Goal: Information Seeking & Learning: Compare options

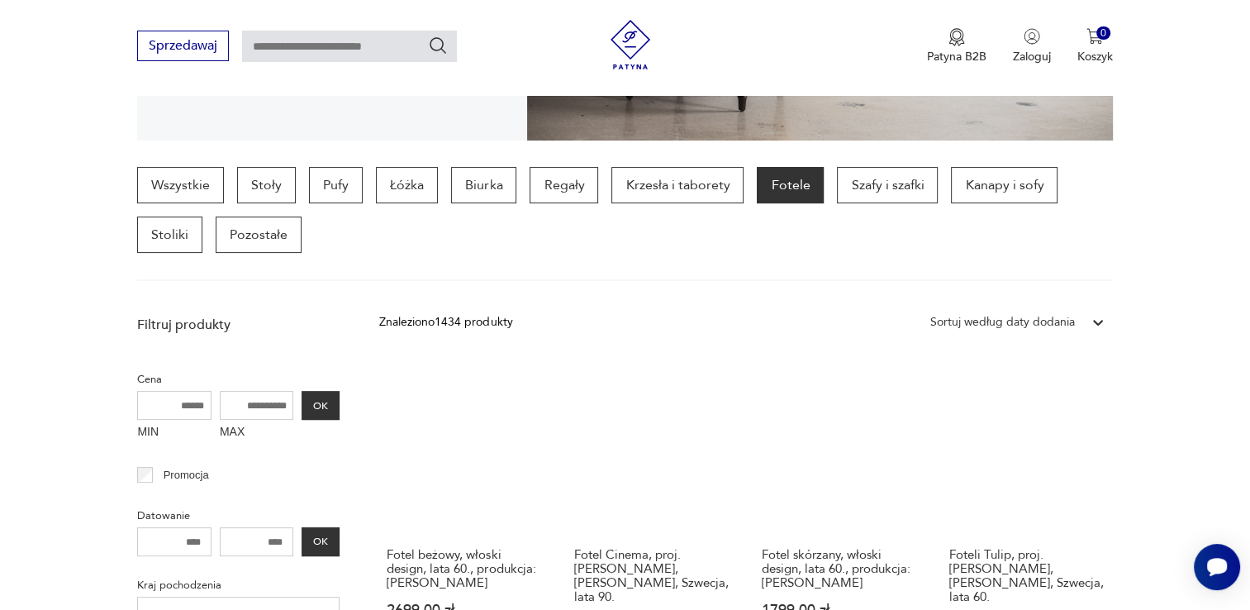
scroll to position [355, 0]
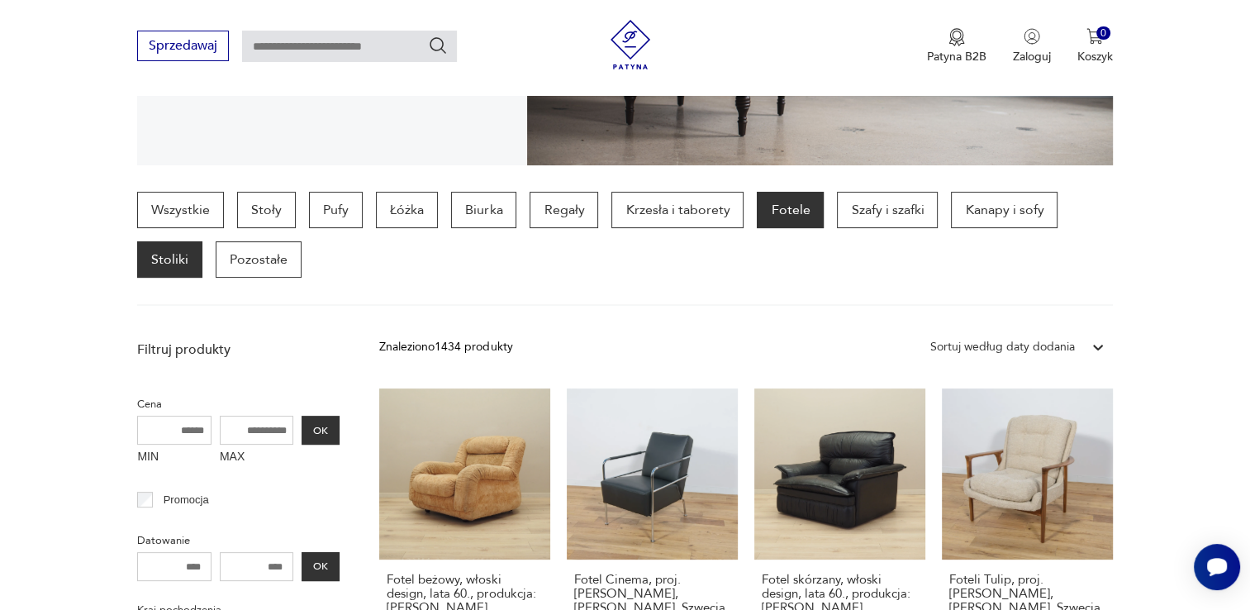
click at [172, 262] on p "Stoliki" at bounding box center [169, 259] width 65 height 36
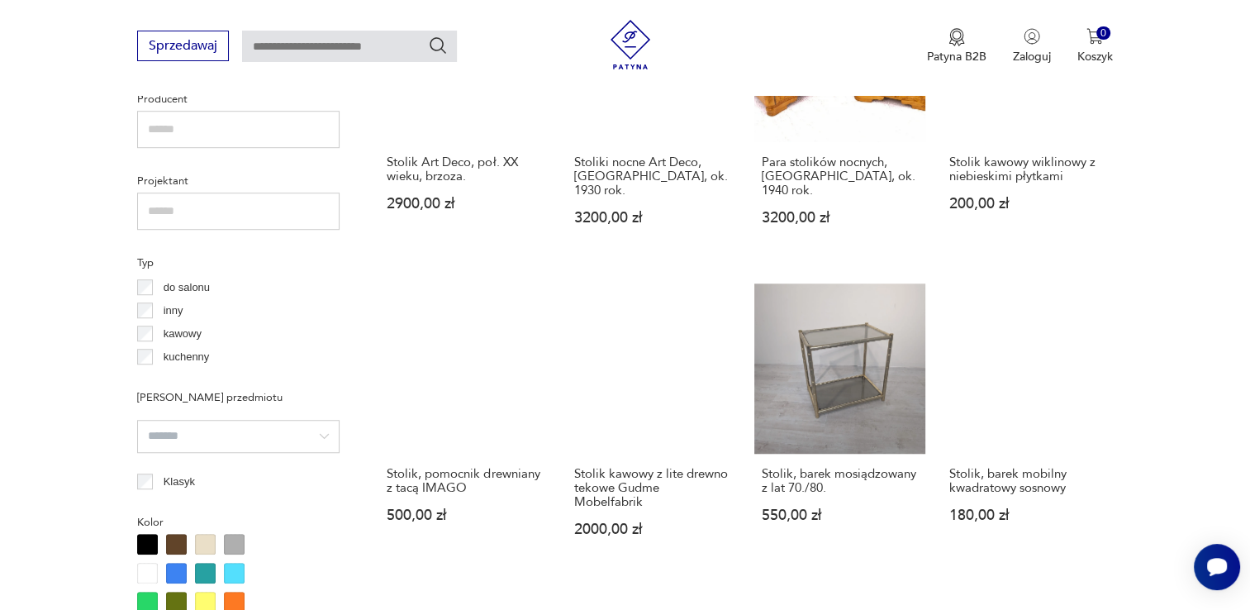
scroll to position [1099, 0]
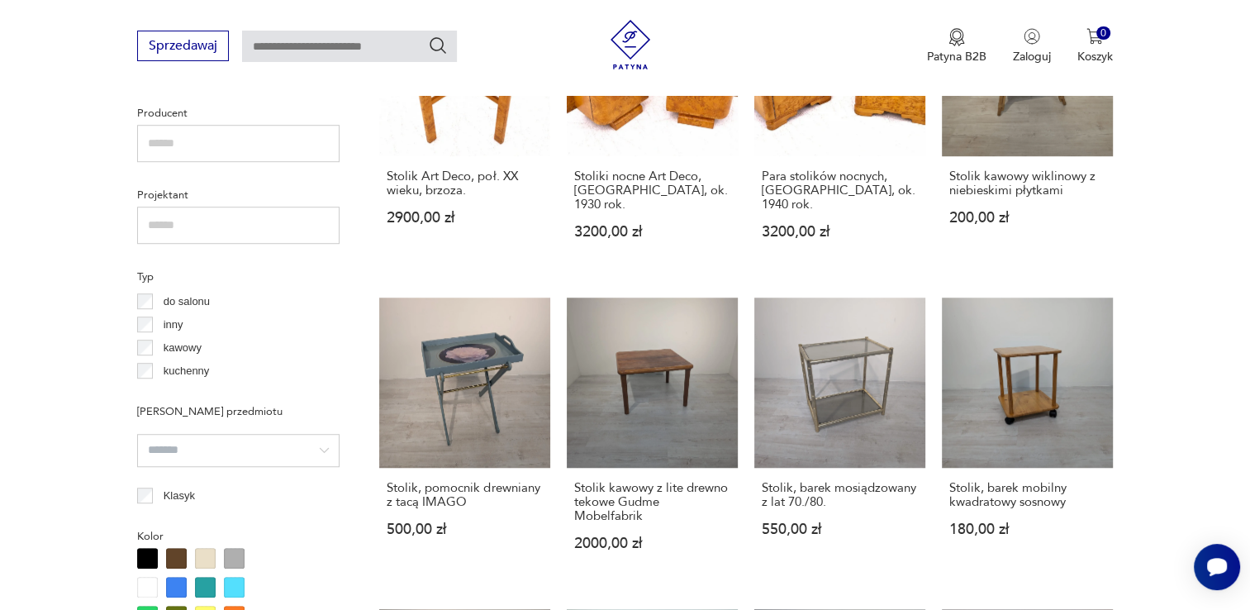
click at [159, 347] on label "kawowy" at bounding box center [177, 347] width 49 height 23
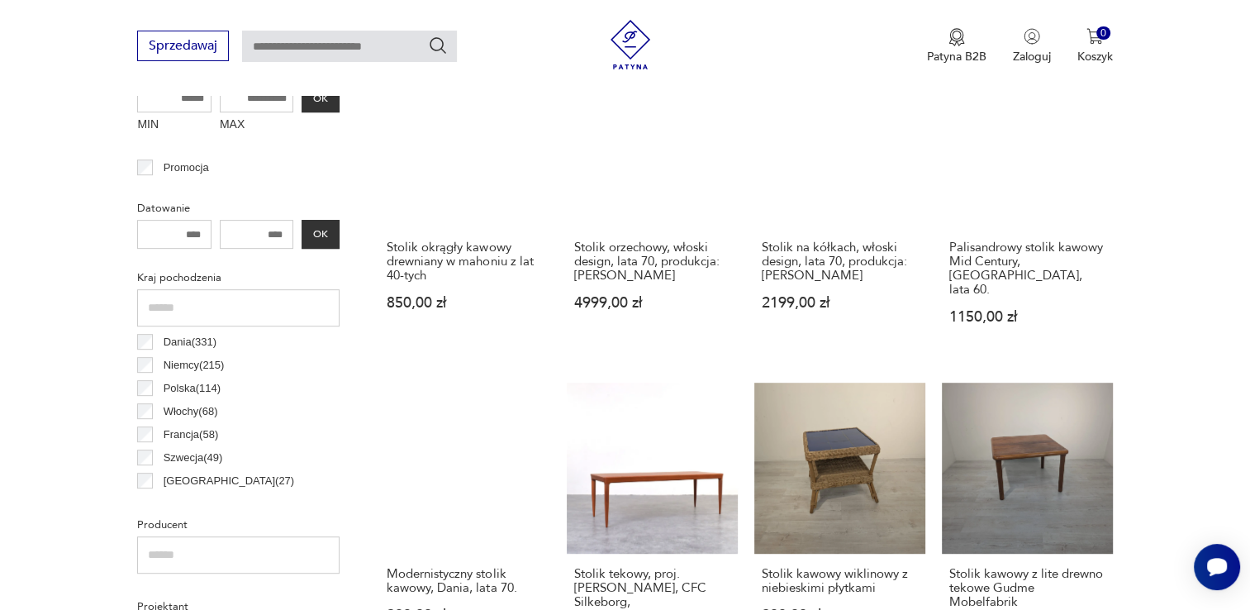
scroll to position [438, 0]
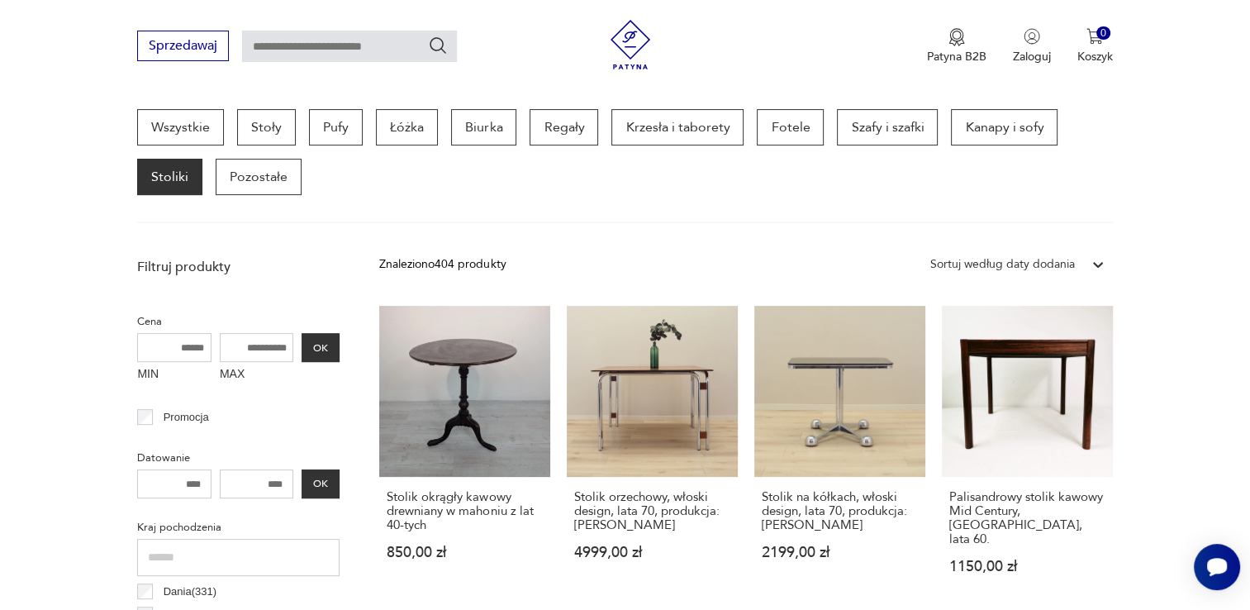
click at [1049, 266] on div "Sortuj według daty dodania" at bounding box center [1002, 264] width 145 height 18
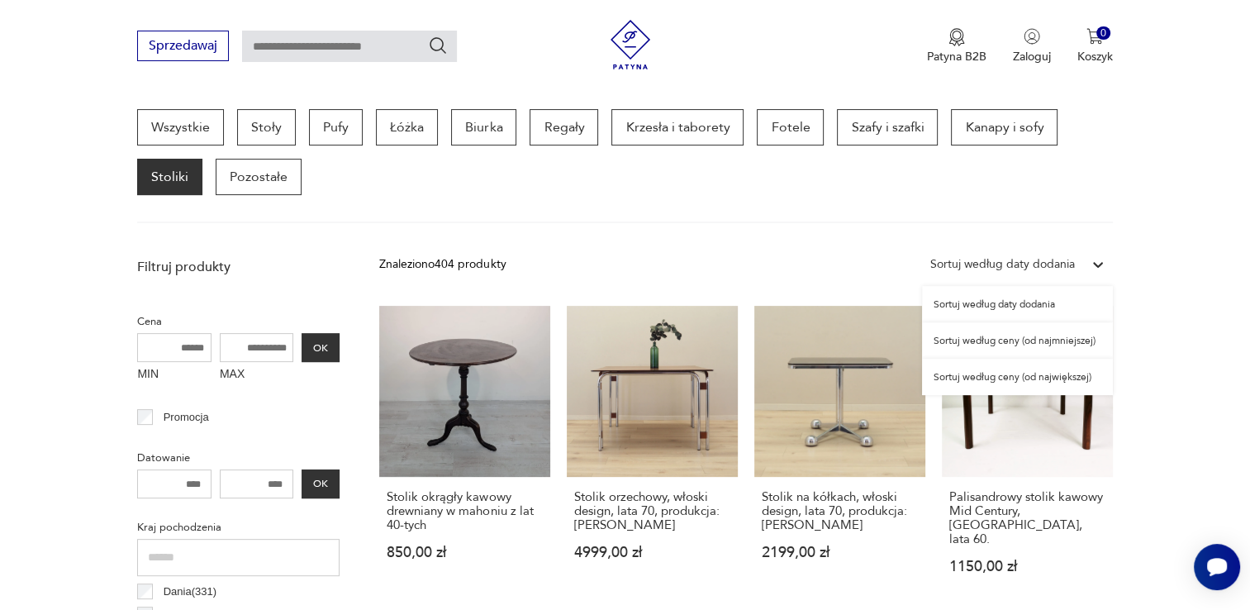
click at [1034, 372] on div "Sortuj według ceny (od największej)" at bounding box center [1017, 377] width 191 height 36
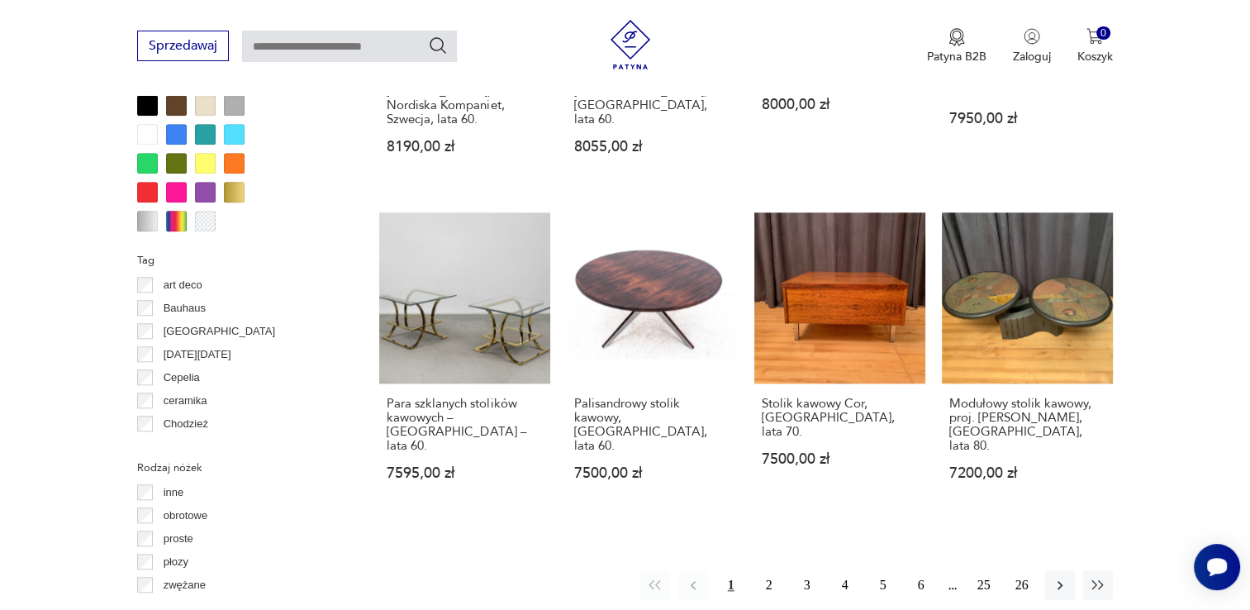
scroll to position [1595, 0]
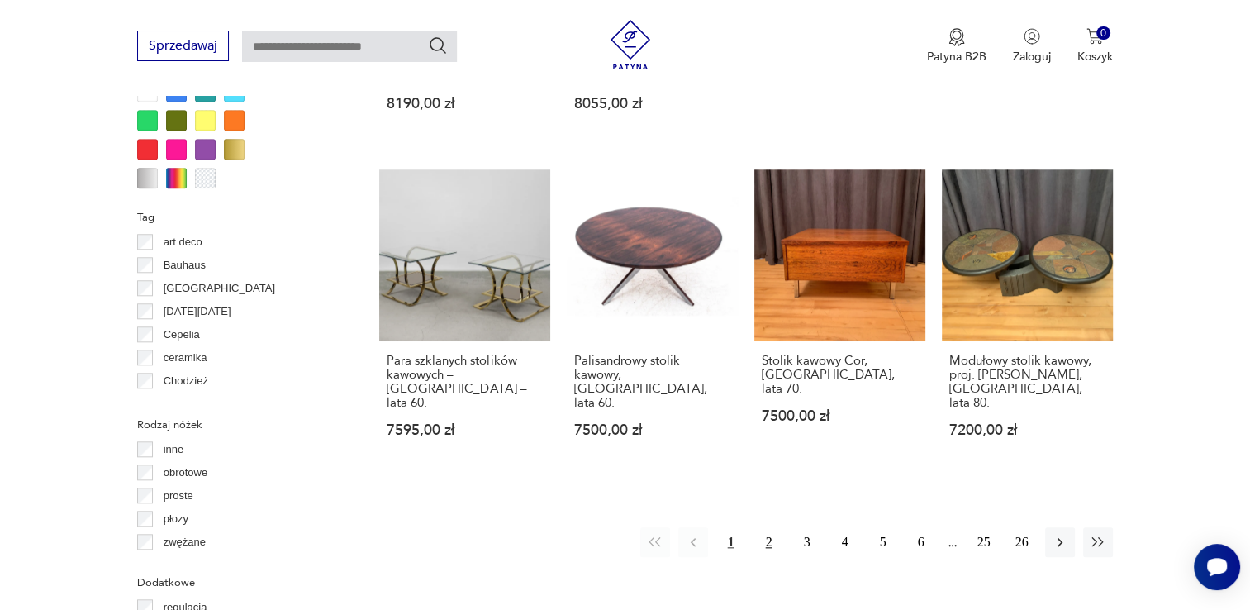
click at [768, 527] on button "2" at bounding box center [769, 542] width 30 height 30
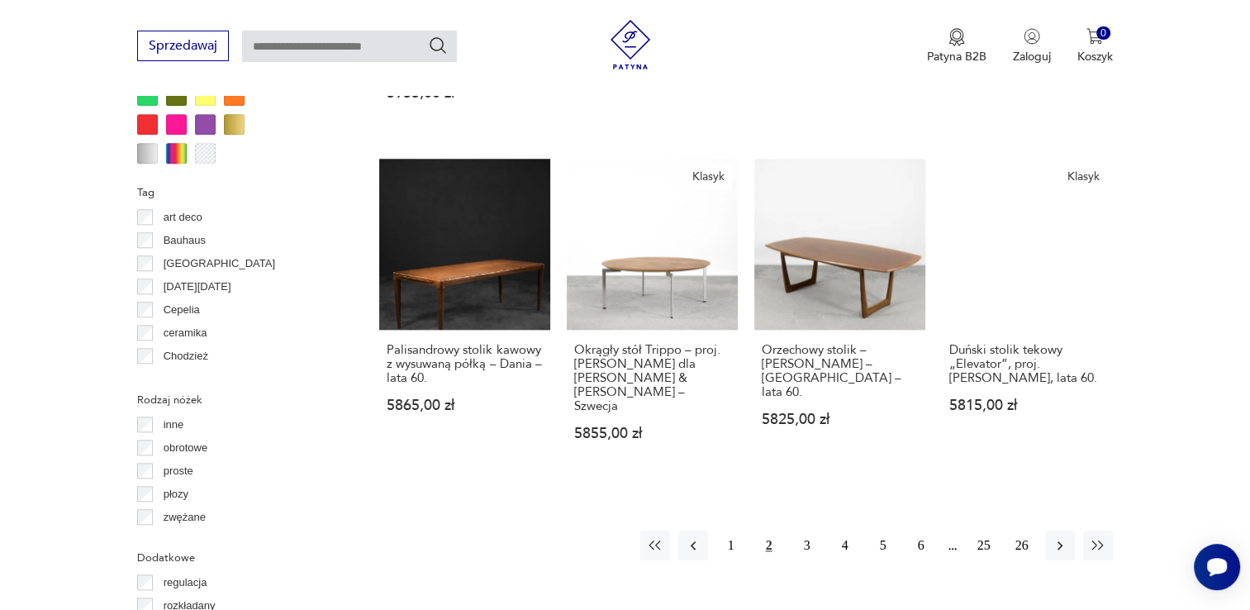
scroll to position [1677, 0]
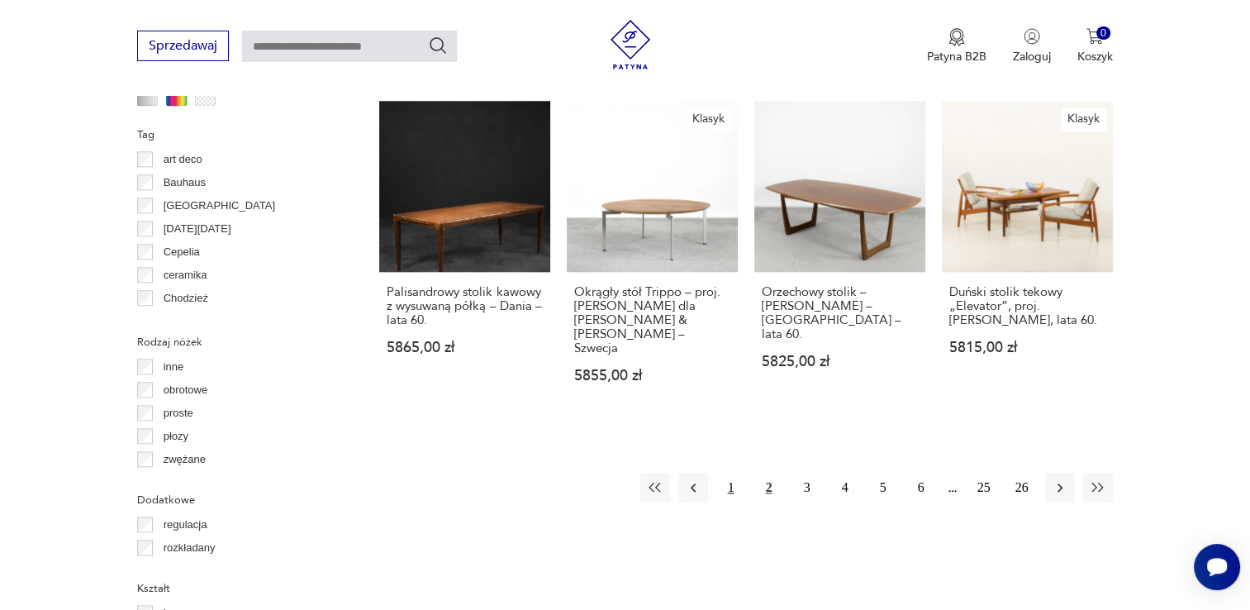
click at [734, 473] on button "1" at bounding box center [731, 488] width 30 height 30
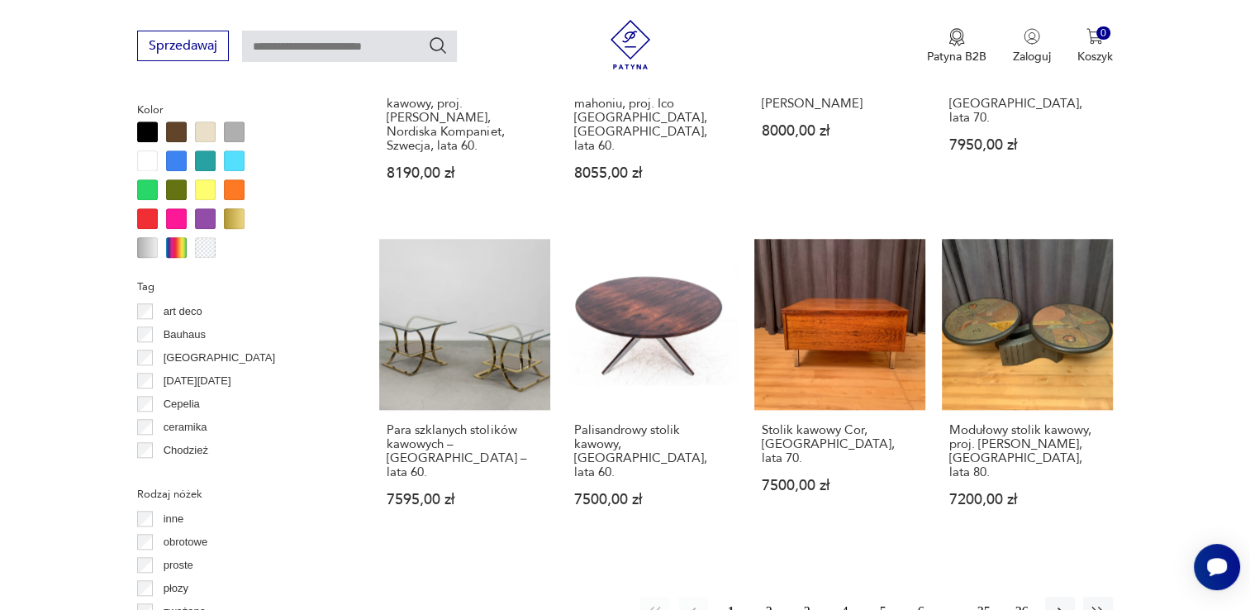
scroll to position [1512, 0]
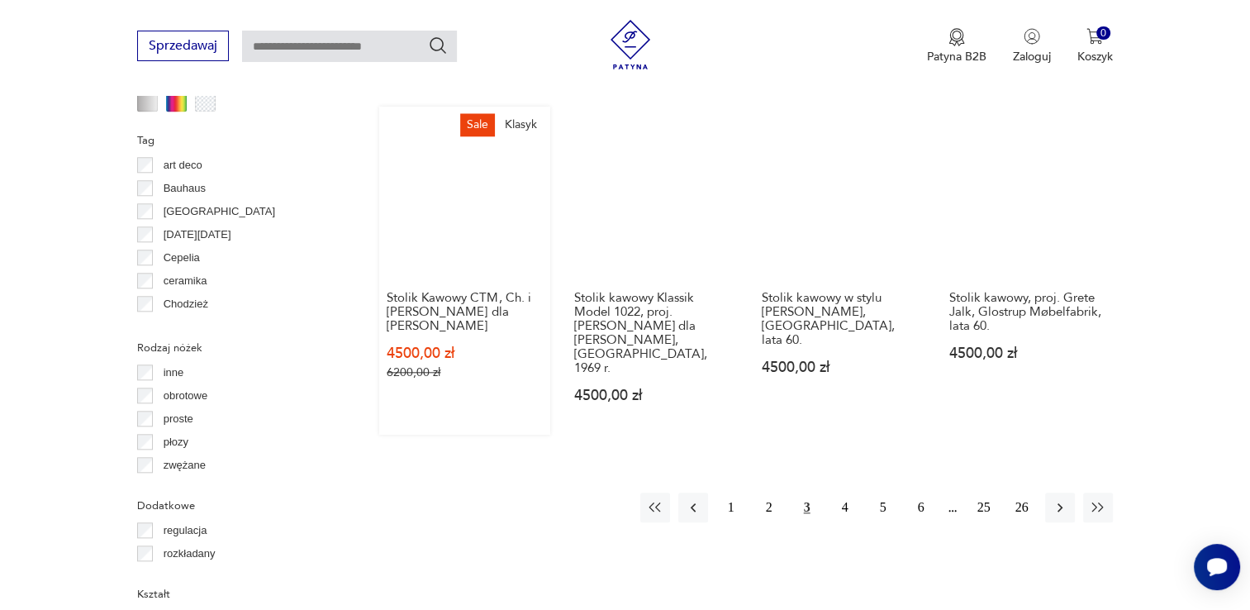
scroll to position [1677, 0]
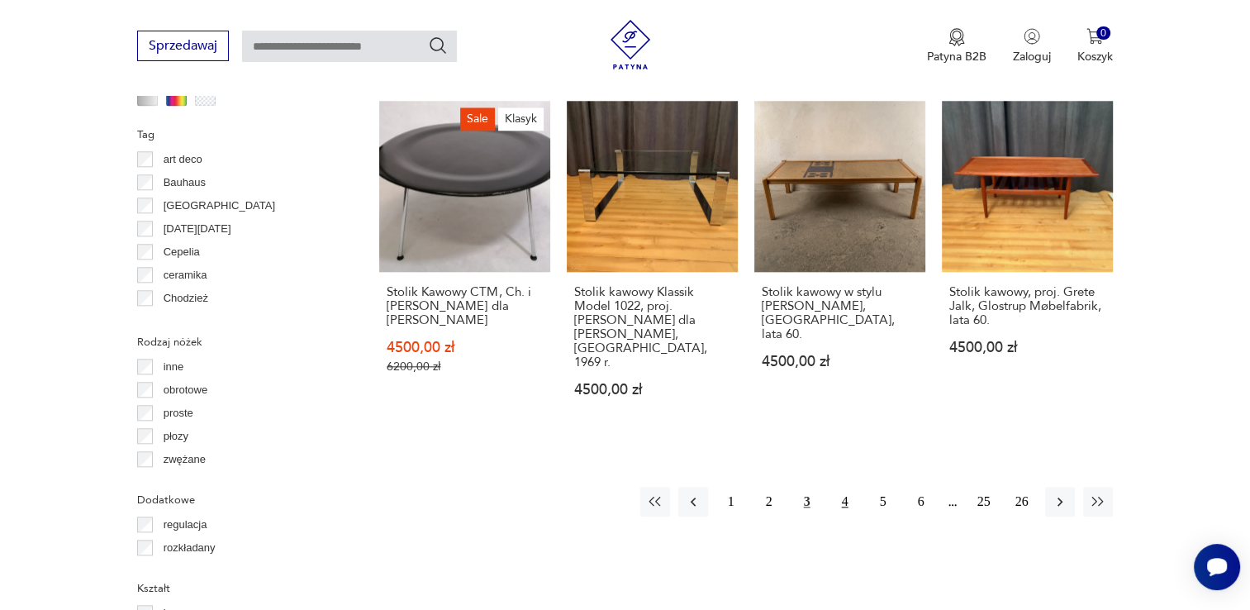
click at [839, 487] on button "4" at bounding box center [845, 502] width 30 height 30
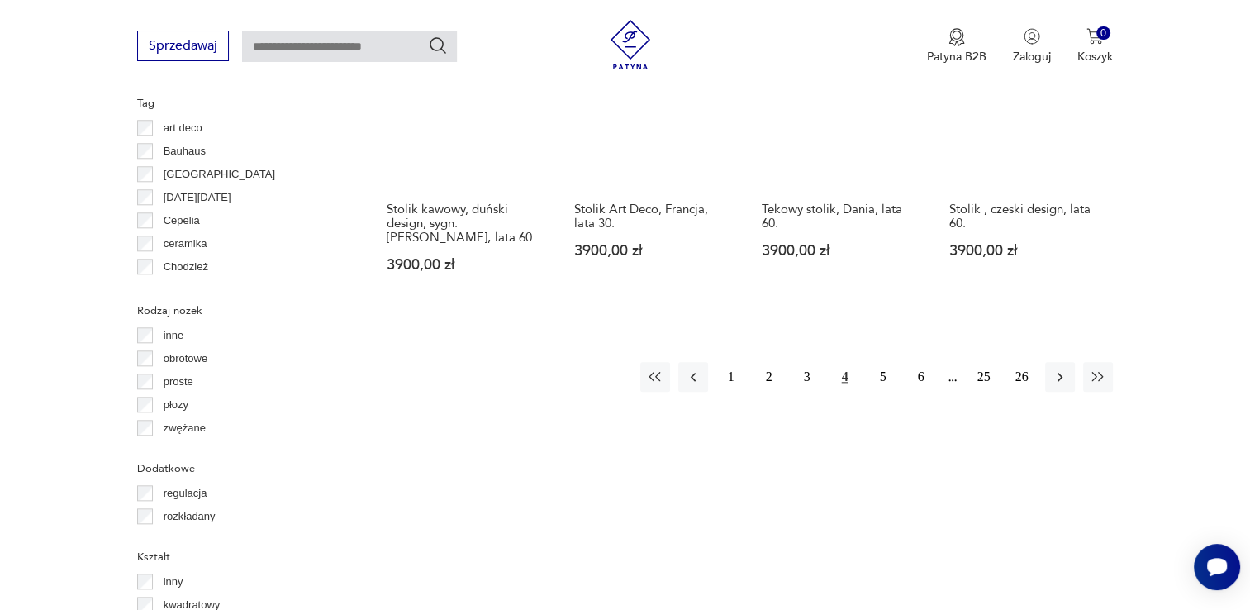
scroll to position [1760, 0]
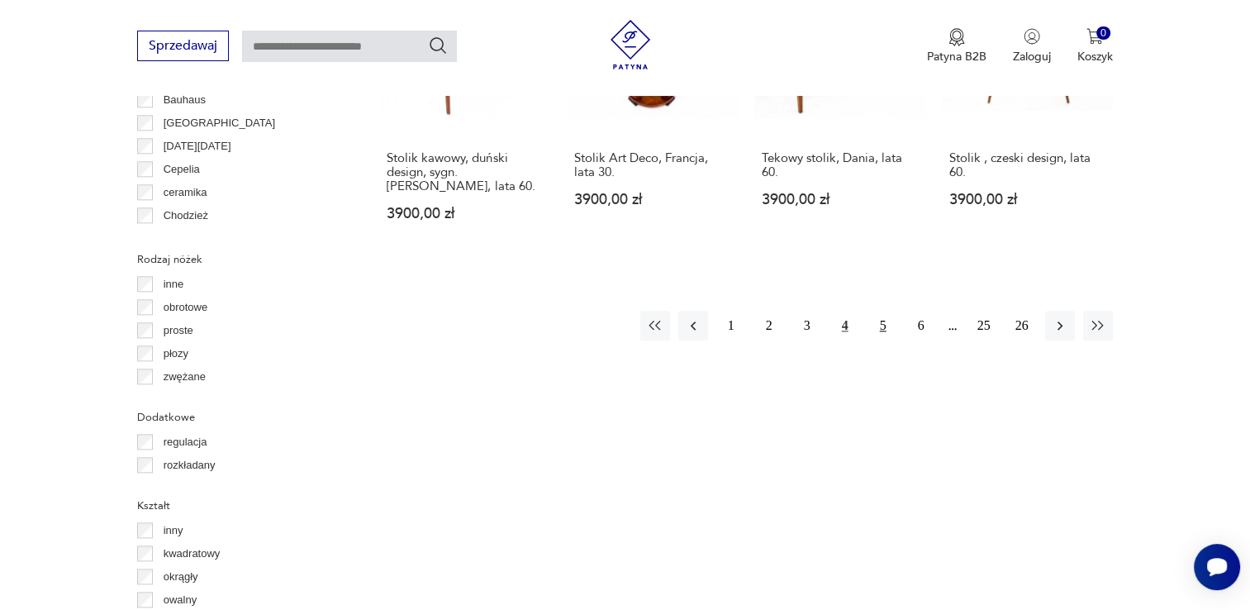
click at [882, 311] on button "5" at bounding box center [883, 326] width 30 height 30
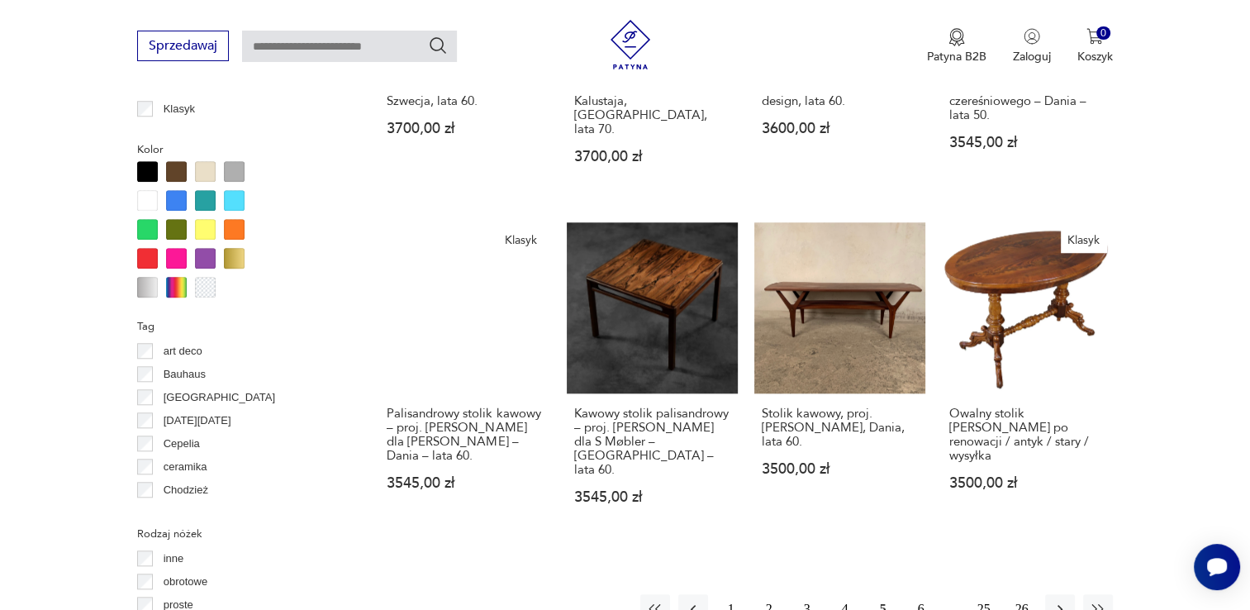
scroll to position [1512, 0]
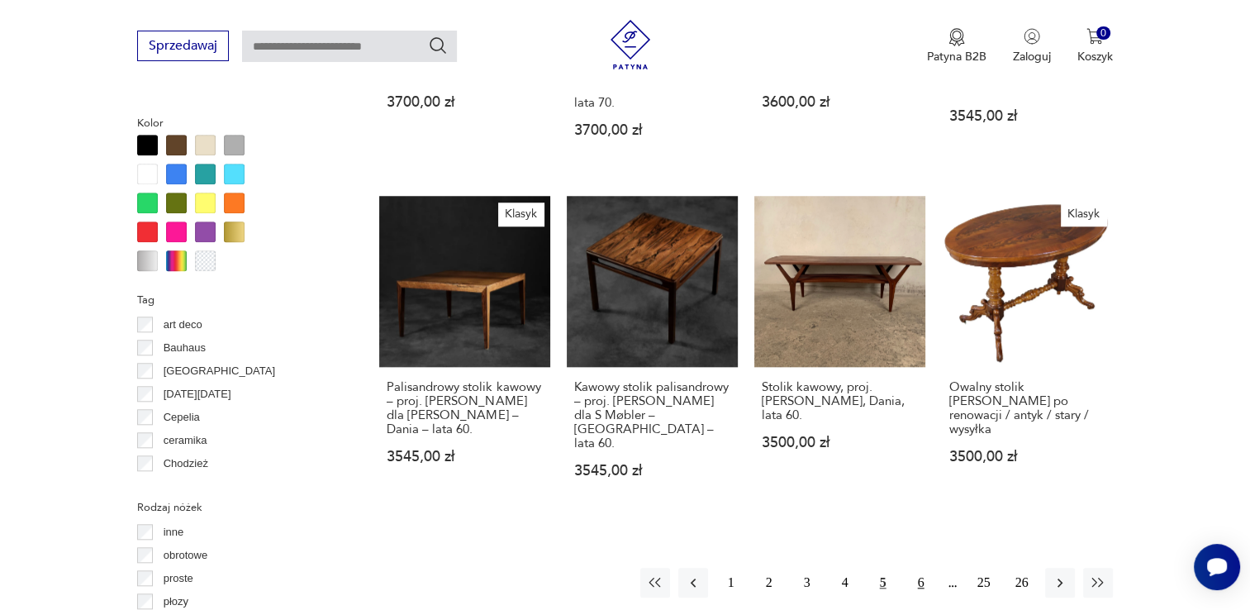
click at [916, 568] on button "6" at bounding box center [921, 583] width 30 height 30
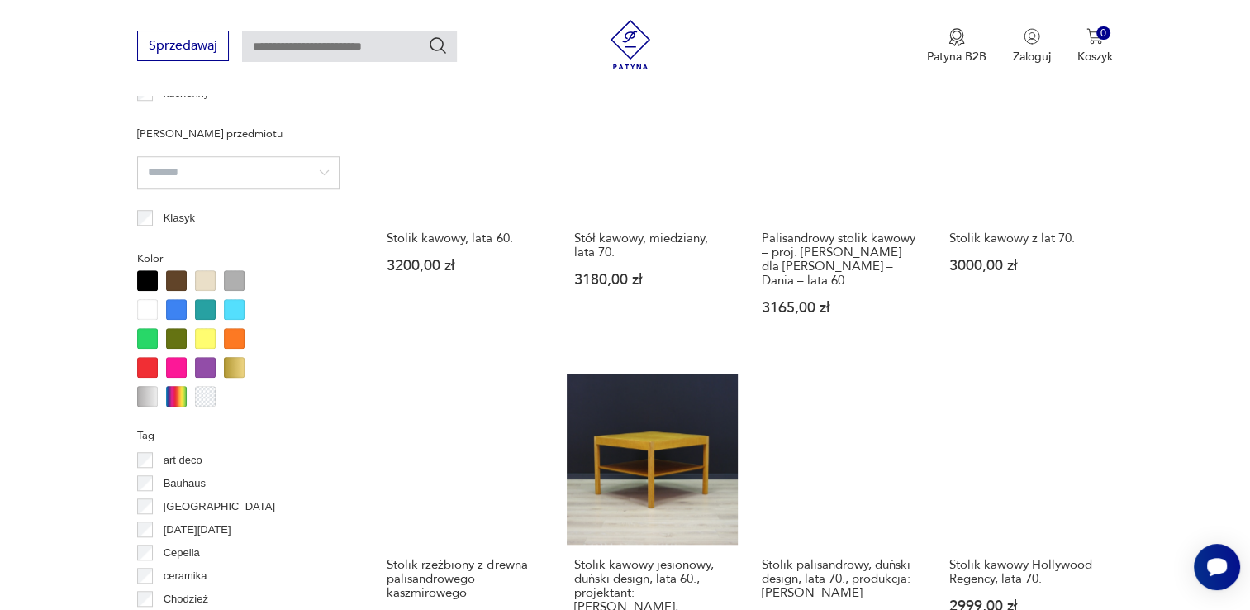
scroll to position [1595, 0]
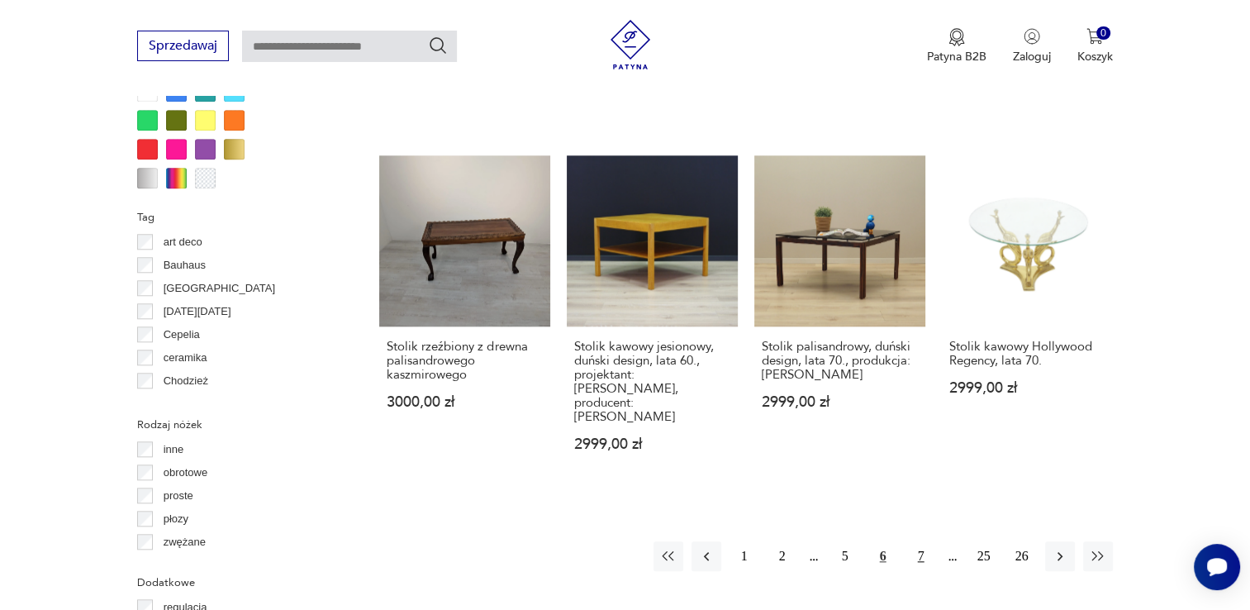
click at [926, 541] on button "7" at bounding box center [921, 556] width 30 height 30
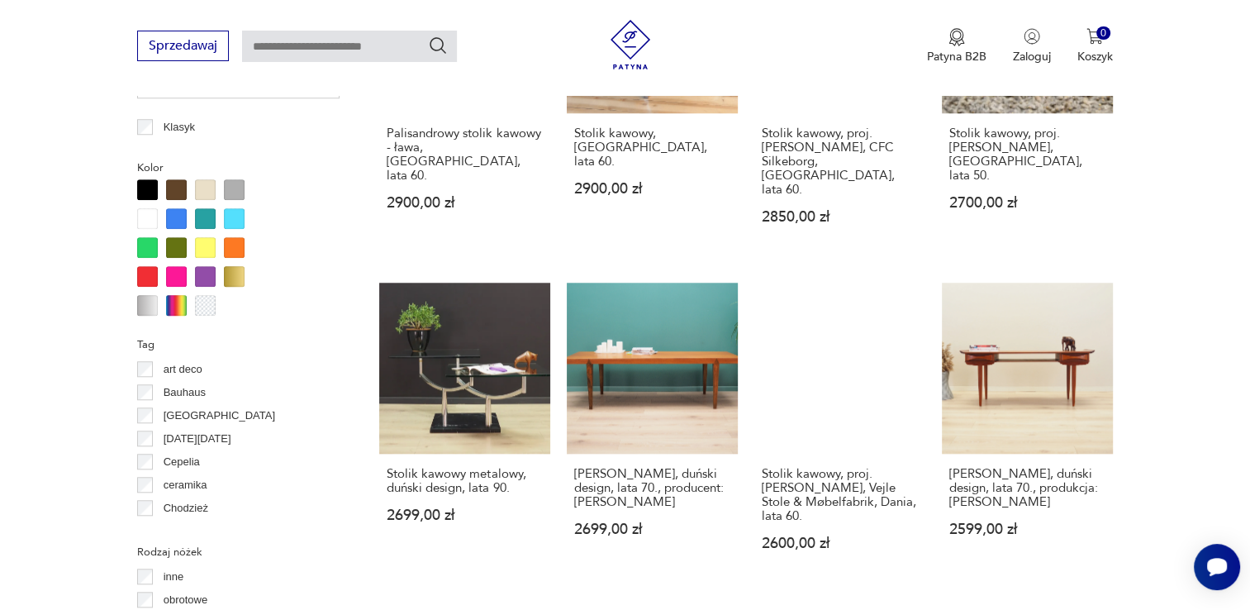
scroll to position [1512, 0]
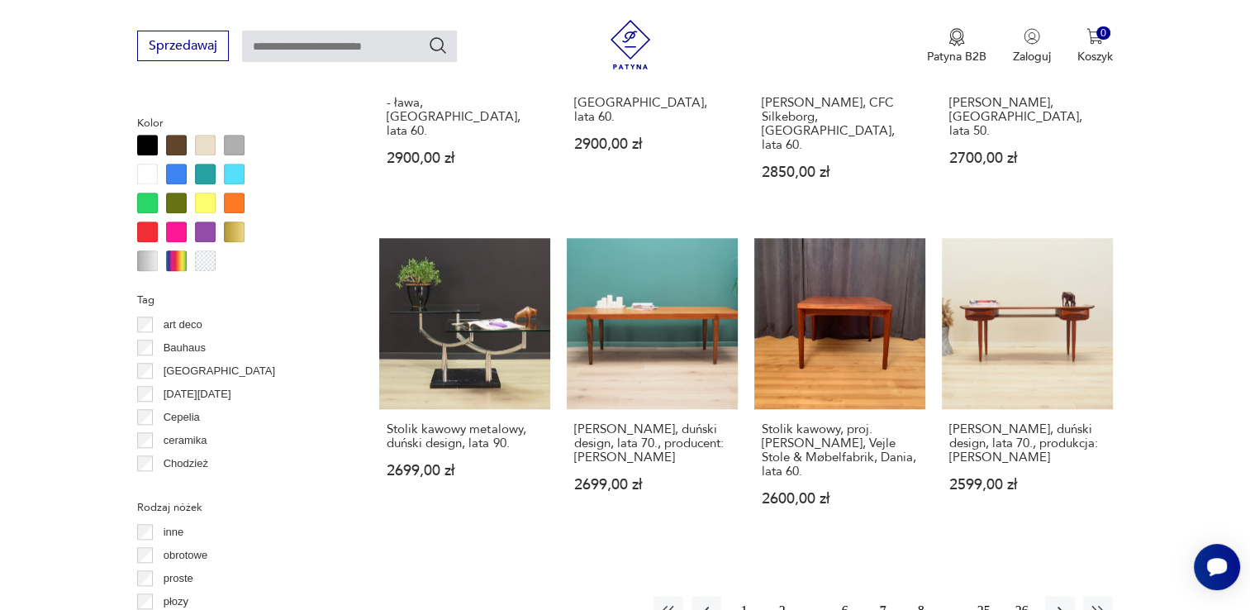
click at [780, 596] on button "2" at bounding box center [783, 611] width 30 height 30
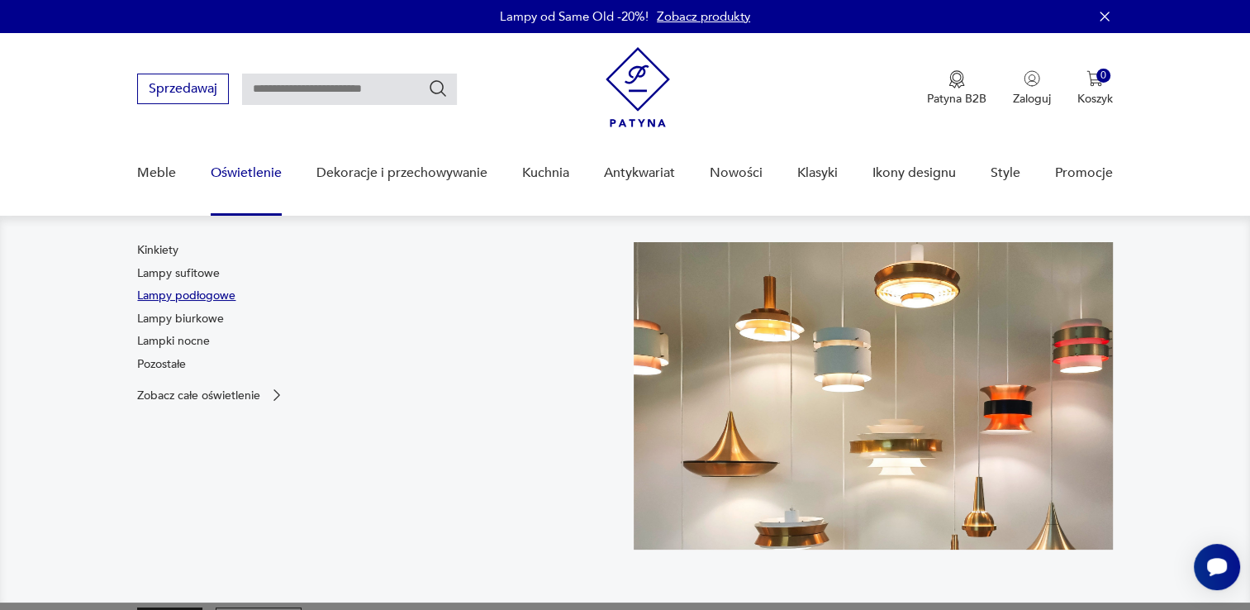
click at [202, 298] on link "Lampy podłogowe" at bounding box center [186, 296] width 98 height 17
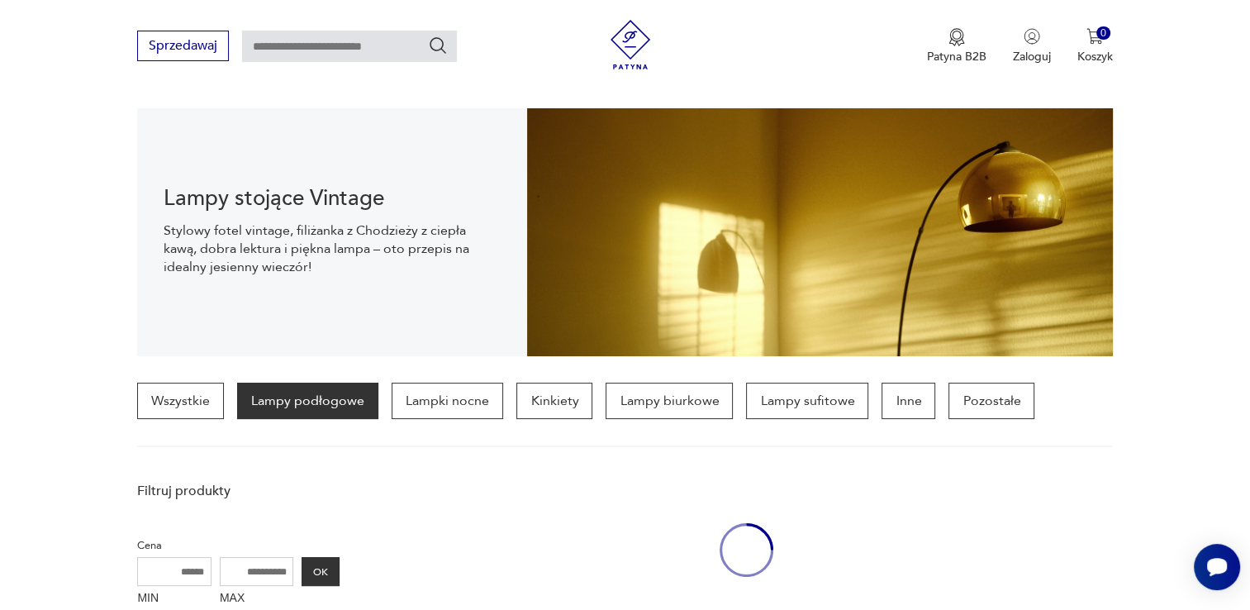
scroll to position [438, 0]
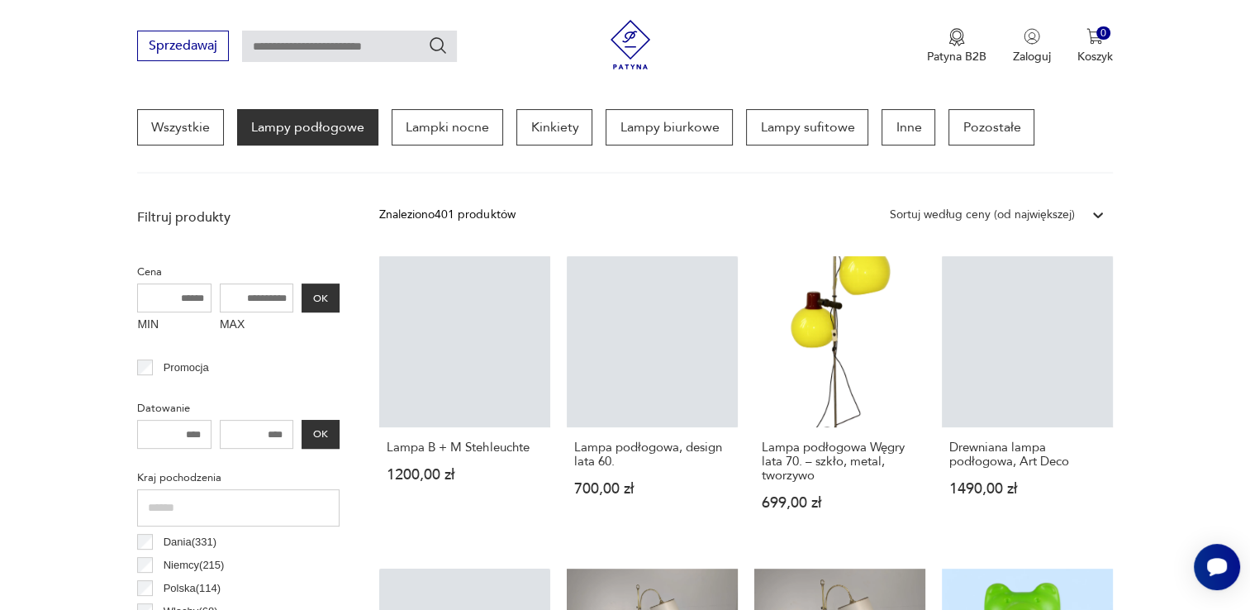
click at [1091, 213] on icon at bounding box center [1098, 215] width 17 height 17
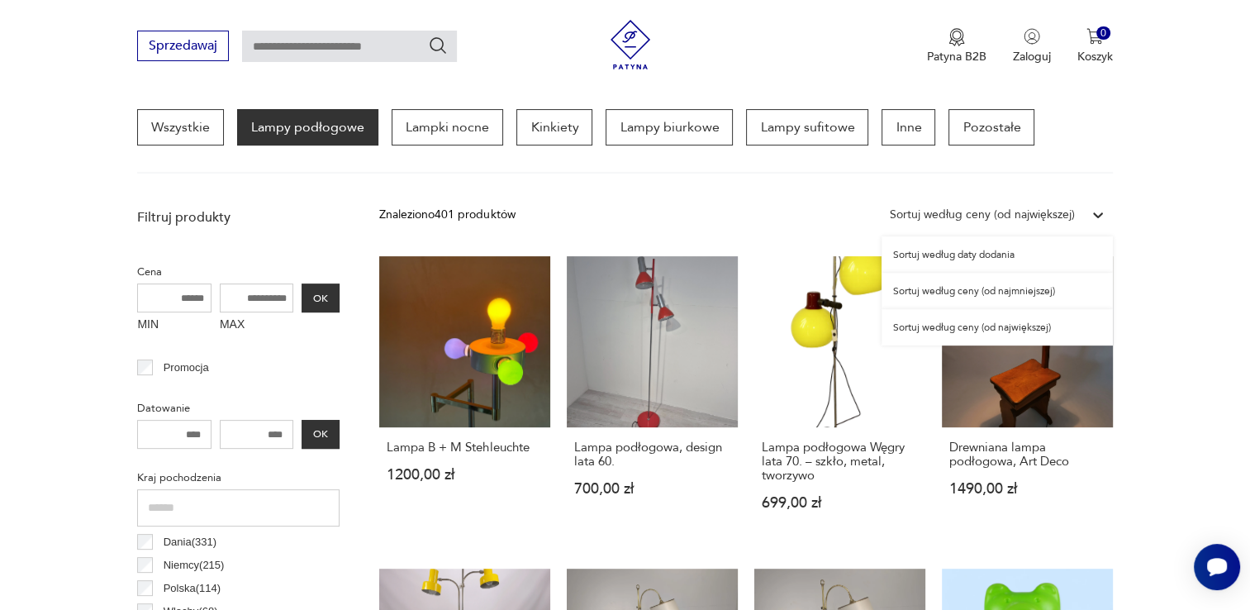
click at [1028, 323] on div "Sortuj według ceny (od największej)" at bounding box center [997, 327] width 231 height 36
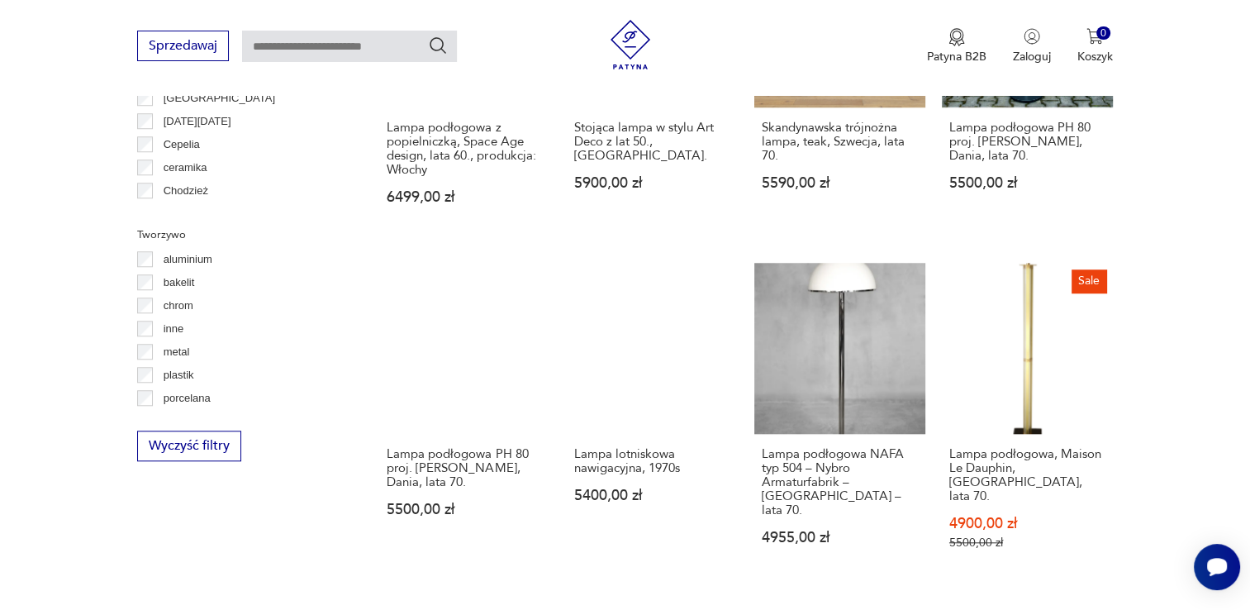
scroll to position [1628, 0]
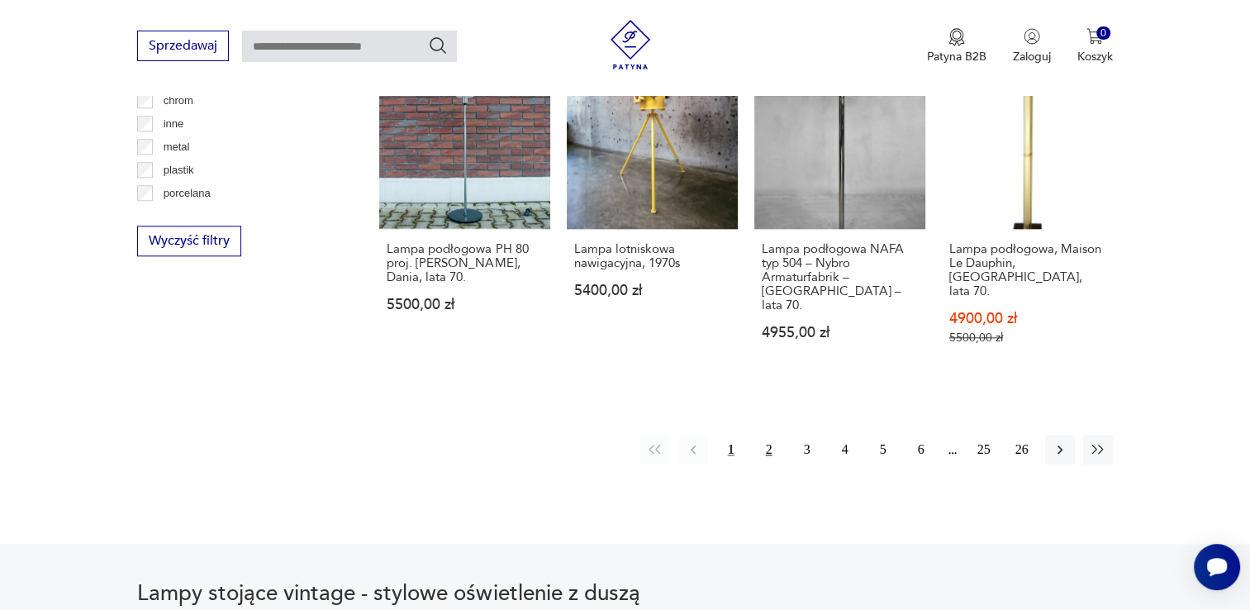
click at [763, 435] on button "2" at bounding box center [769, 450] width 30 height 30
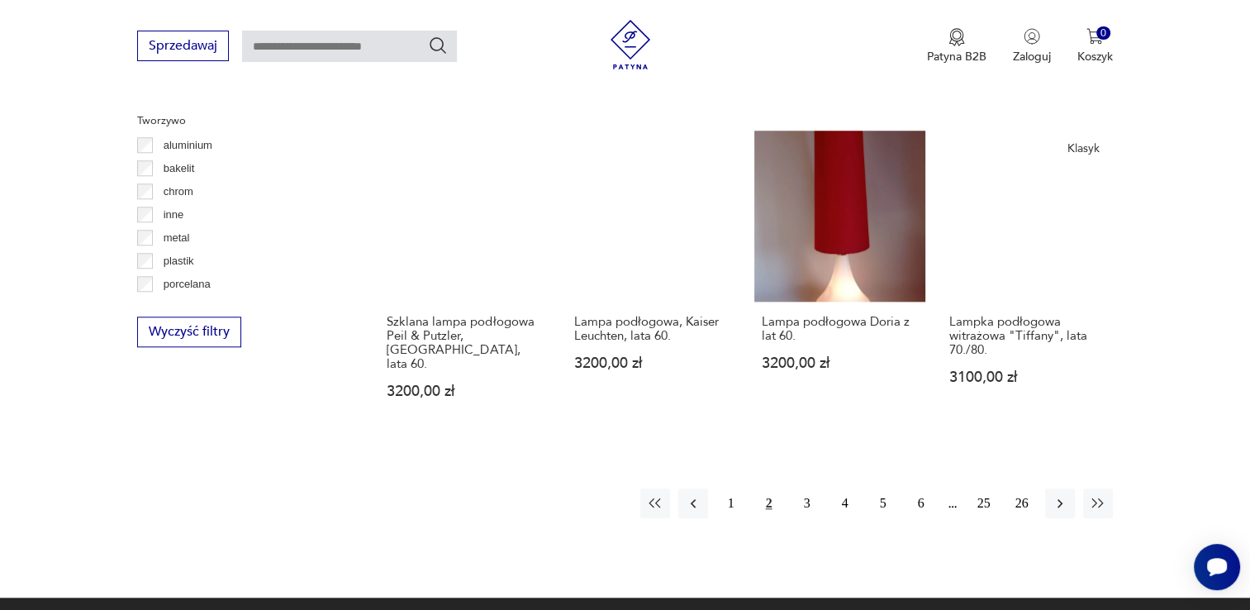
scroll to position [1545, 0]
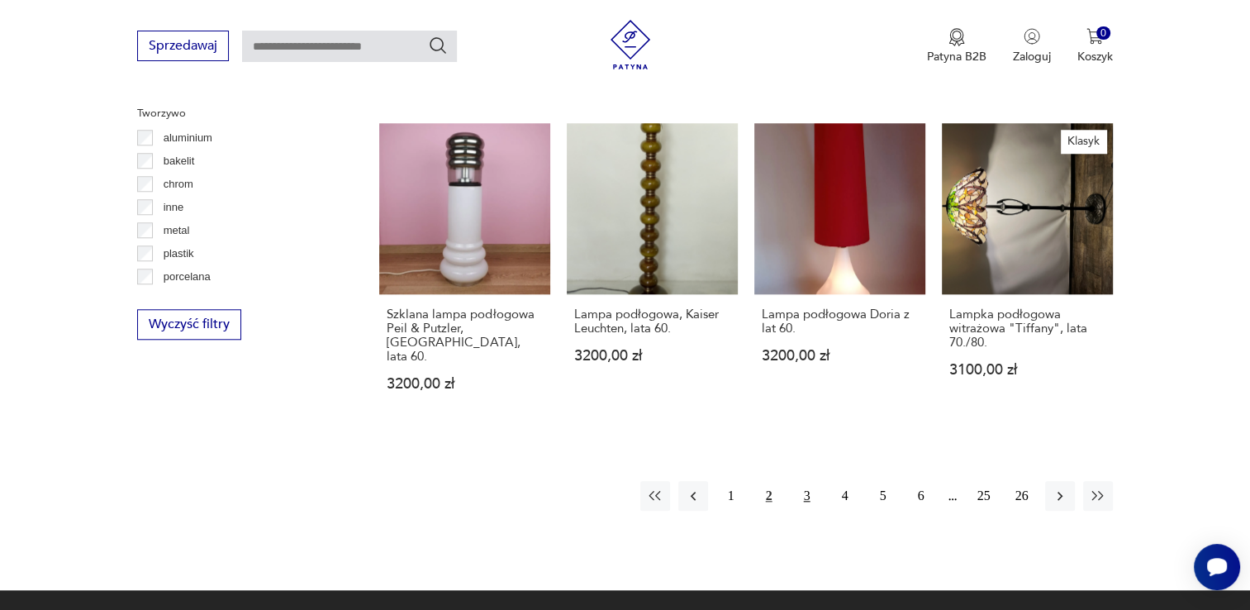
click at [799, 481] on button "3" at bounding box center [807, 496] width 30 height 30
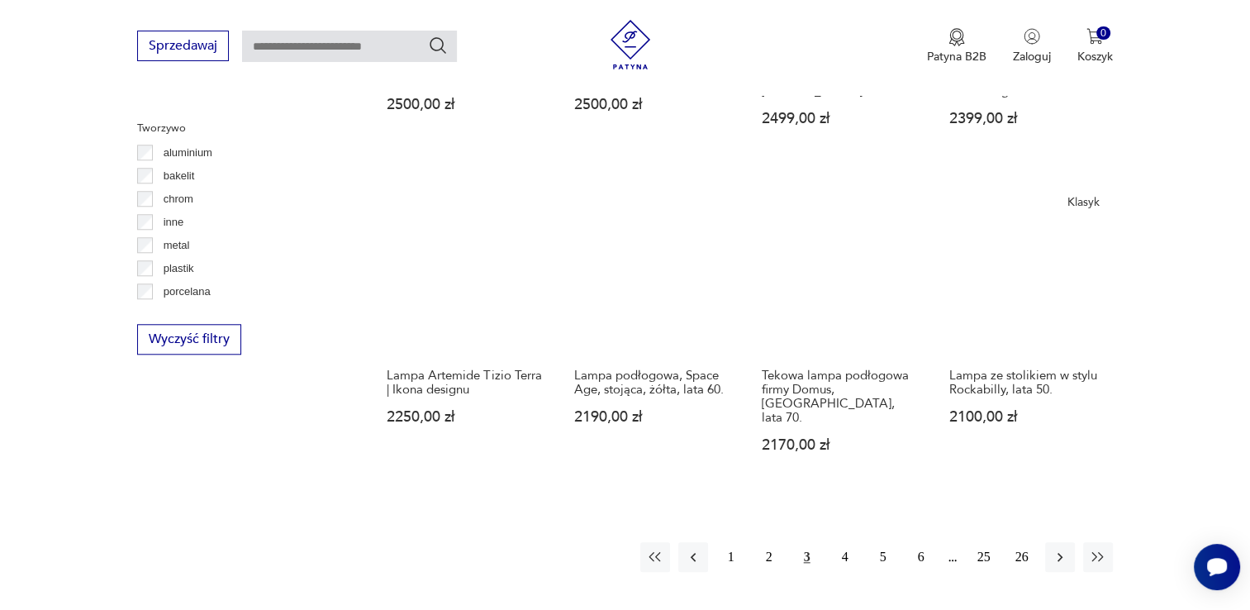
scroll to position [1546, 0]
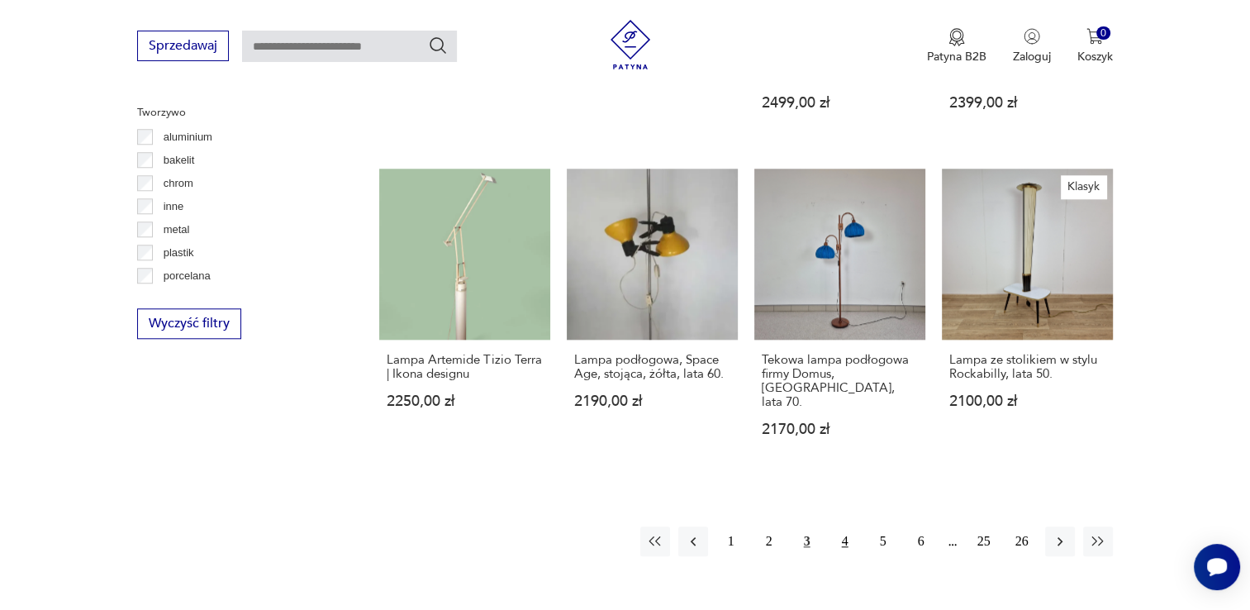
click at [846, 526] on button "4" at bounding box center [845, 541] width 30 height 30
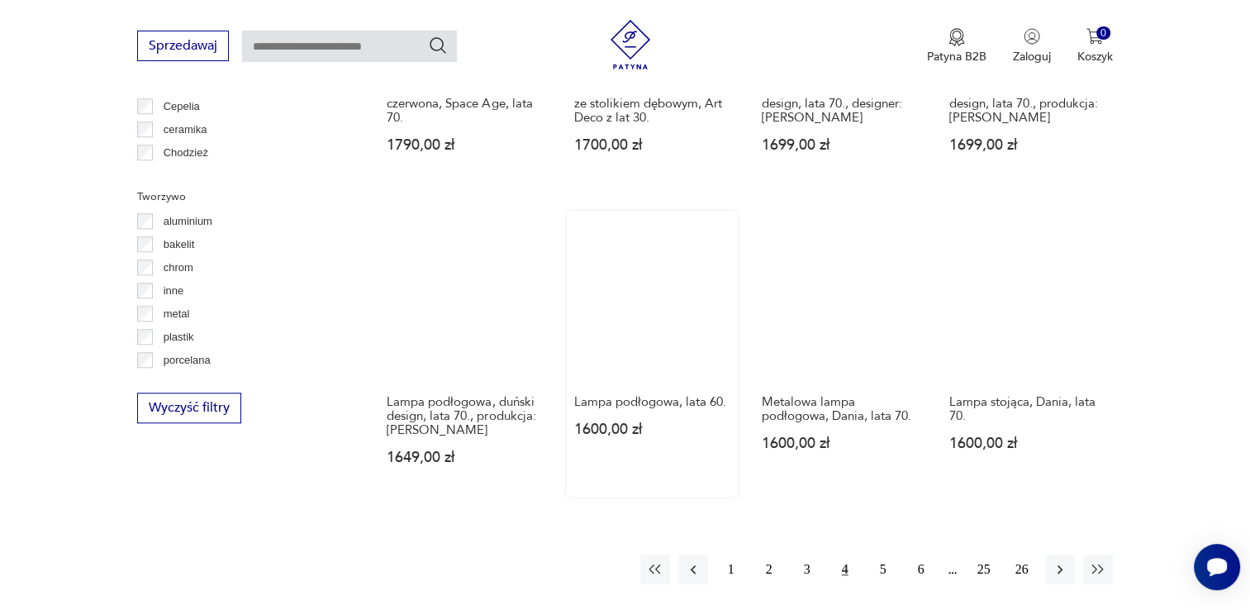
scroll to position [1462, 0]
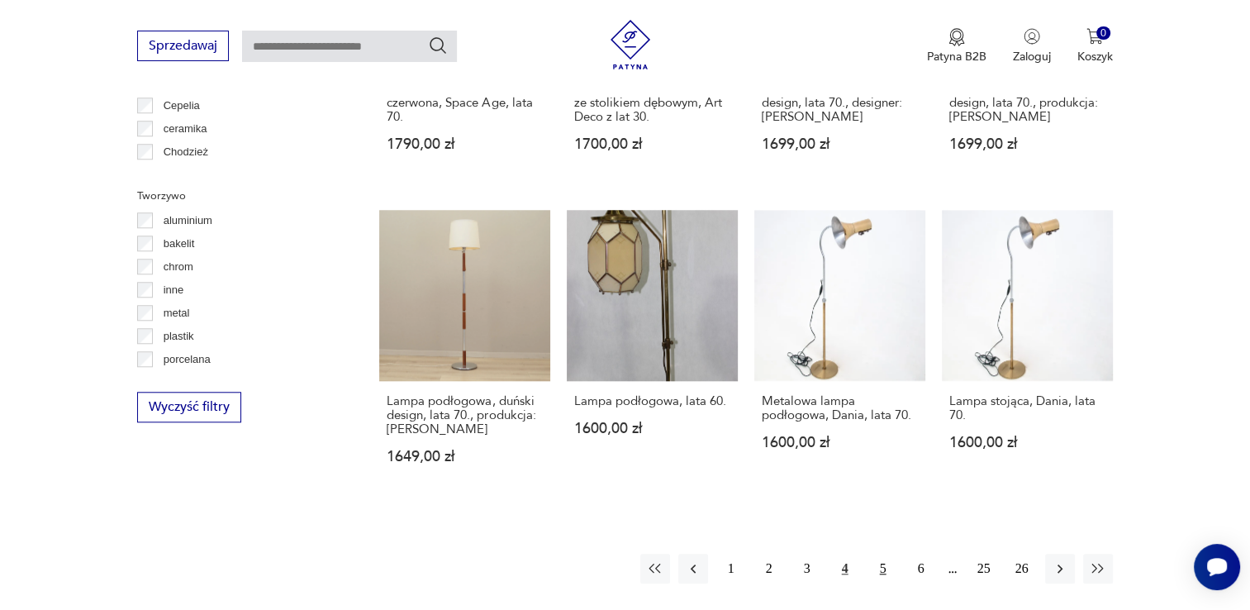
click at [872, 554] on button "5" at bounding box center [883, 569] width 30 height 30
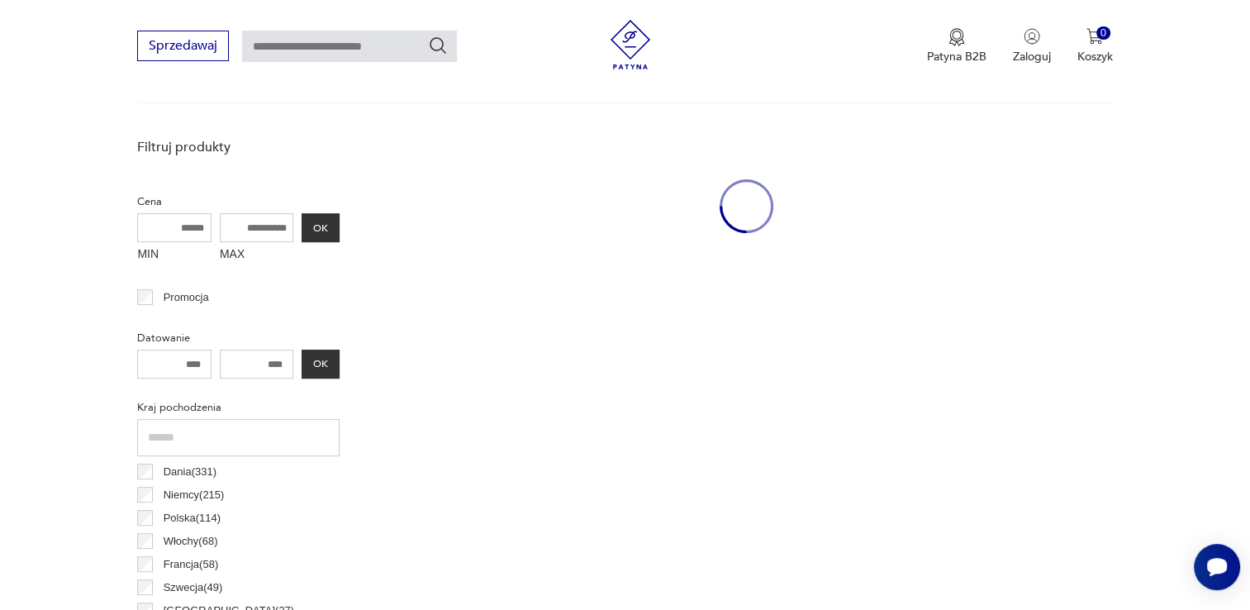
scroll to position [389, 0]
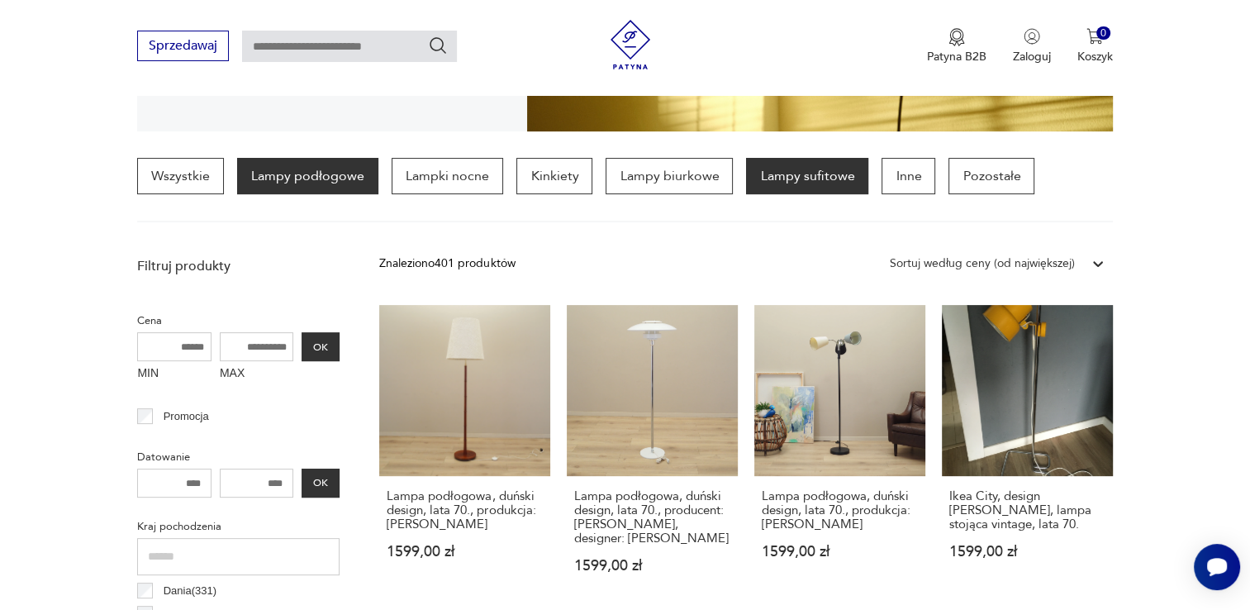
click at [777, 167] on p "Lampy sufitowe" at bounding box center [807, 176] width 122 height 36
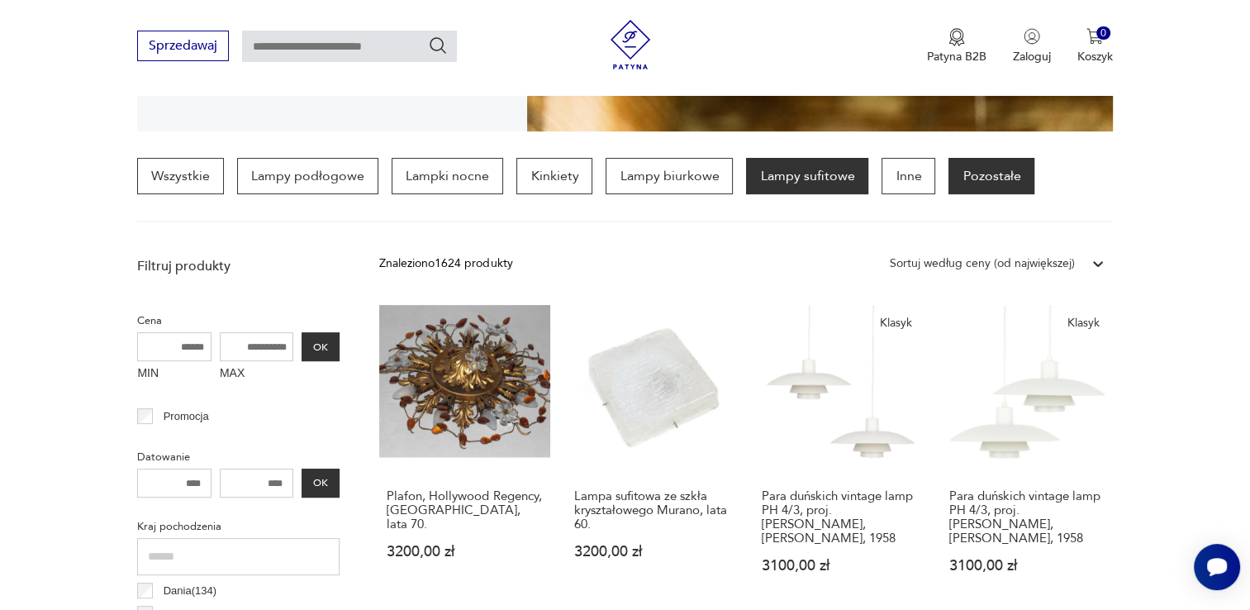
click at [978, 177] on p "Pozostałe" at bounding box center [991, 176] width 86 height 36
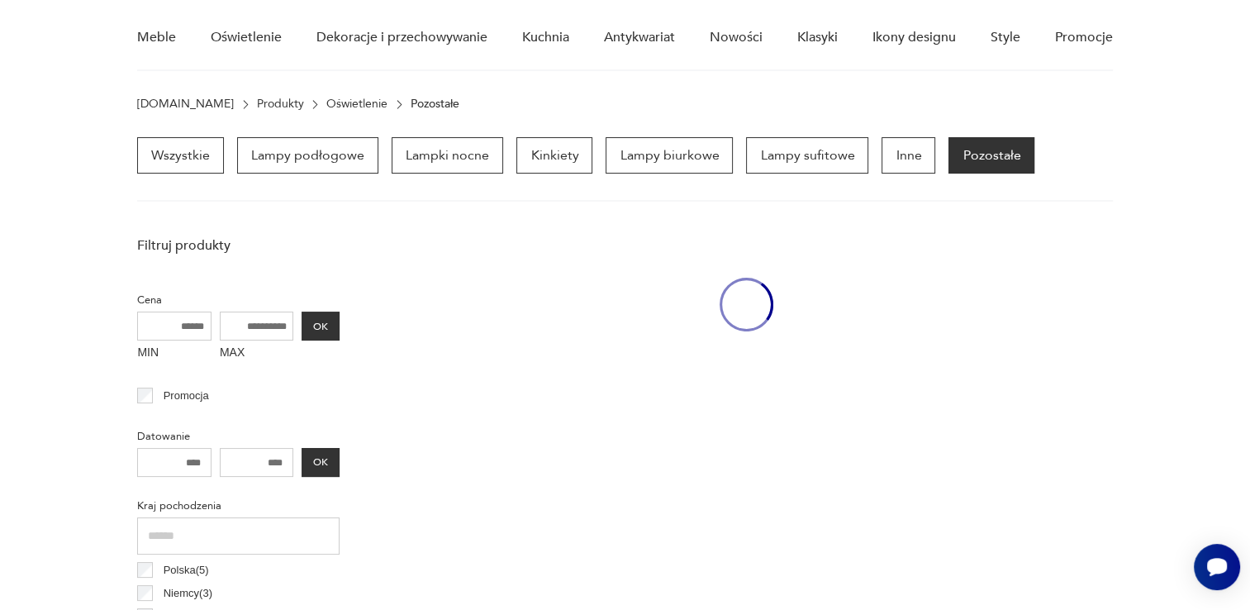
scroll to position [115, 0]
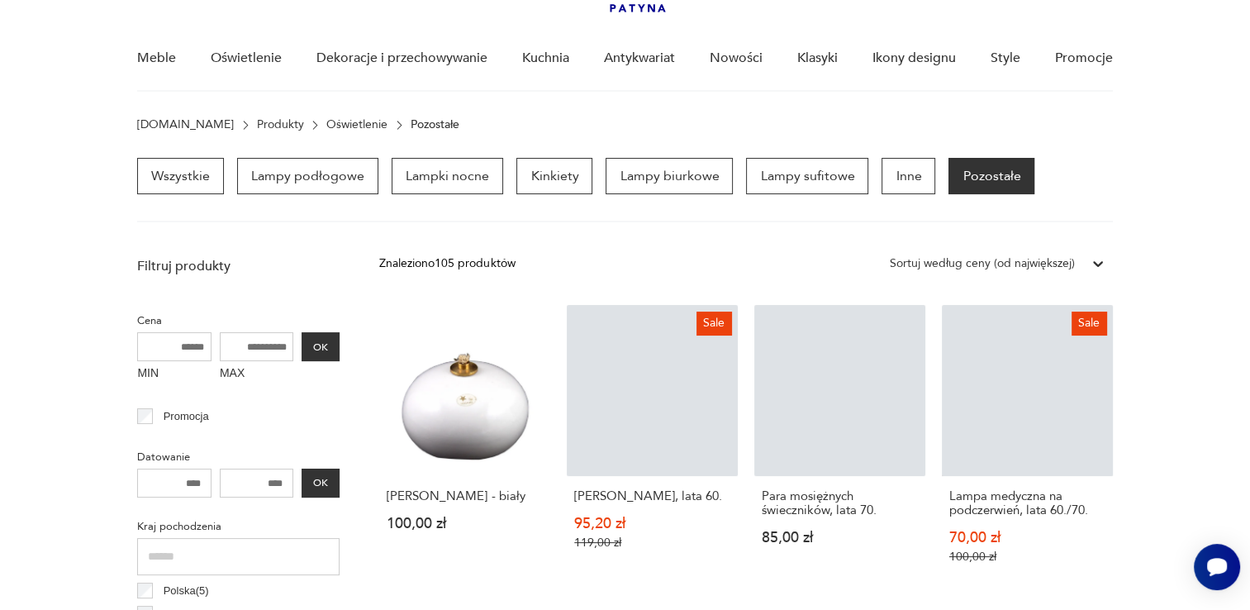
click at [991, 258] on div "Sortuj według ceny (od największej)" at bounding box center [982, 263] width 185 height 18
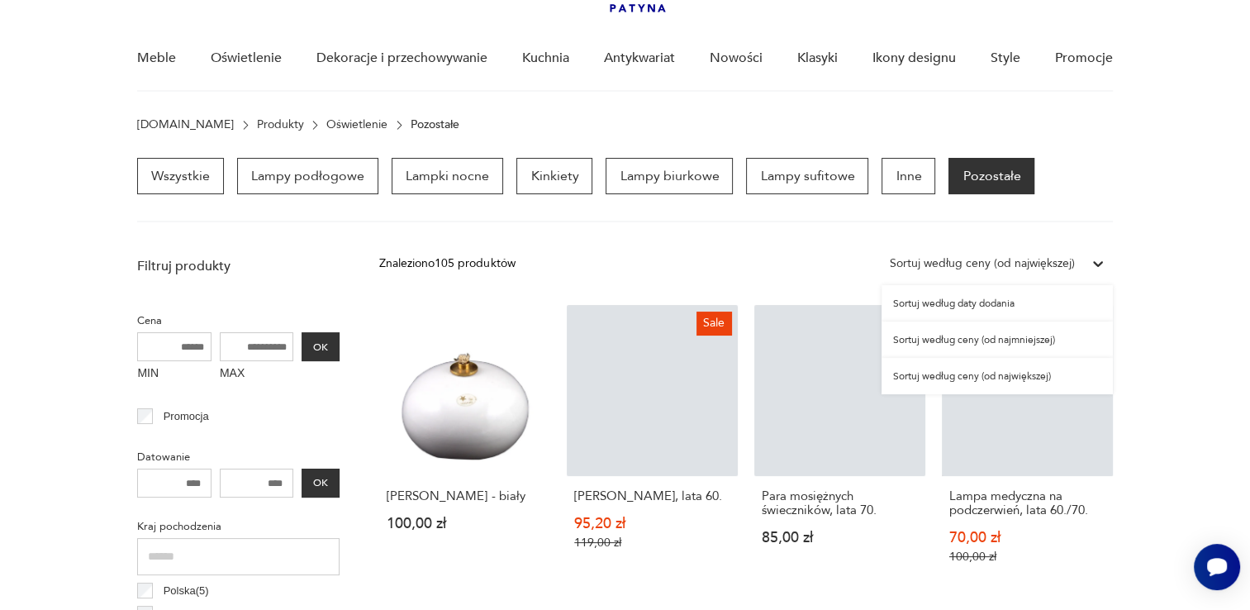
click at [992, 372] on div "Sortuj według ceny (od największej)" at bounding box center [997, 376] width 231 height 36
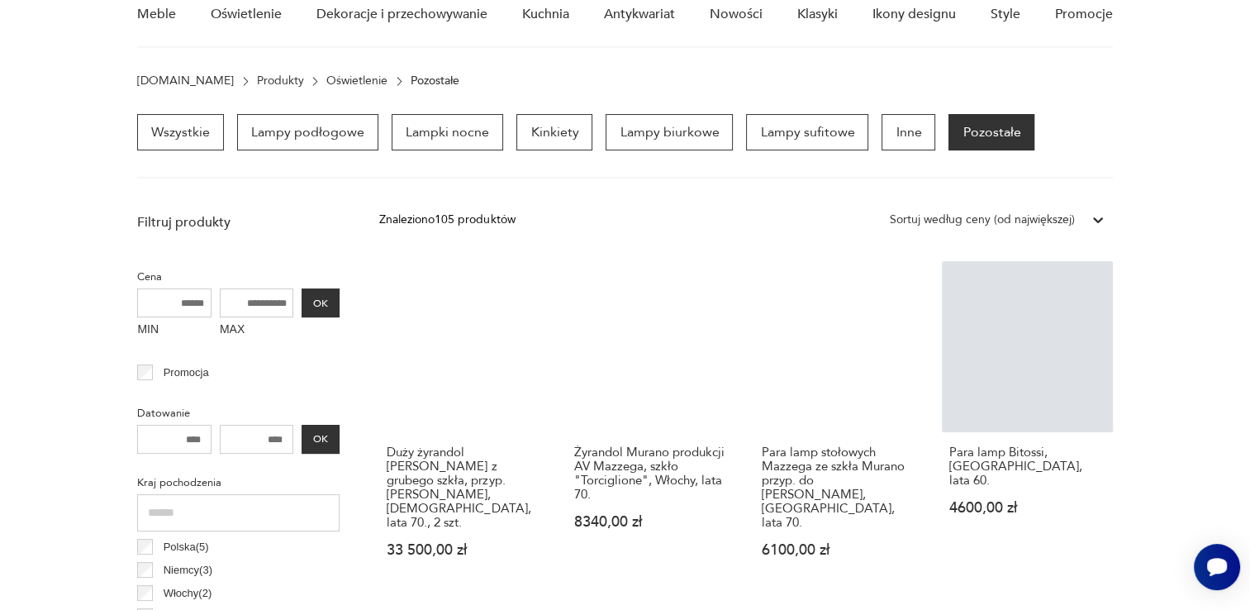
scroll to position [280, 0]
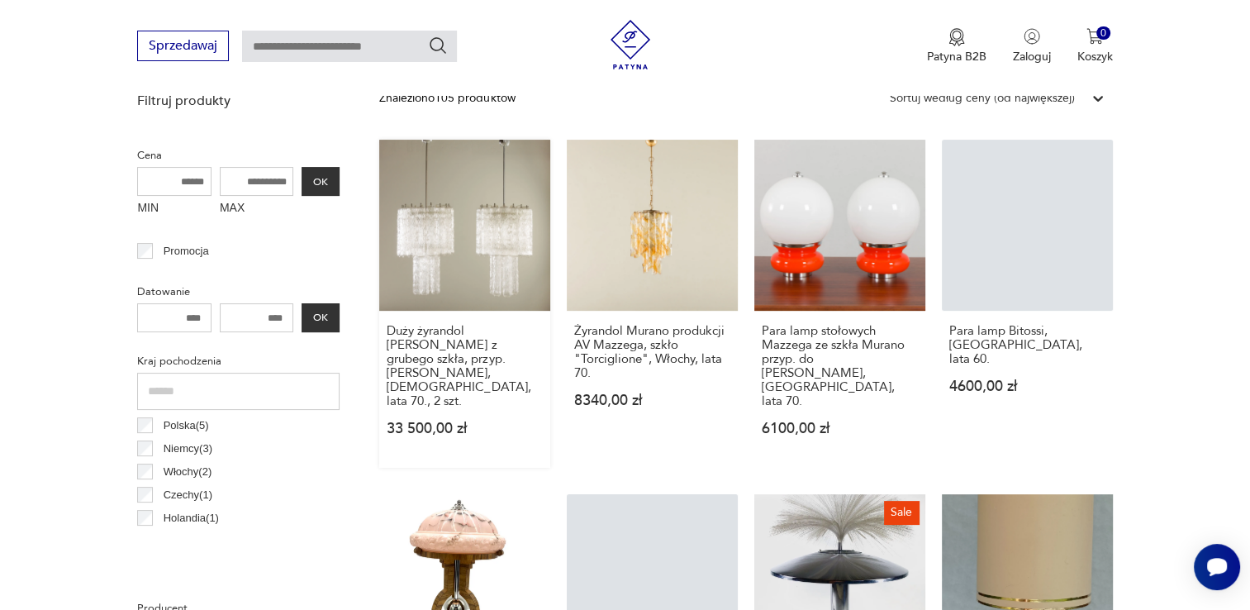
click at [472, 243] on link "Duży żyrandol Venini z grubego szkła, przyp. Toni Zuccheri, Włochy, lata 70., 2…" at bounding box center [464, 304] width 171 height 328
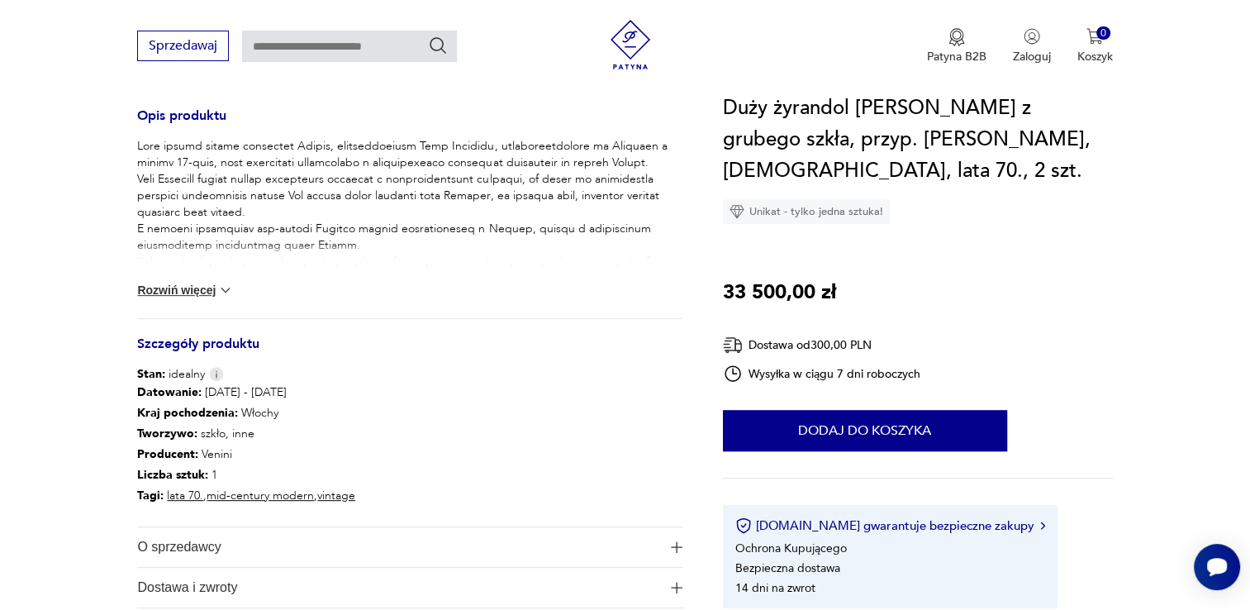
scroll to position [661, 0]
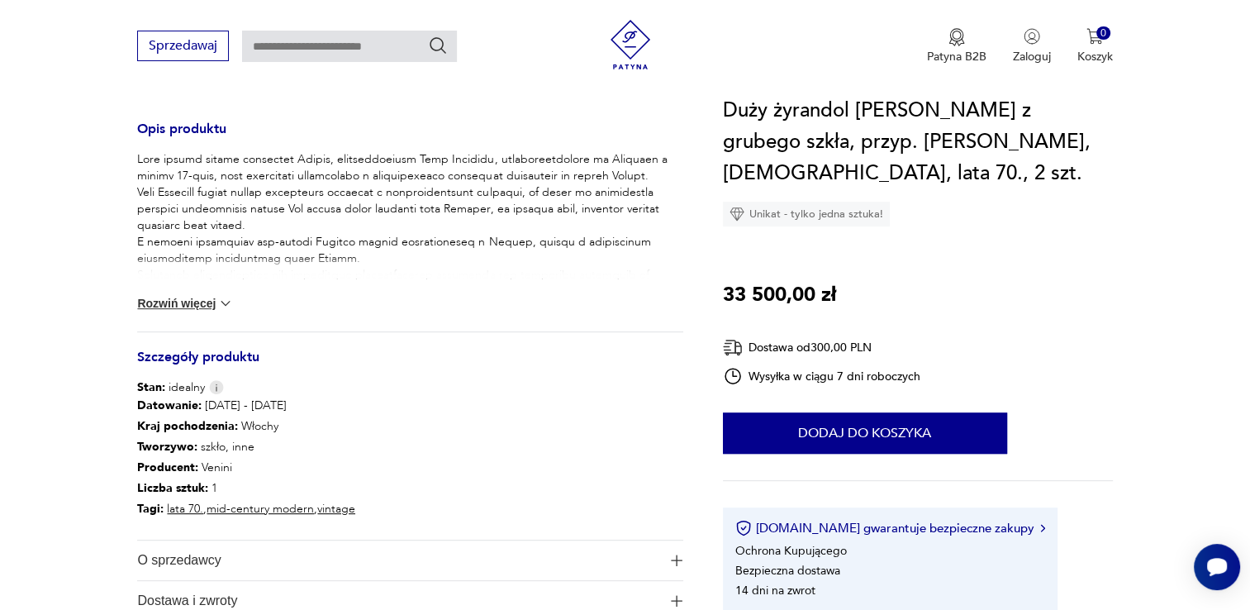
click at [212, 306] on button "Rozwiń więcej" at bounding box center [185, 303] width 96 height 17
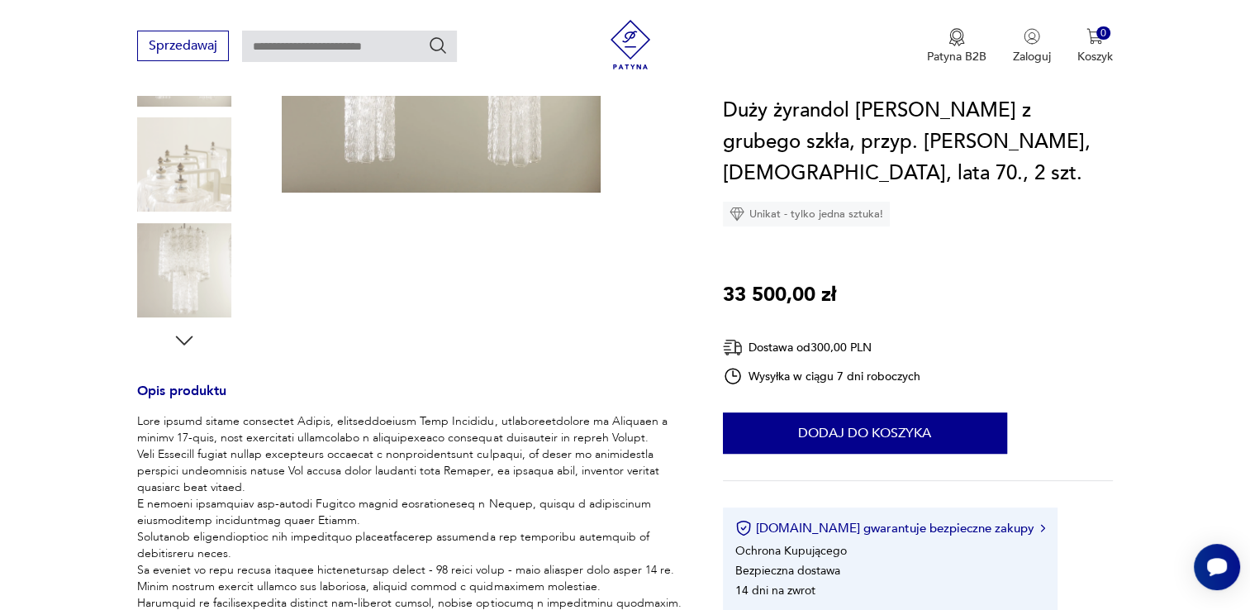
scroll to position [165, 0]
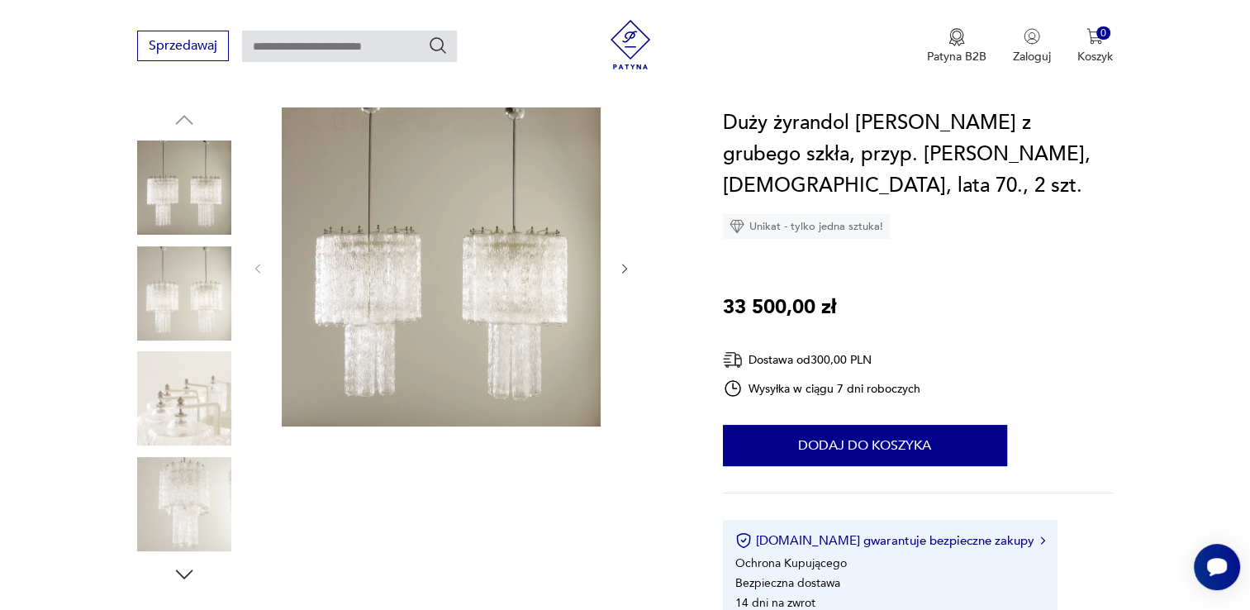
click at [335, 352] on img at bounding box center [441, 266] width 319 height 319
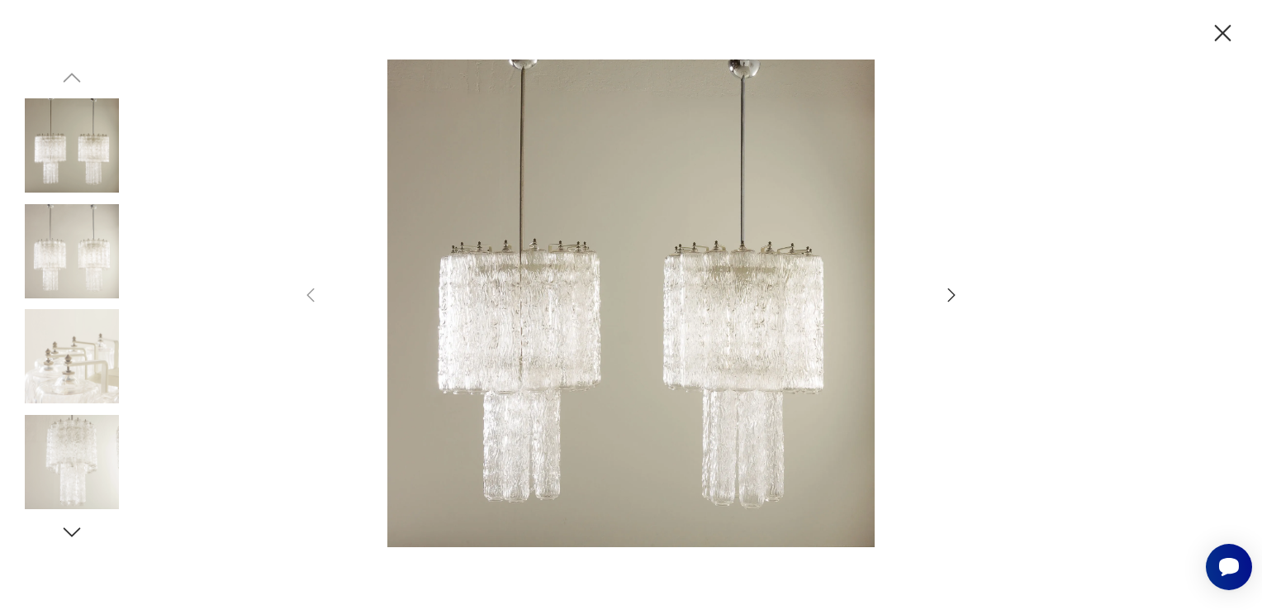
click at [951, 289] on icon "button" at bounding box center [952, 295] width 20 height 20
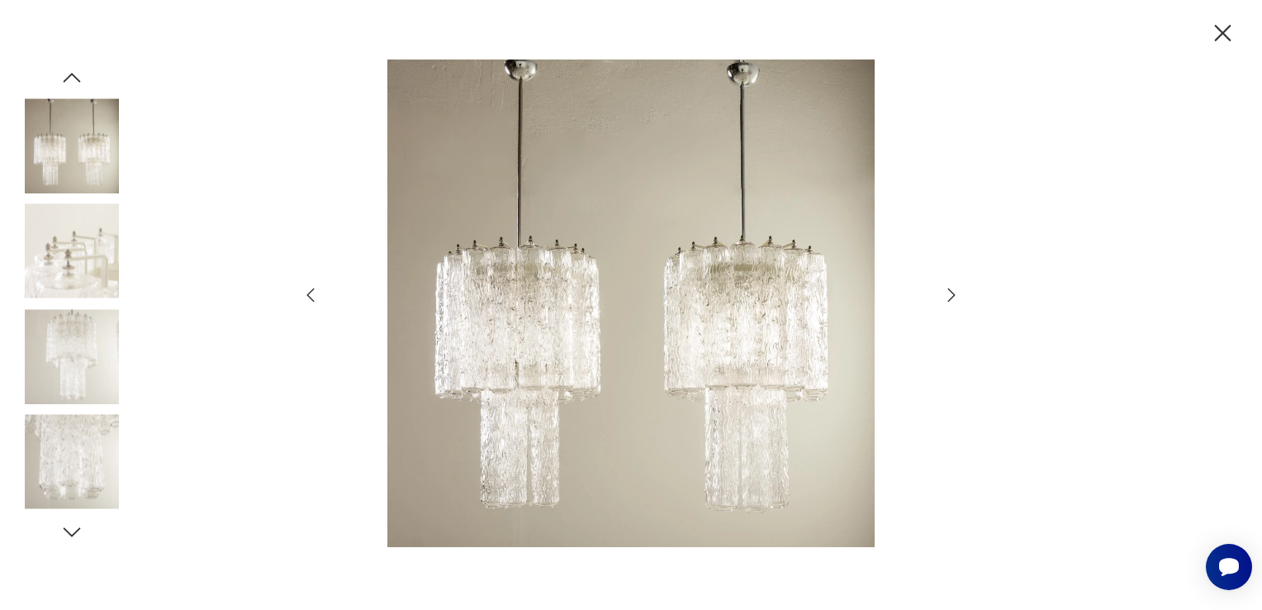
click at [951, 289] on icon "button" at bounding box center [952, 295] width 20 height 20
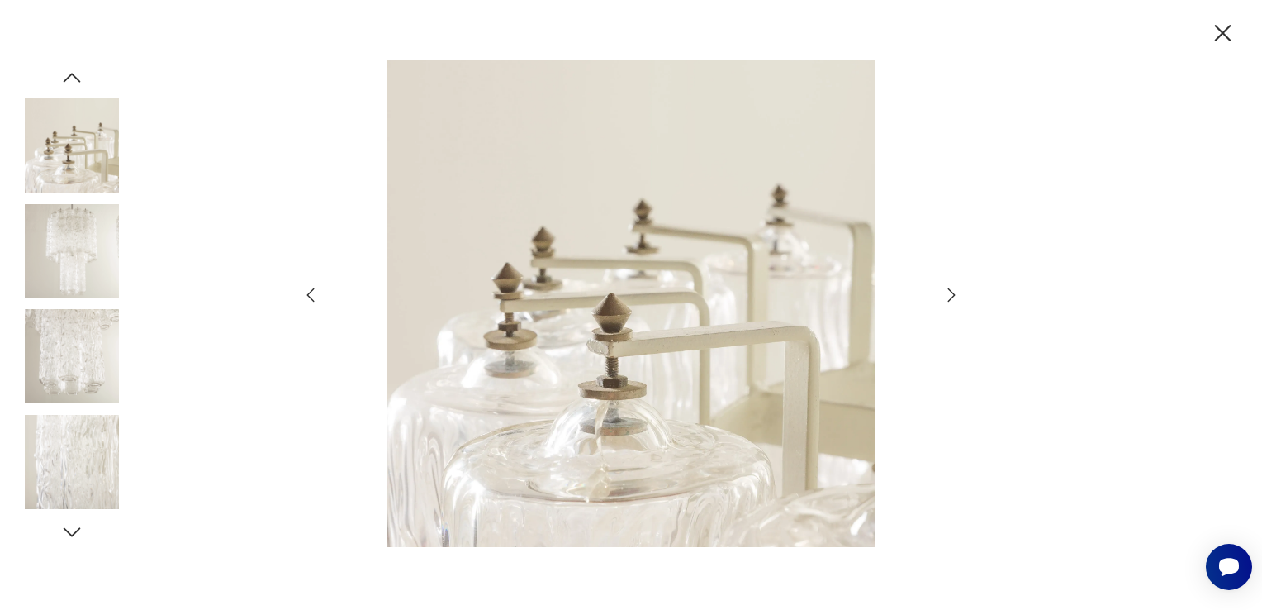
click at [951, 289] on icon "button" at bounding box center [952, 295] width 20 height 20
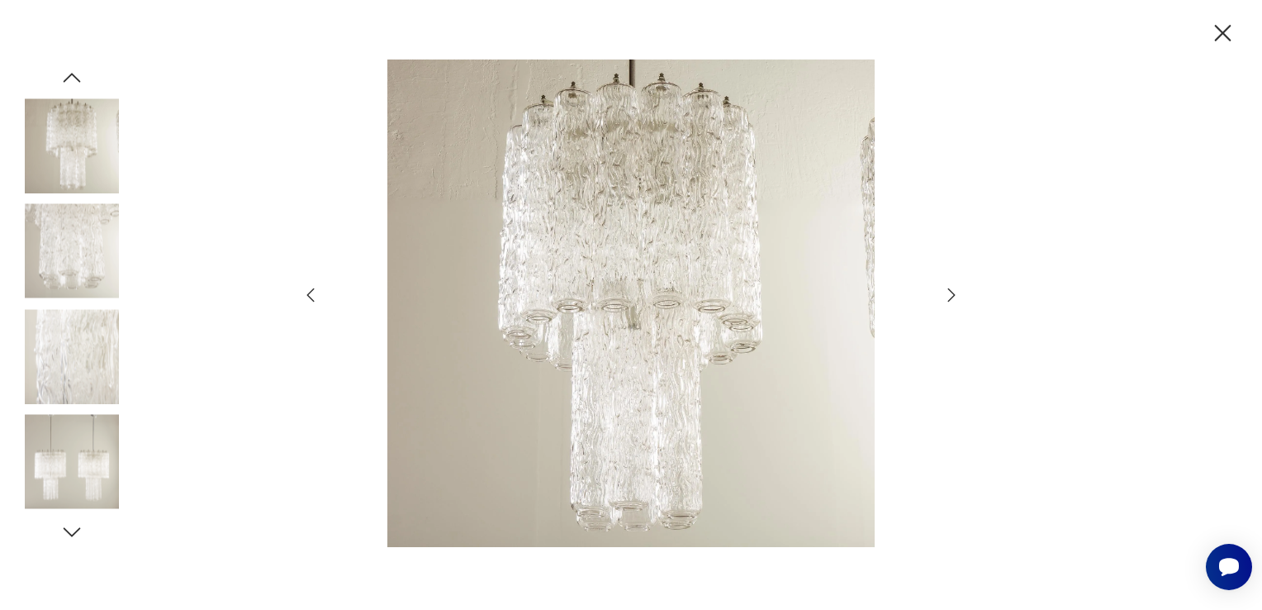
click at [951, 289] on icon "button" at bounding box center [952, 295] width 20 height 20
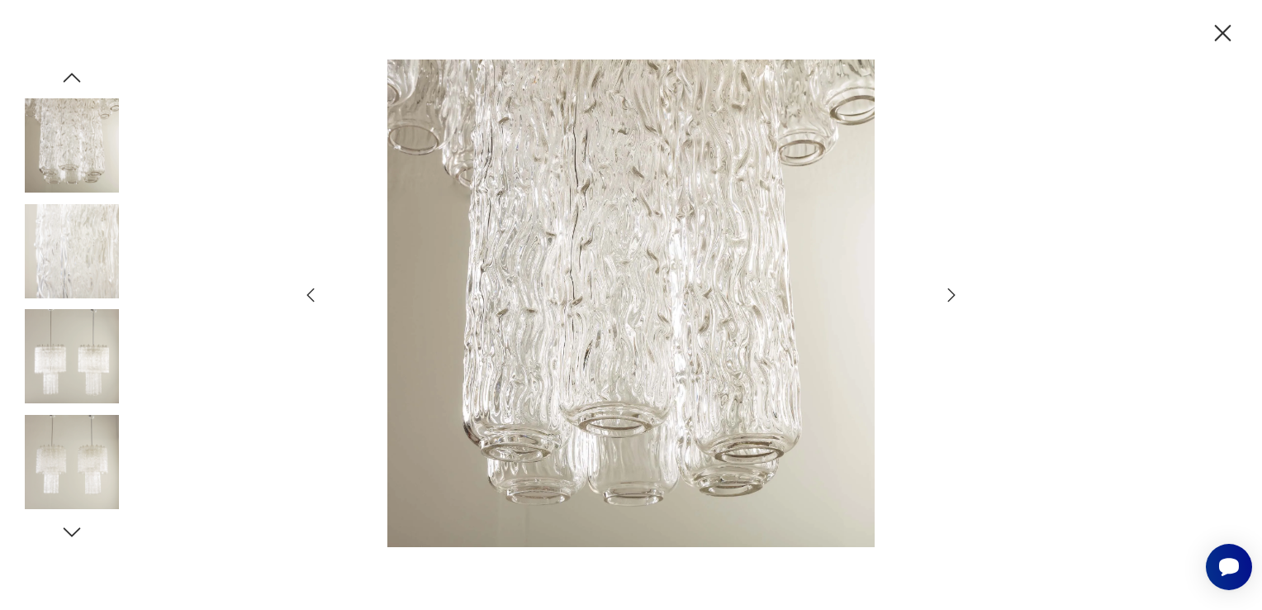
click at [951, 289] on icon "button" at bounding box center [952, 295] width 20 height 20
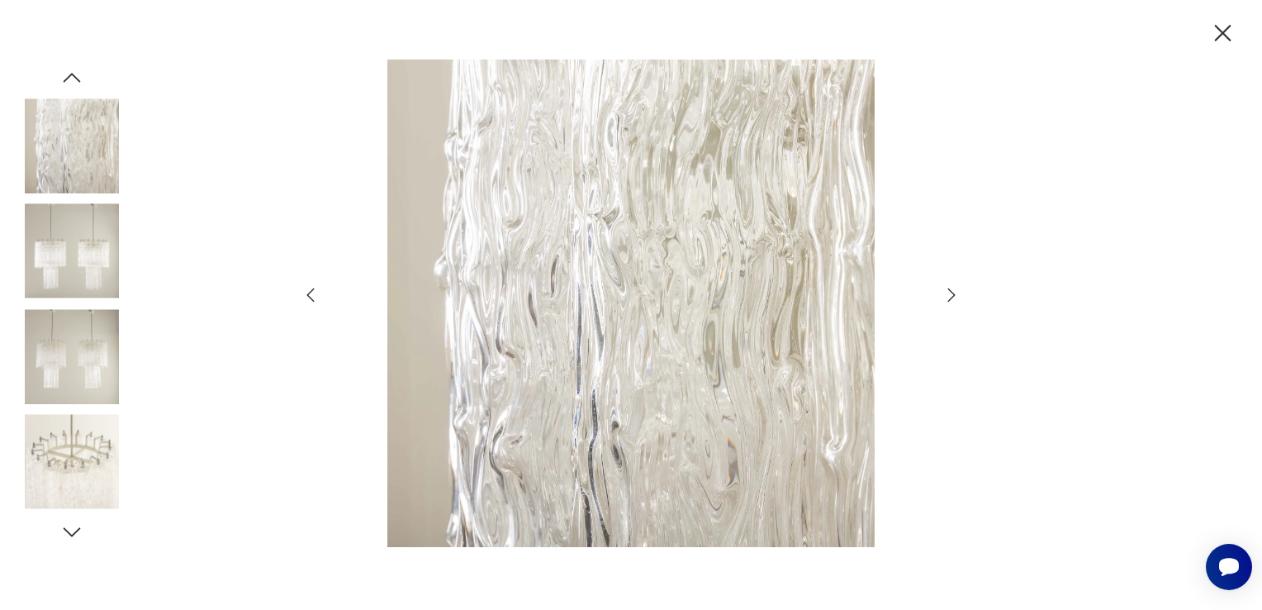
click at [951, 289] on icon "button" at bounding box center [952, 295] width 20 height 20
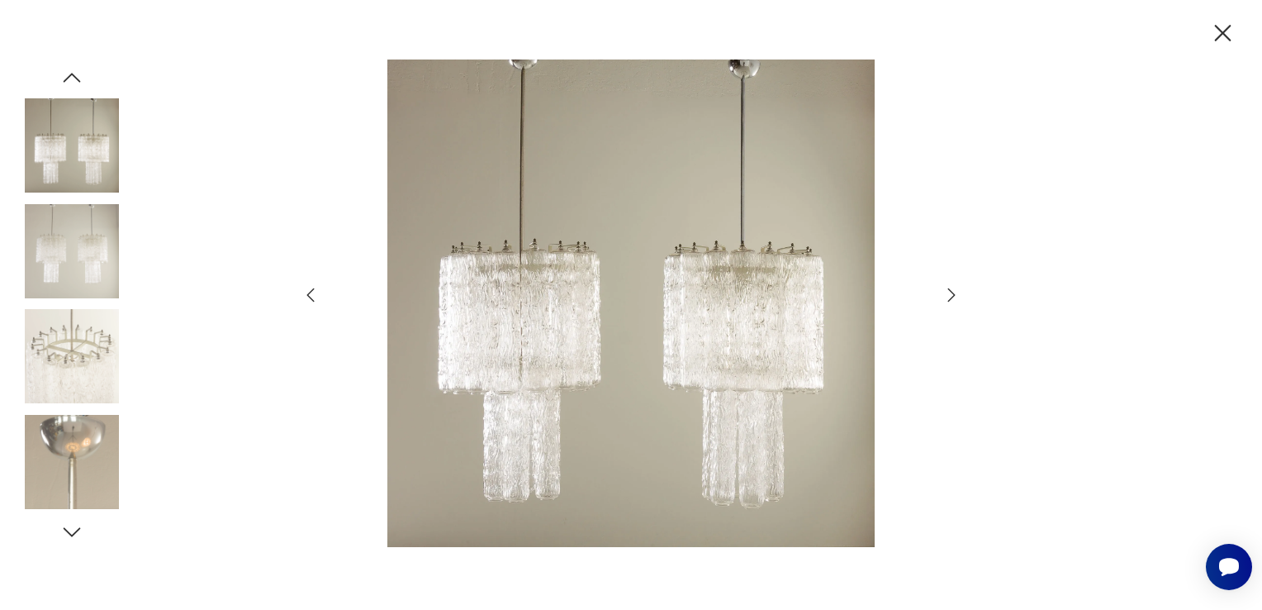
click at [951, 289] on icon "button" at bounding box center [952, 295] width 20 height 20
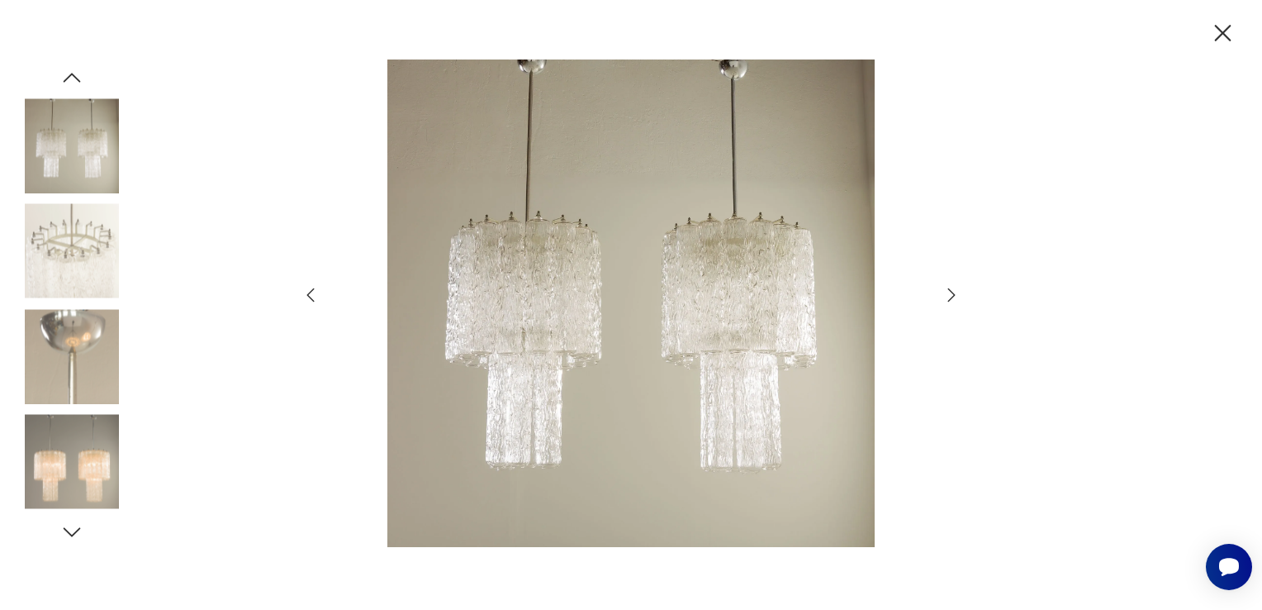
click at [951, 289] on icon "button" at bounding box center [952, 295] width 20 height 20
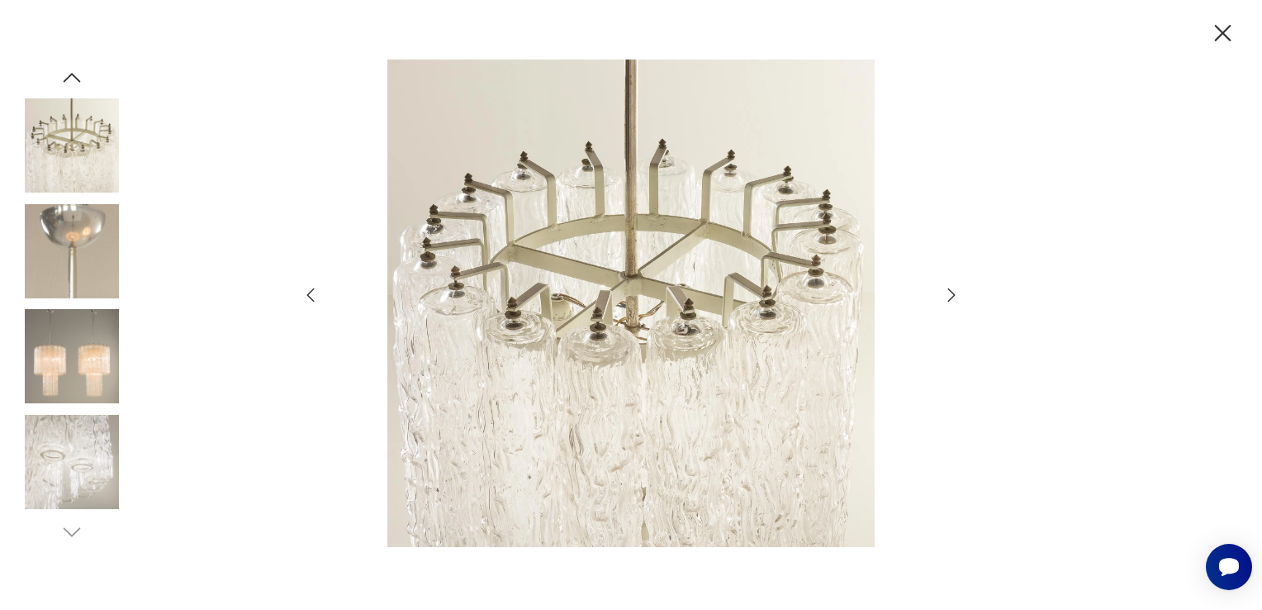
click at [951, 289] on icon "button" at bounding box center [952, 295] width 20 height 20
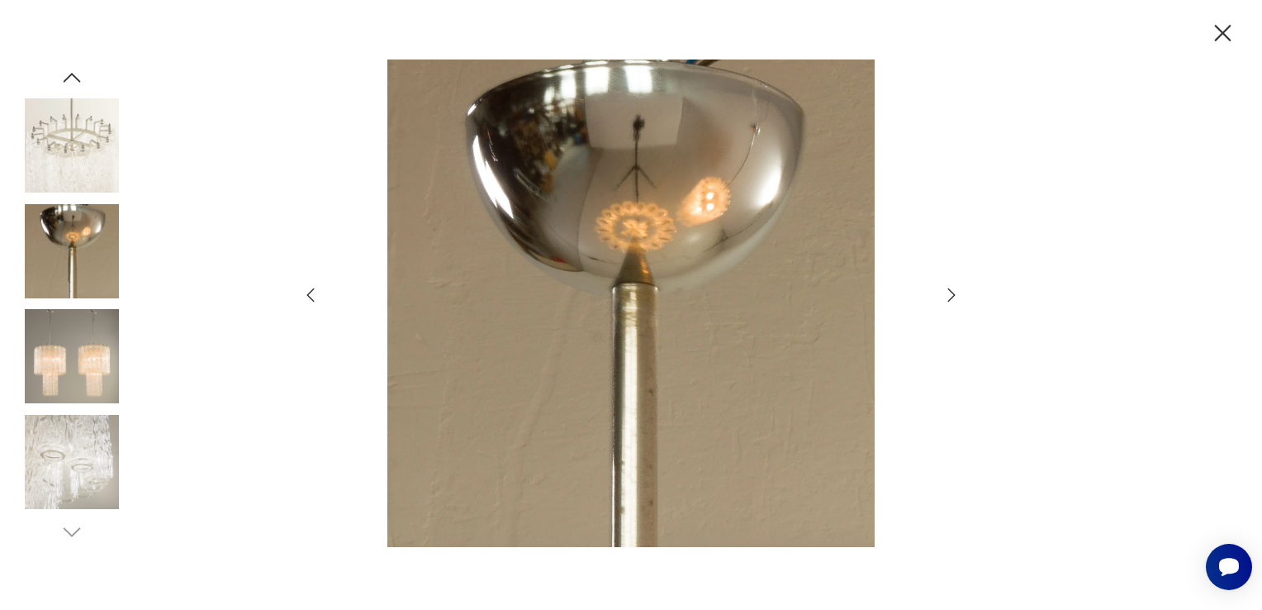
click at [951, 289] on icon "button" at bounding box center [952, 295] width 20 height 20
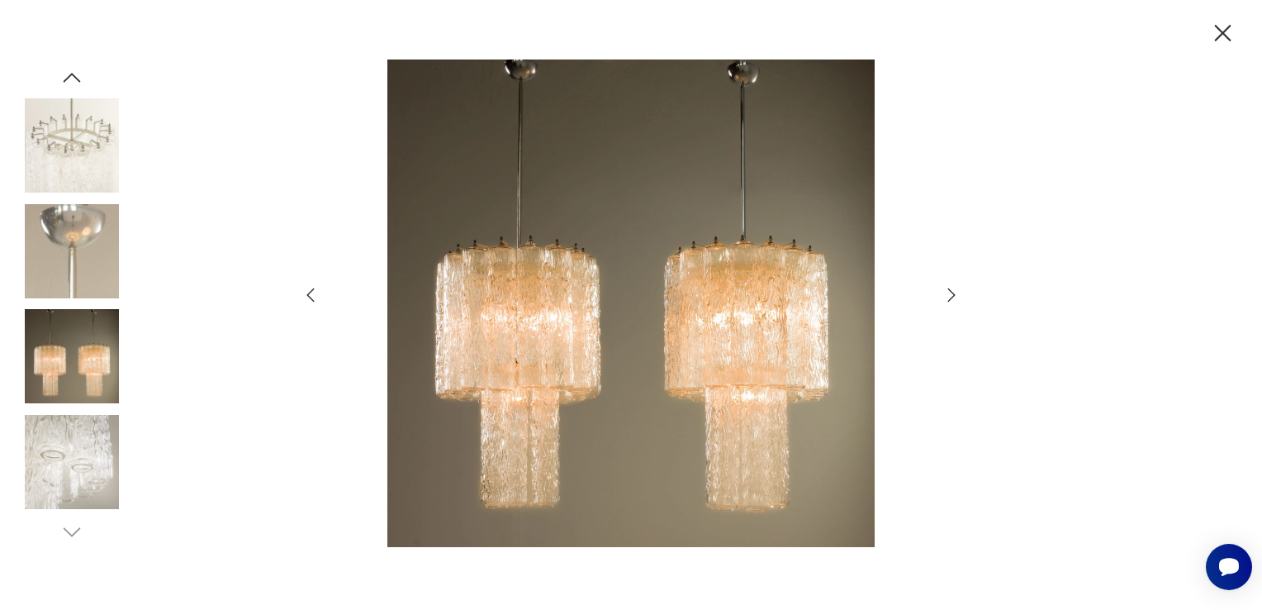
click at [951, 289] on icon "button" at bounding box center [952, 295] width 20 height 20
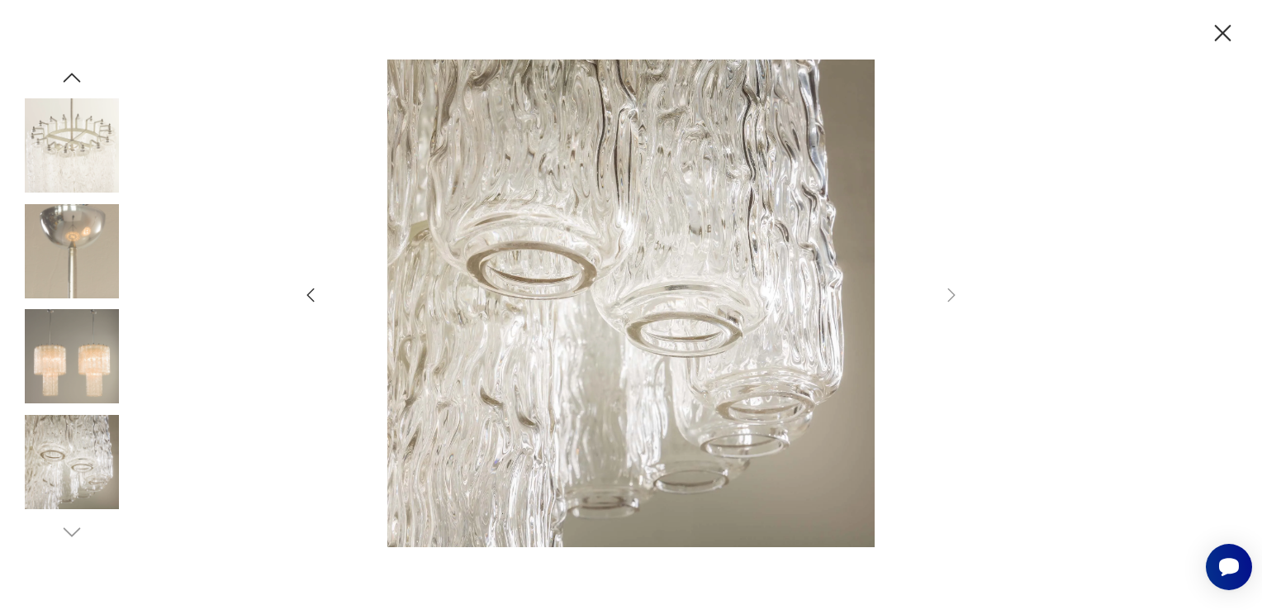
click at [1223, 46] on icon "button" at bounding box center [1223, 33] width 29 height 29
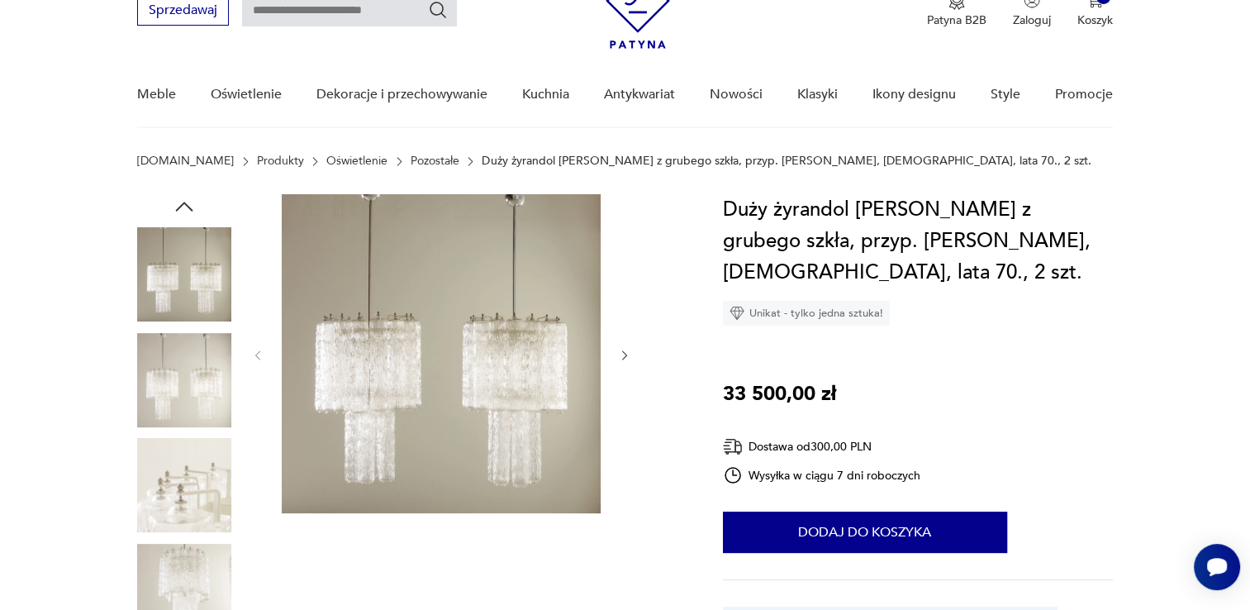
scroll to position [83, 0]
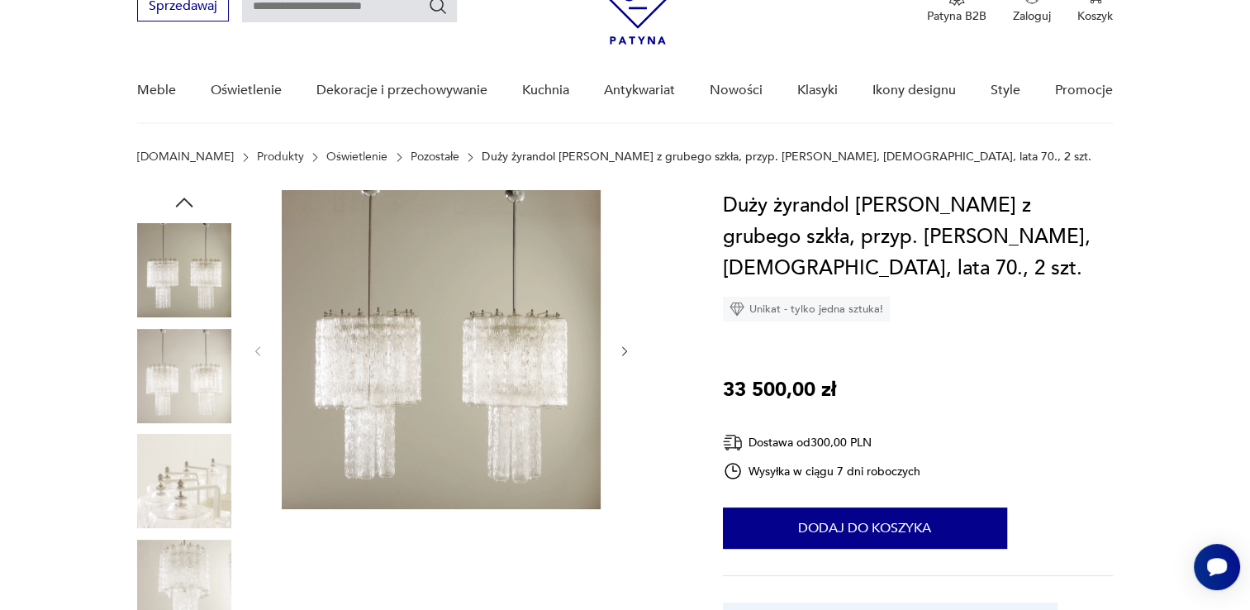
click at [436, 428] on img at bounding box center [441, 349] width 319 height 319
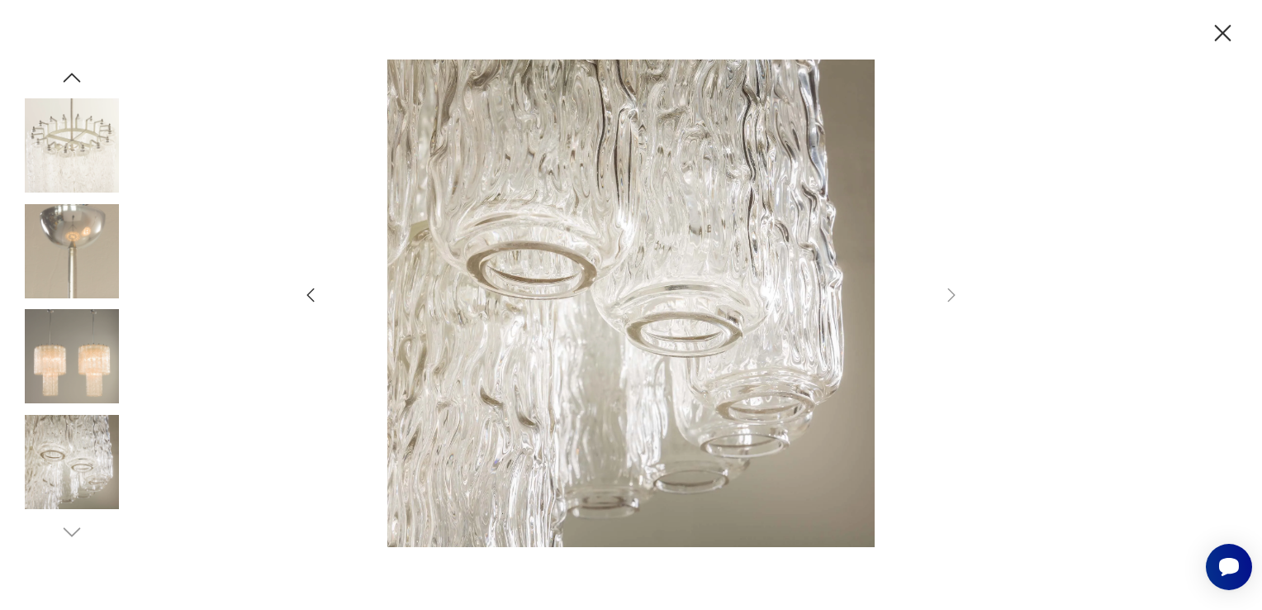
click at [78, 397] on img at bounding box center [72, 356] width 94 height 94
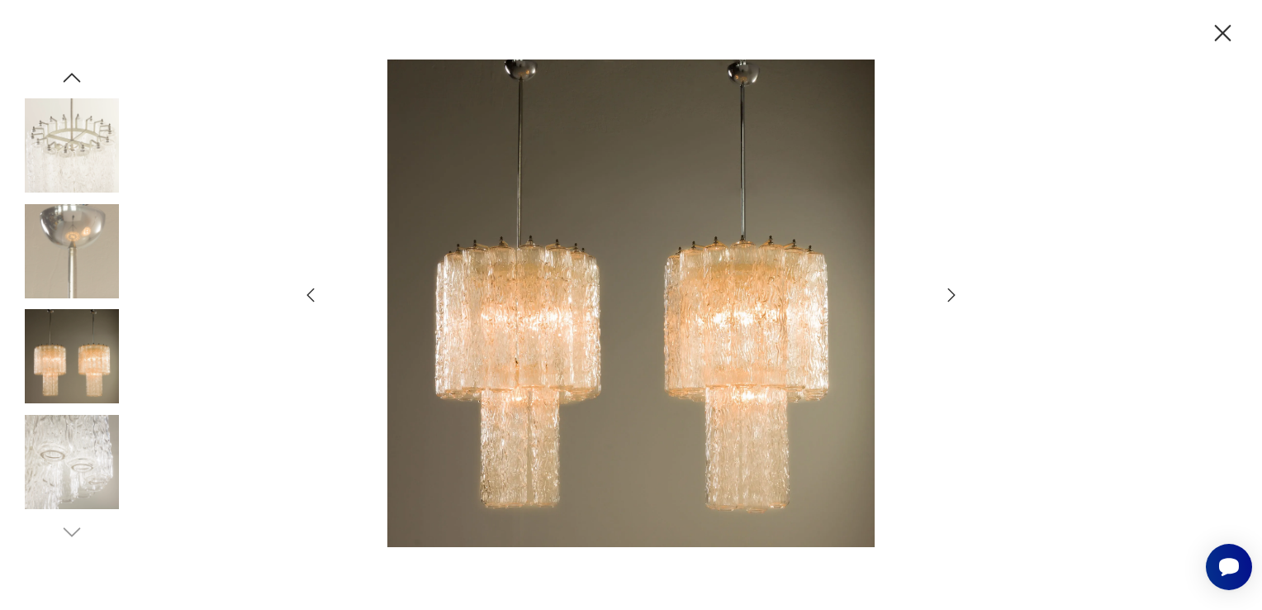
click at [75, 149] on img at bounding box center [72, 145] width 94 height 94
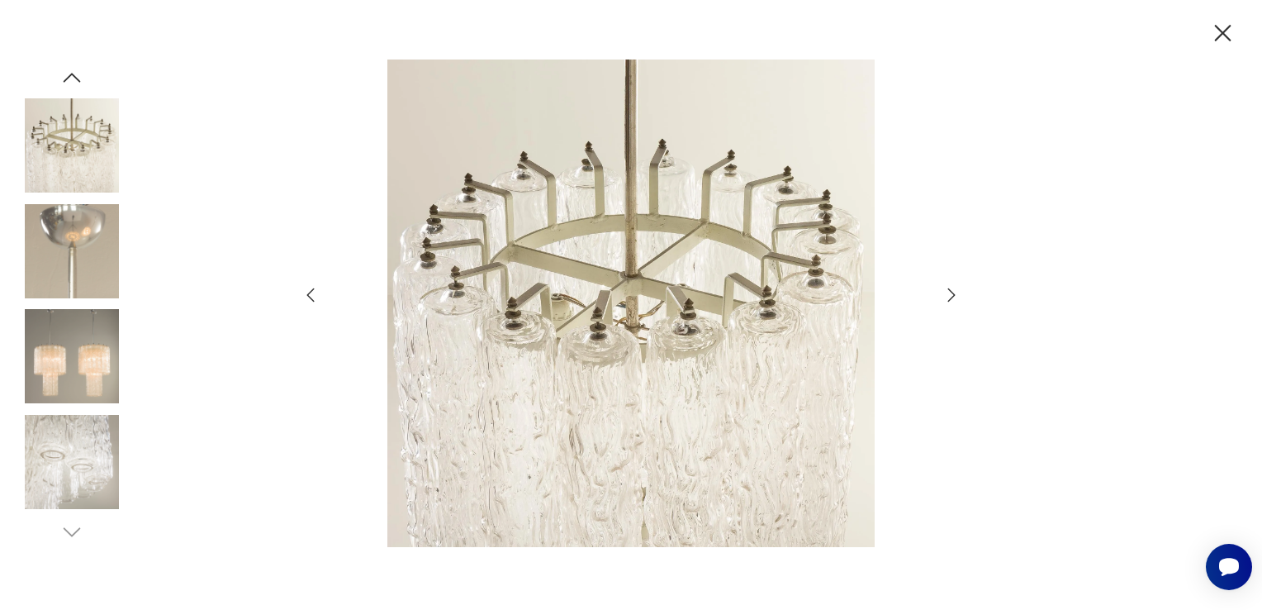
click at [1226, 31] on icon "button" at bounding box center [1223, 33] width 29 height 29
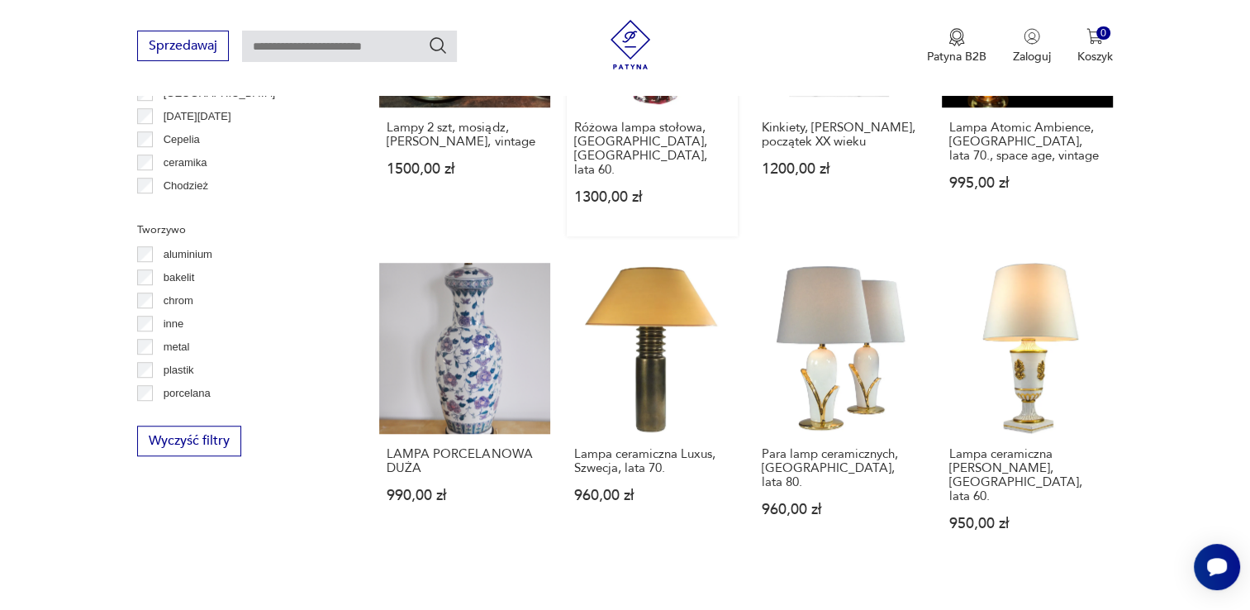
scroll to position [1157, 0]
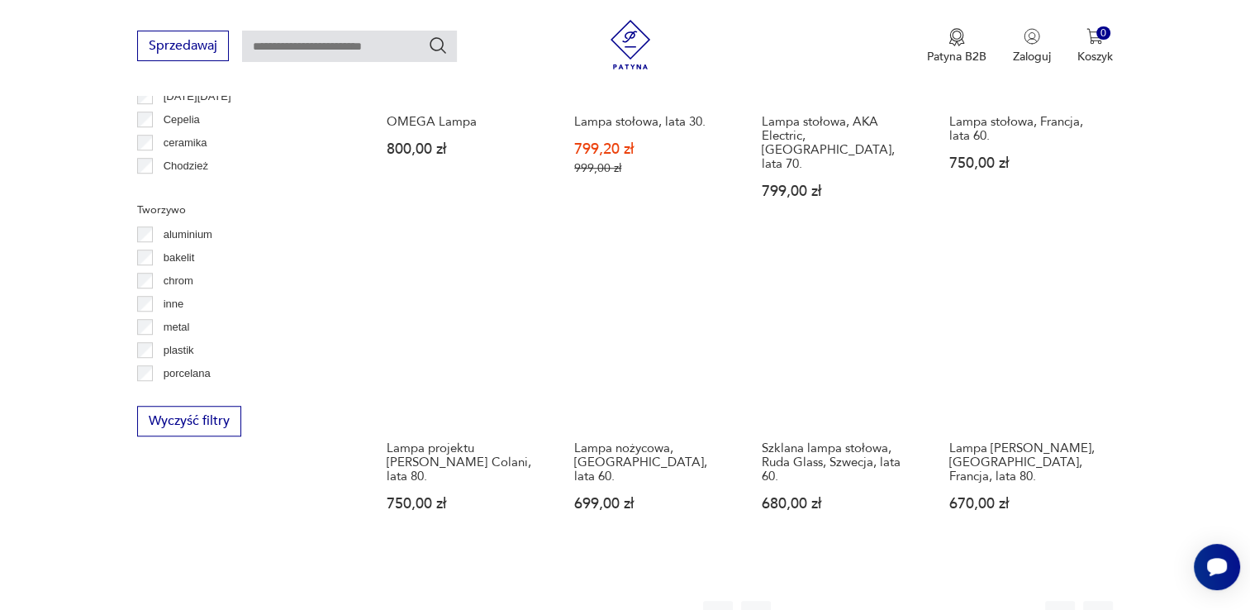
scroll to position [1188, 0]
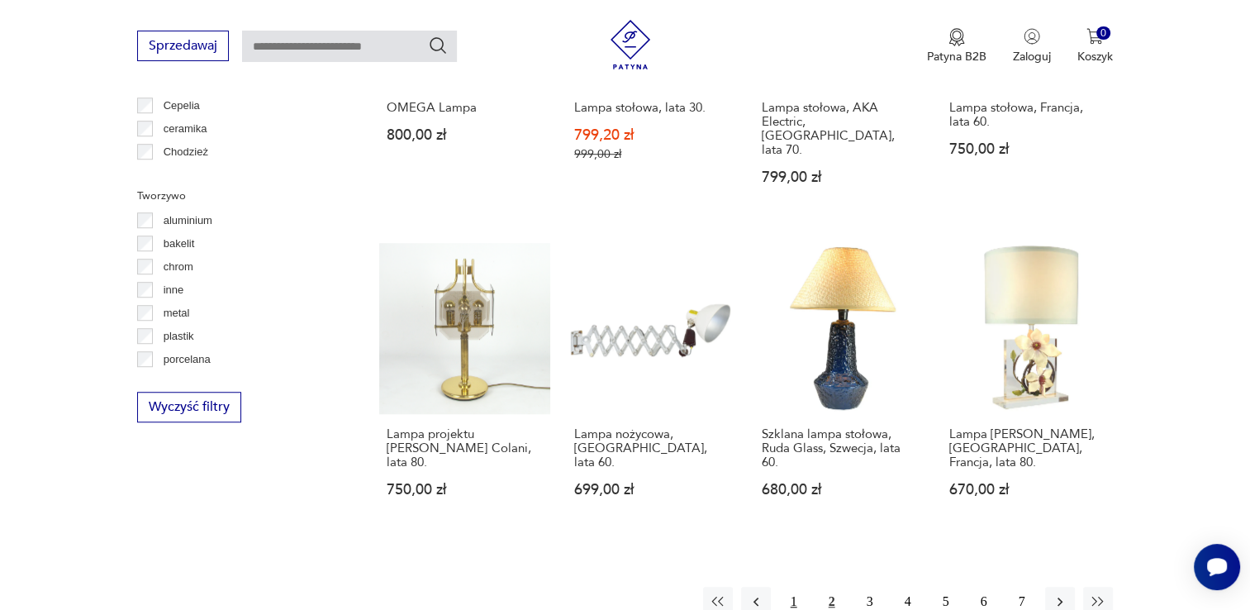
click at [796, 587] on button "1" at bounding box center [794, 602] width 30 height 30
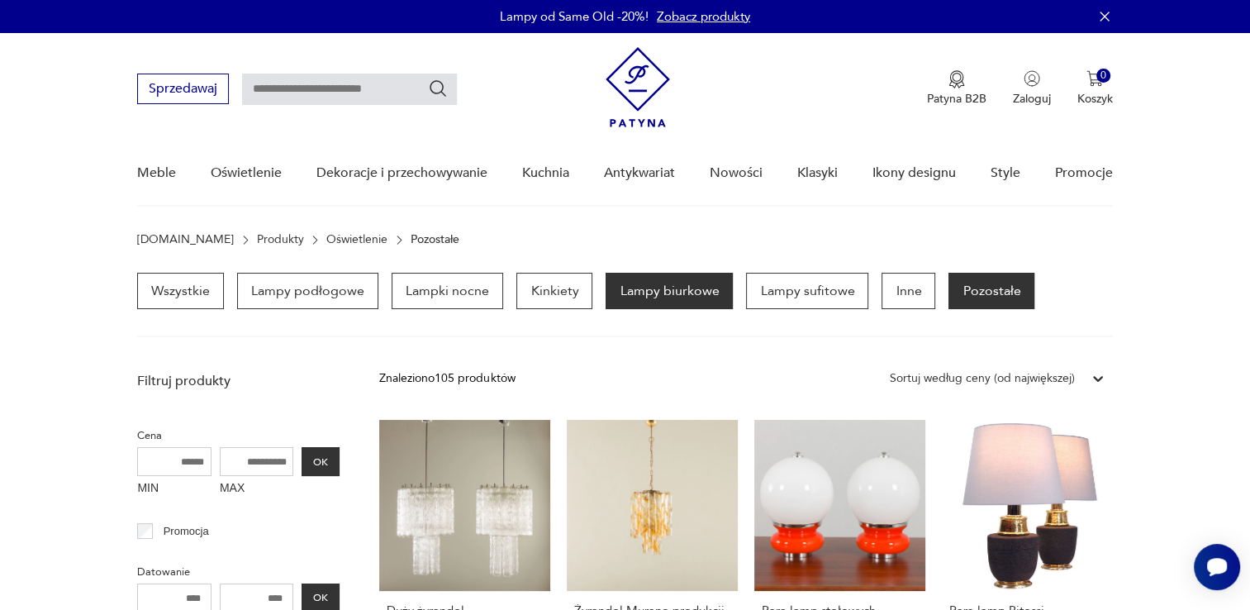
click at [639, 287] on p "Lampy biurkowe" at bounding box center [669, 291] width 127 height 36
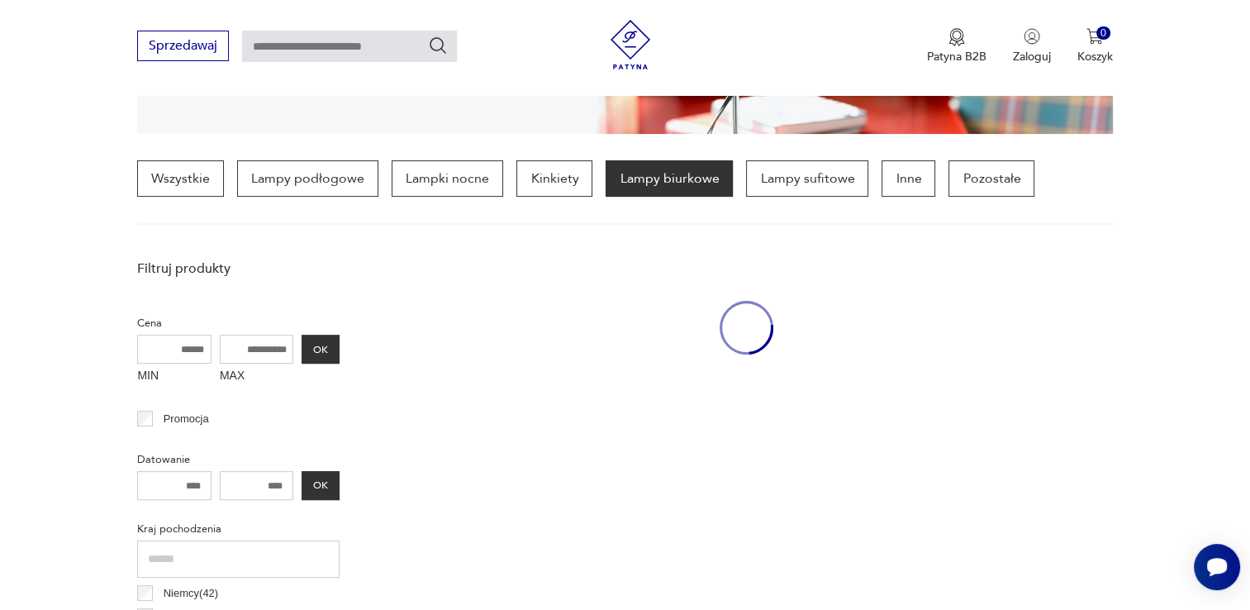
scroll to position [389, 0]
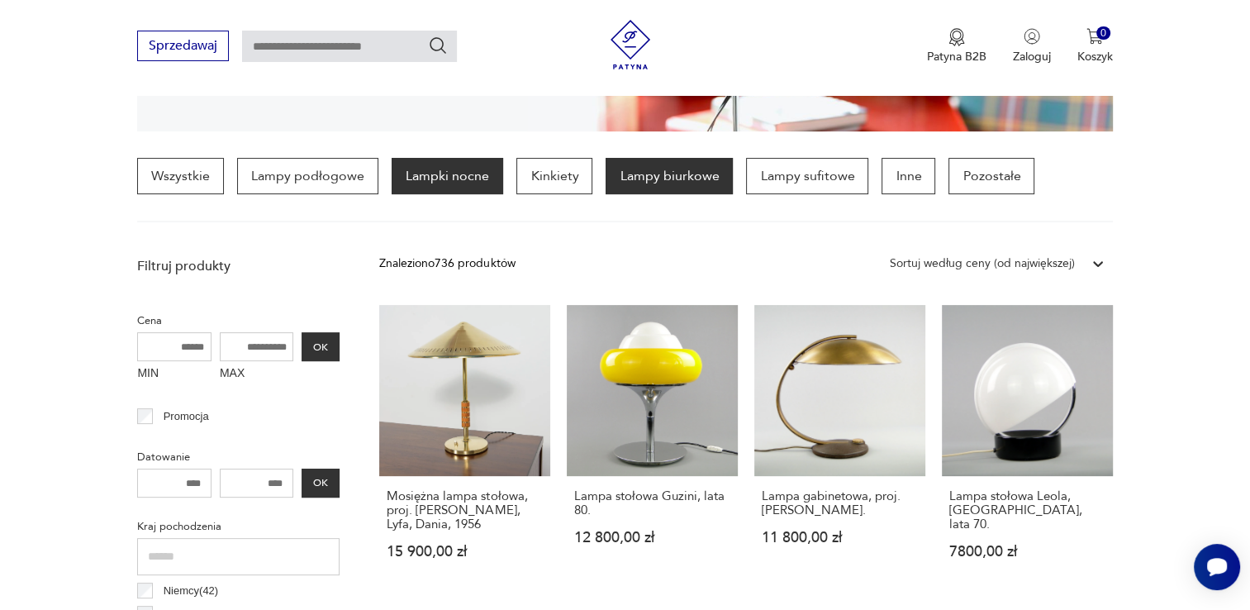
click at [447, 178] on p "Lampki nocne" at bounding box center [448, 176] width 112 height 36
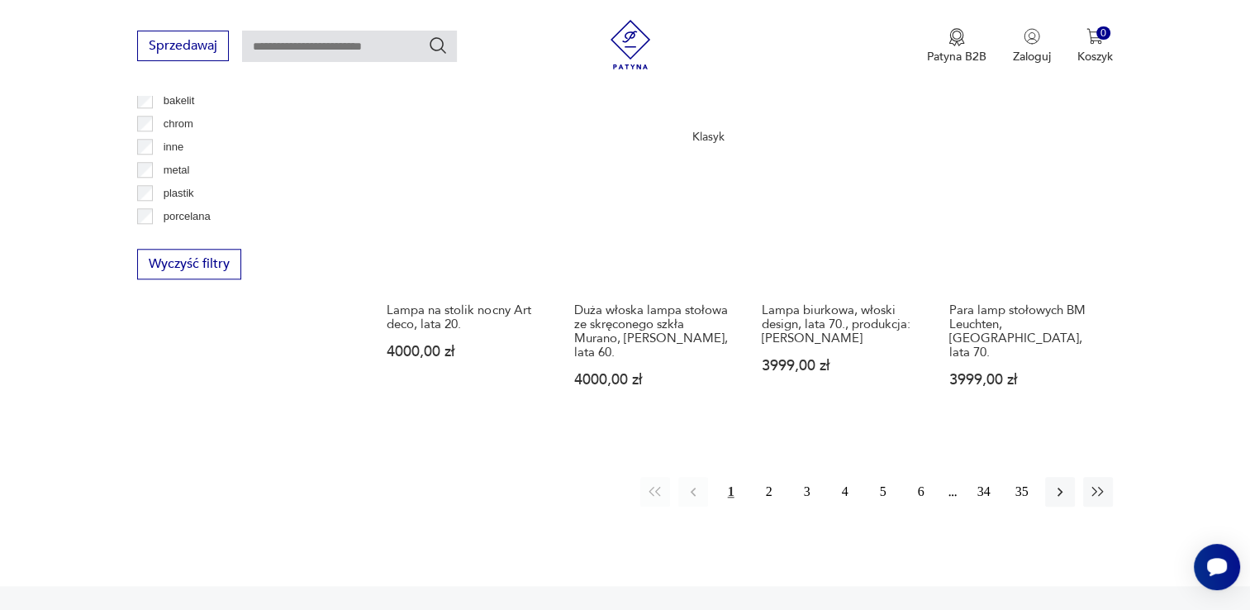
scroll to position [1628, 0]
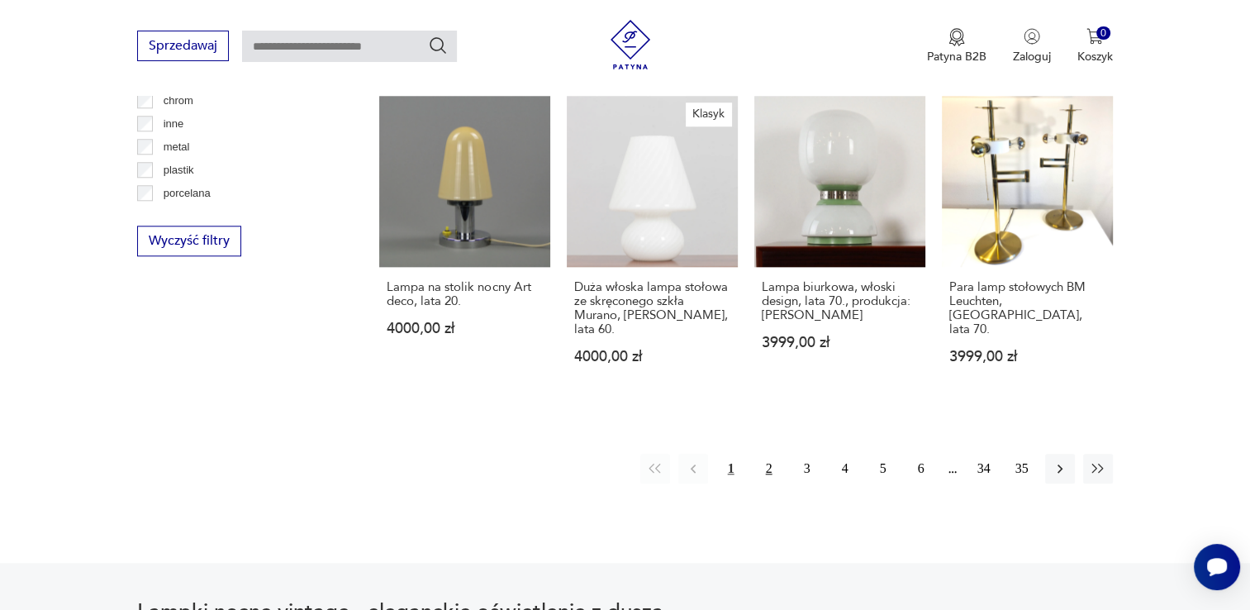
click at [765, 454] on button "2" at bounding box center [769, 469] width 30 height 30
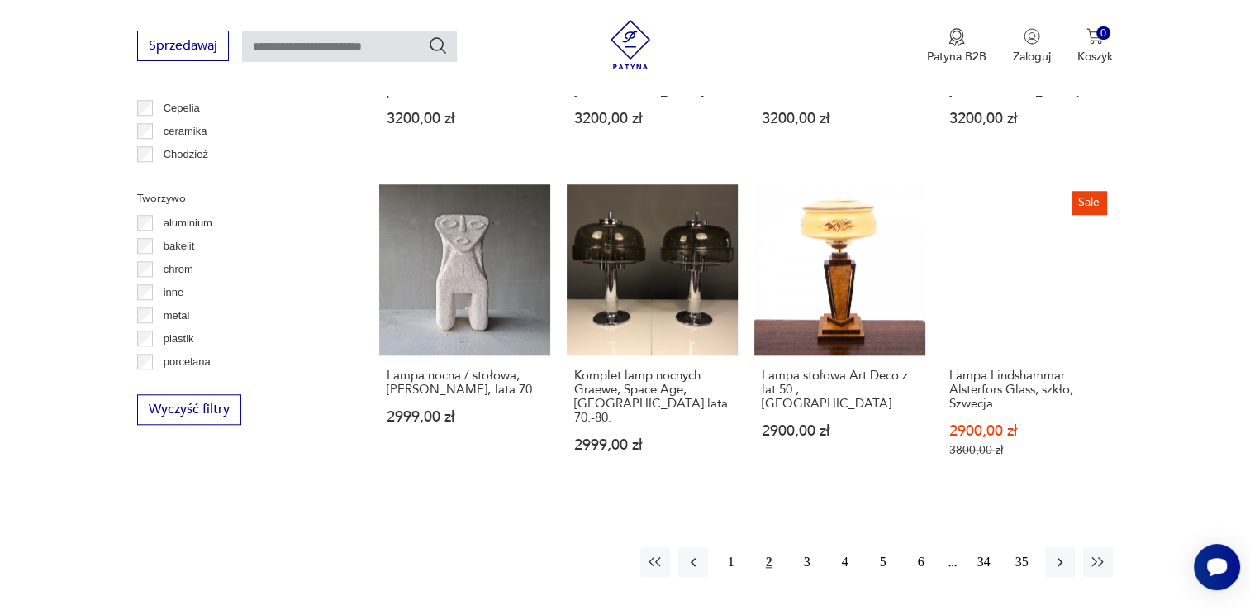
scroll to position [1462, 0]
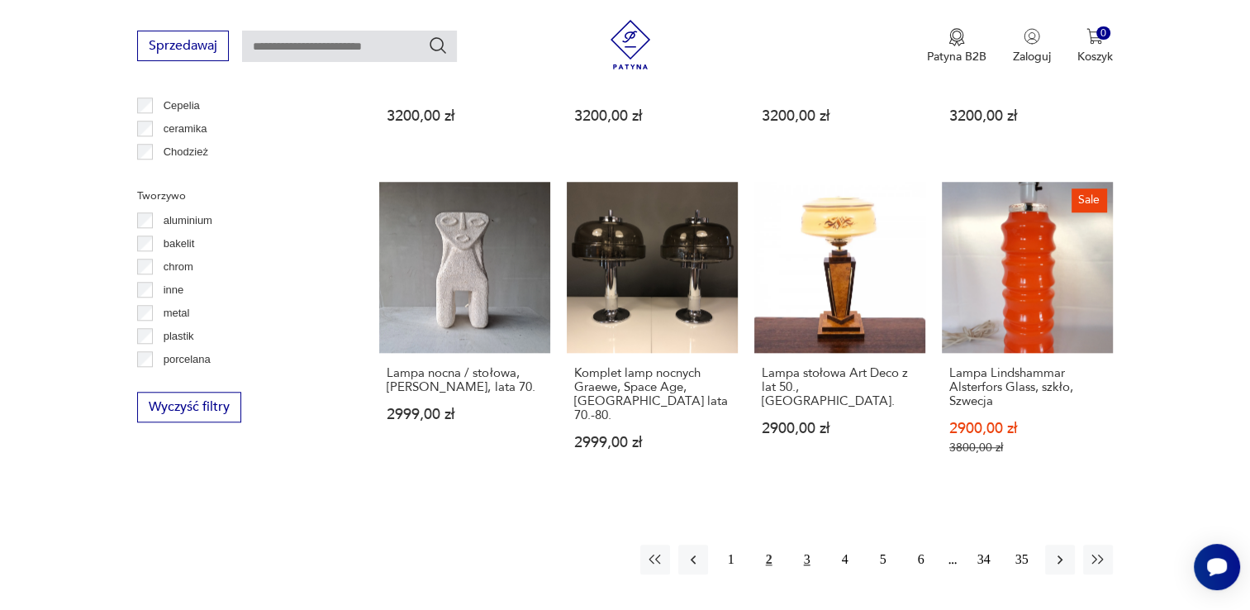
click at [804, 550] on button "3" at bounding box center [807, 559] width 30 height 30
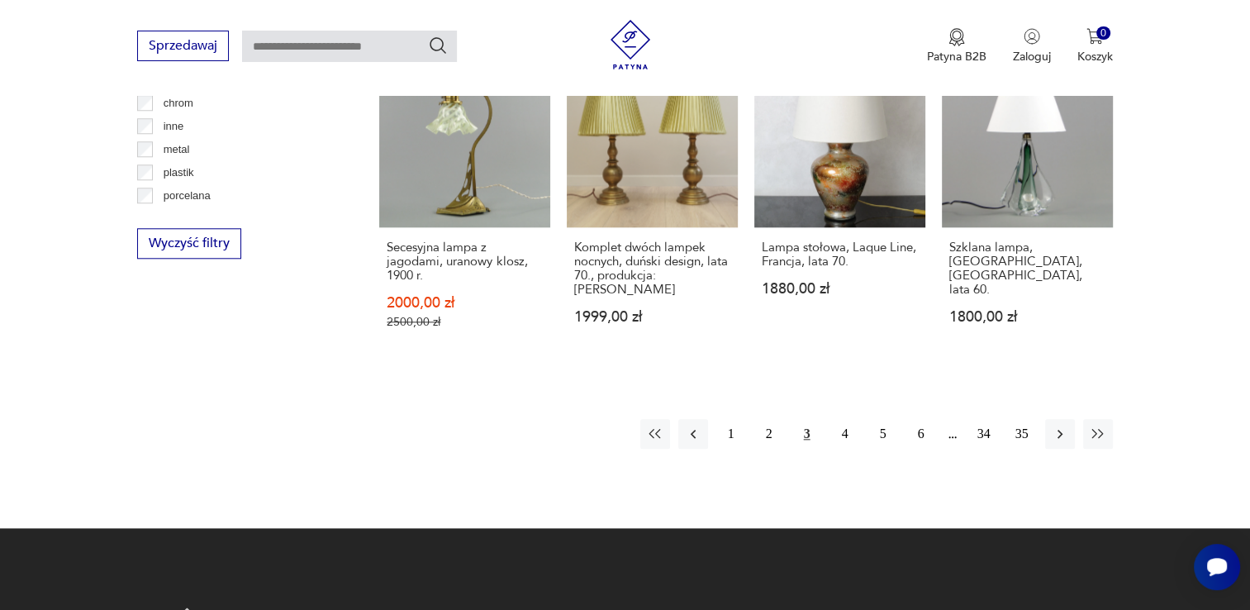
scroll to position [1628, 0]
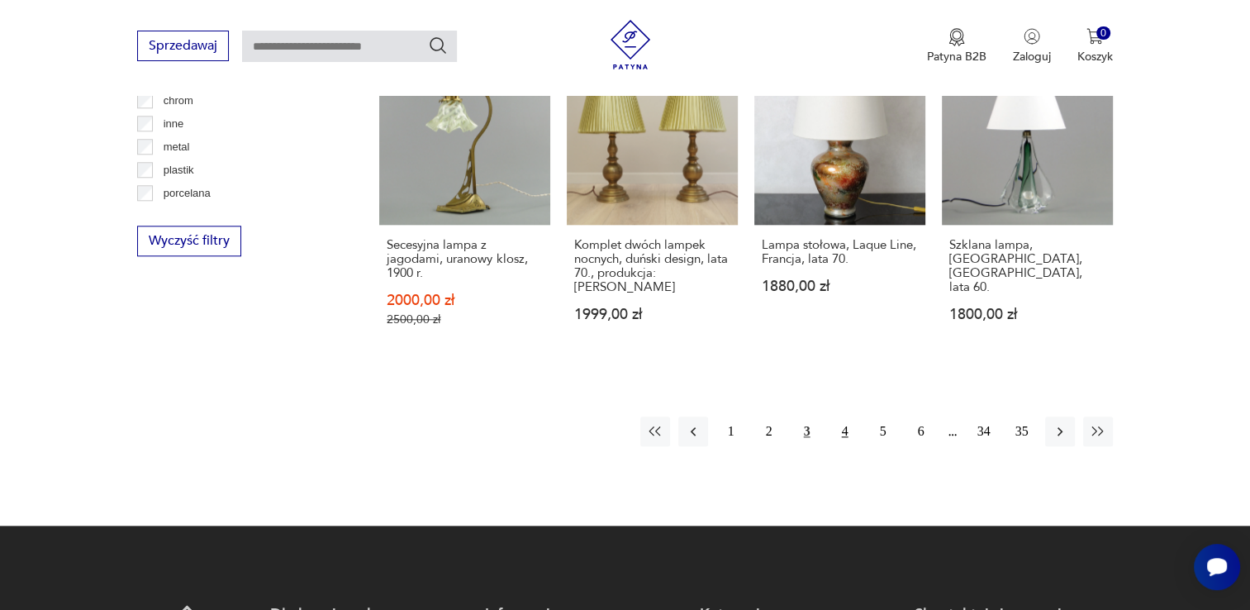
click at [839, 416] on button "4" at bounding box center [845, 431] width 30 height 30
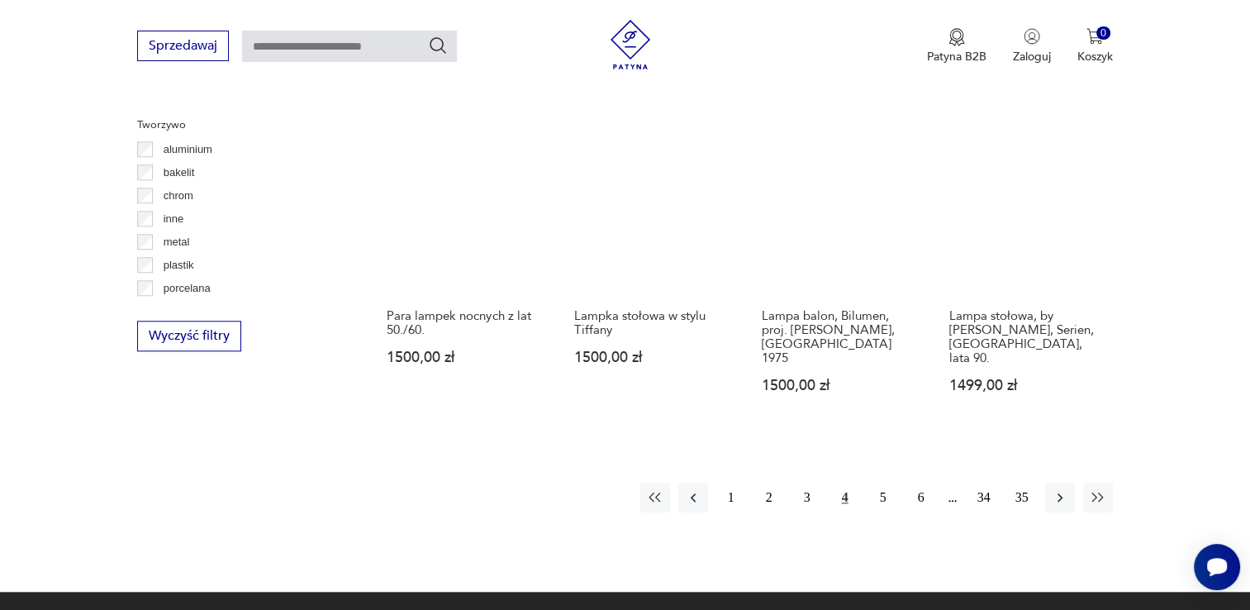
scroll to position [1545, 0]
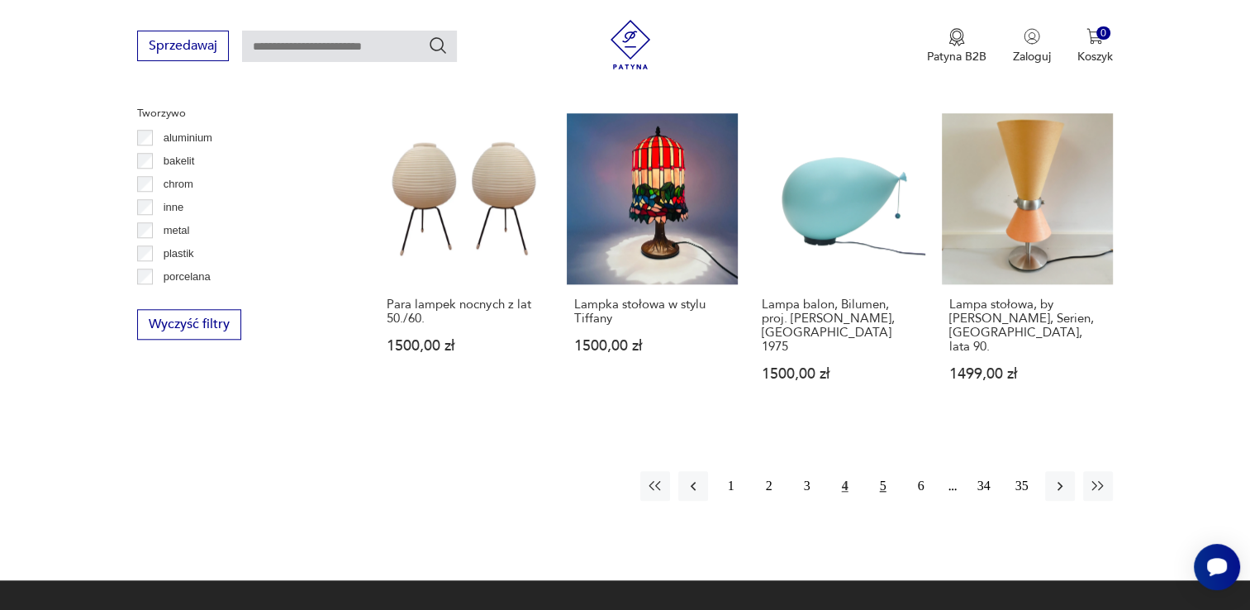
click at [884, 471] on button "5" at bounding box center [883, 486] width 30 height 30
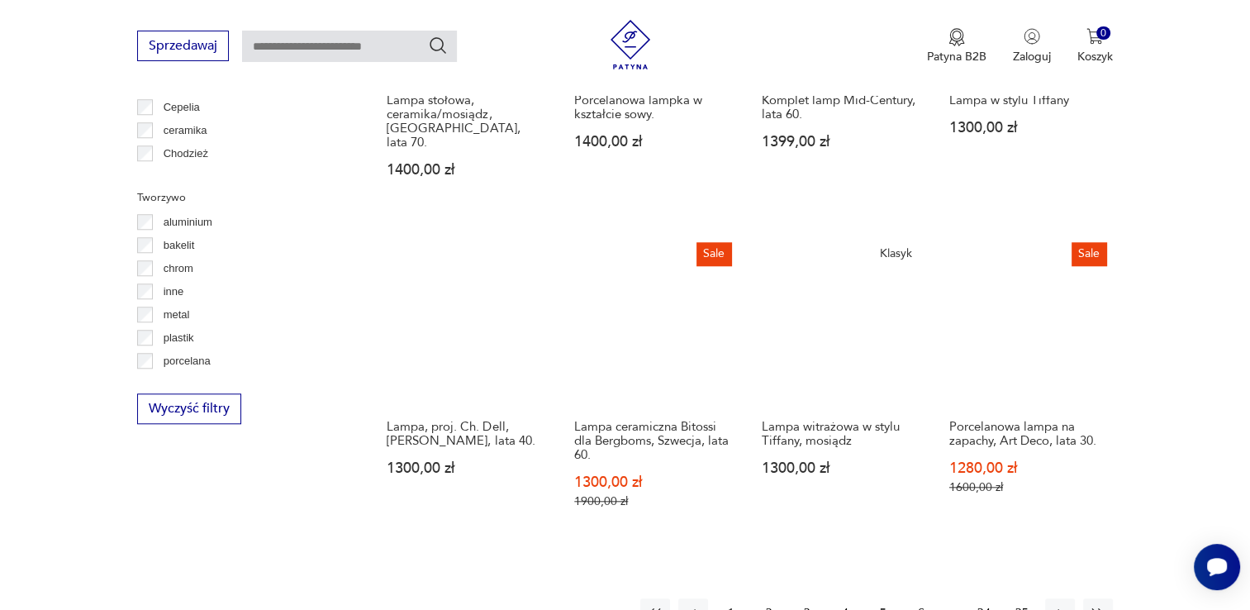
scroll to position [1463, 0]
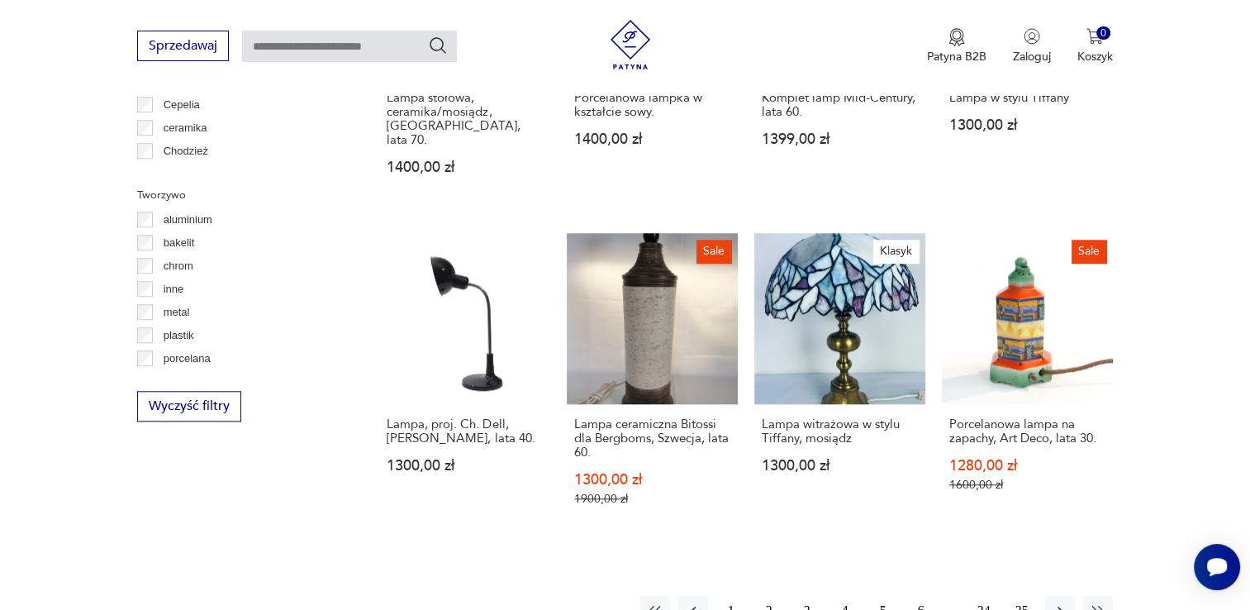
click at [920, 596] on button "6" at bounding box center [921, 611] width 30 height 30
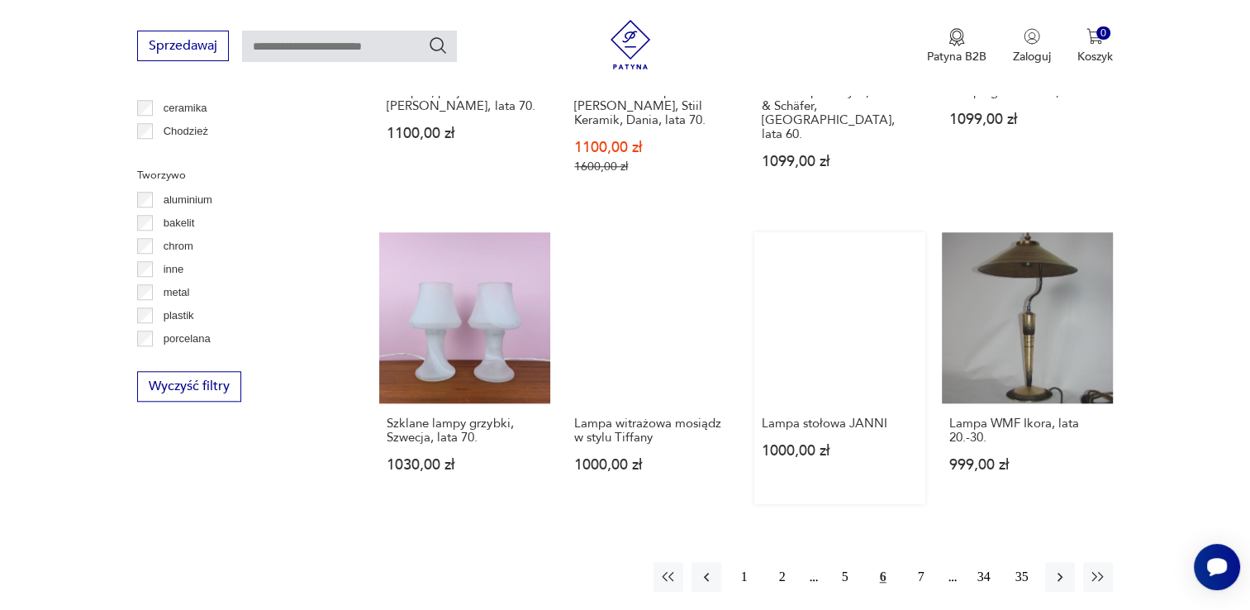
scroll to position [1710, 0]
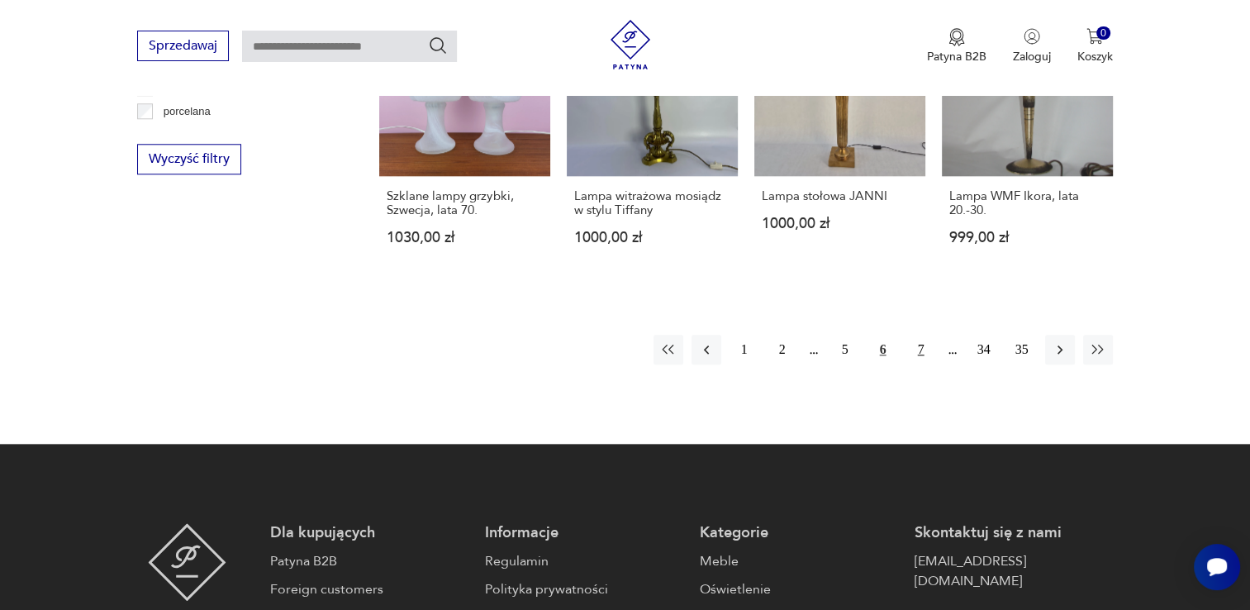
click at [919, 335] on button "7" at bounding box center [921, 350] width 30 height 30
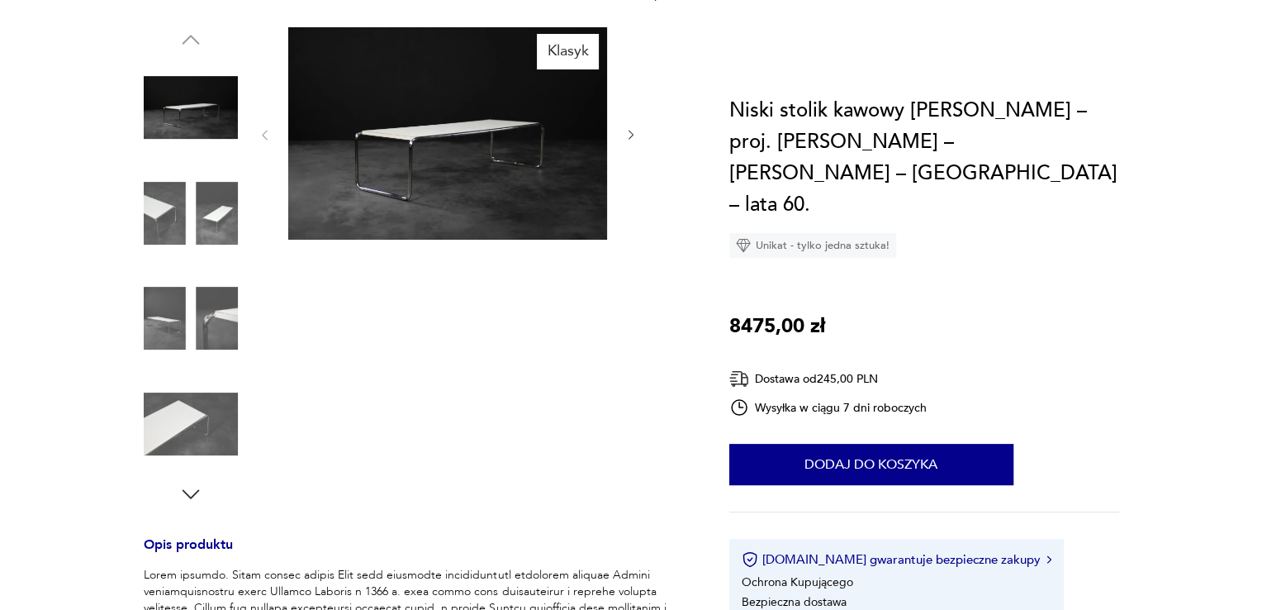
scroll to position [248, 0]
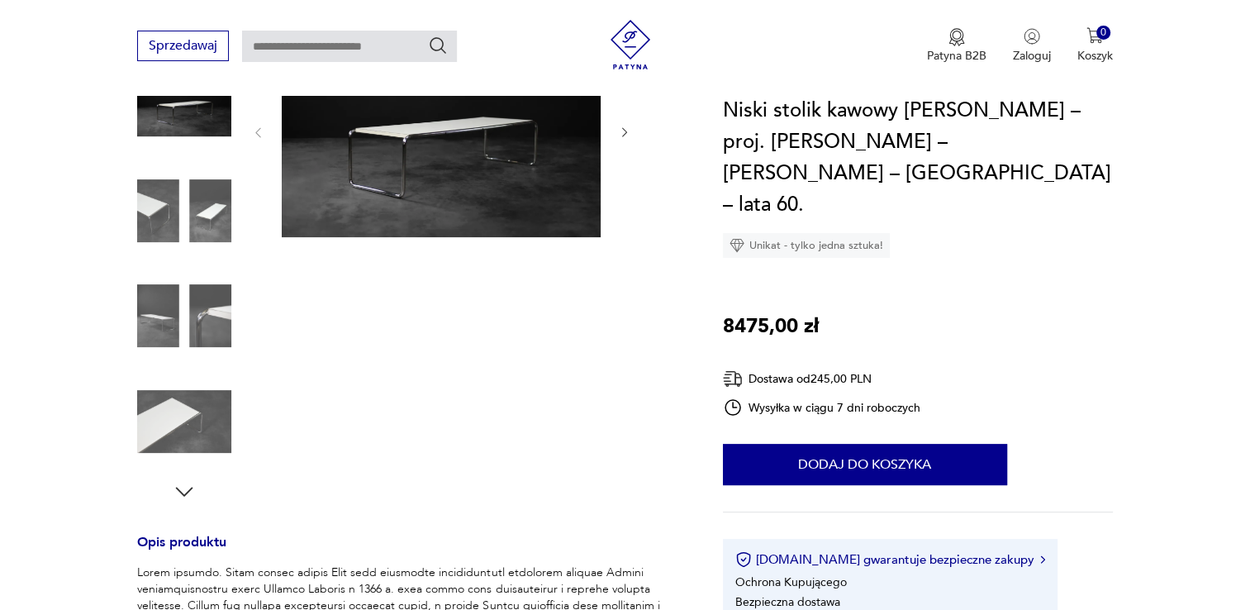
click at [416, 150] on img at bounding box center [441, 131] width 319 height 212
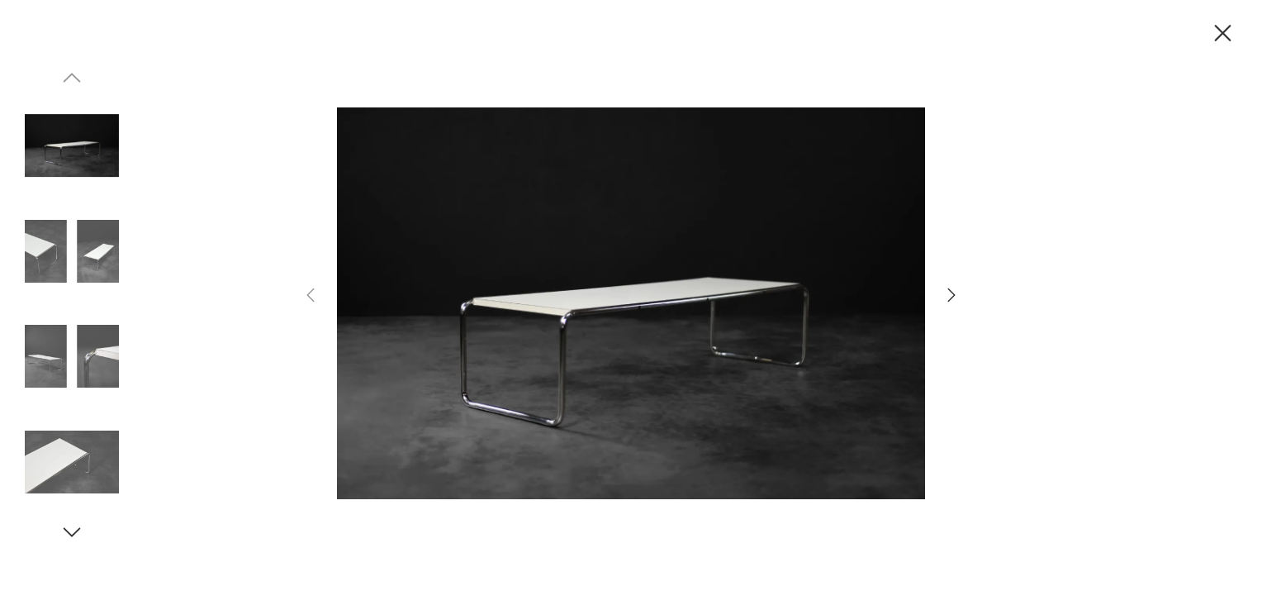
click at [959, 300] on icon "button" at bounding box center [952, 295] width 20 height 20
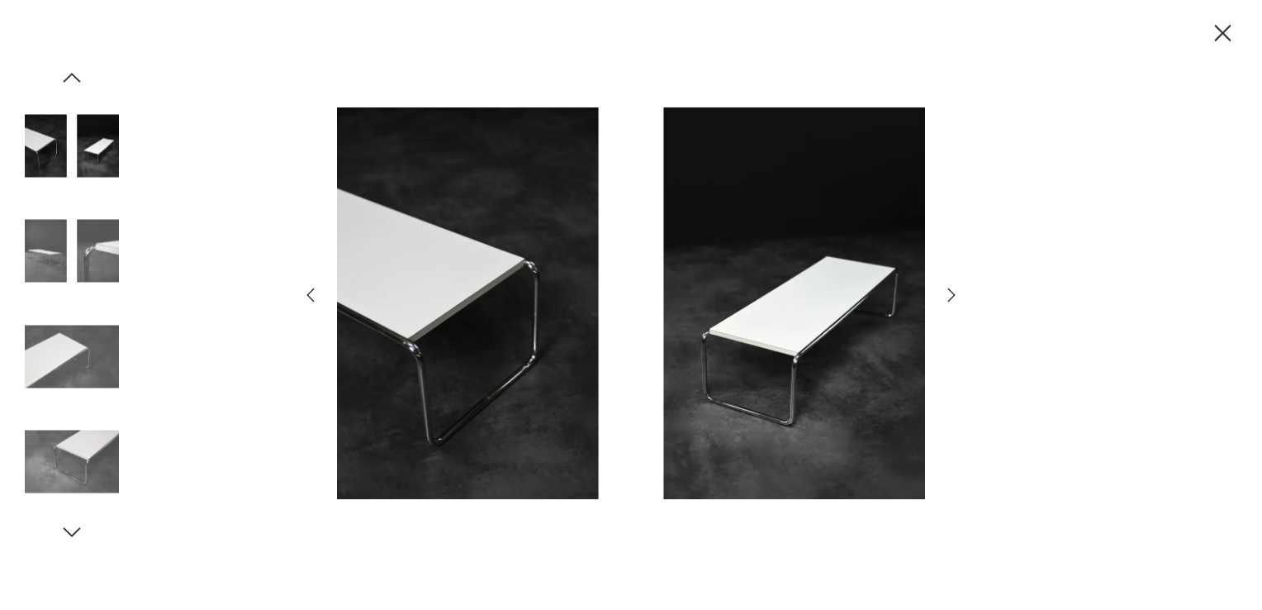
click at [951, 300] on icon "button" at bounding box center [952, 295] width 20 height 20
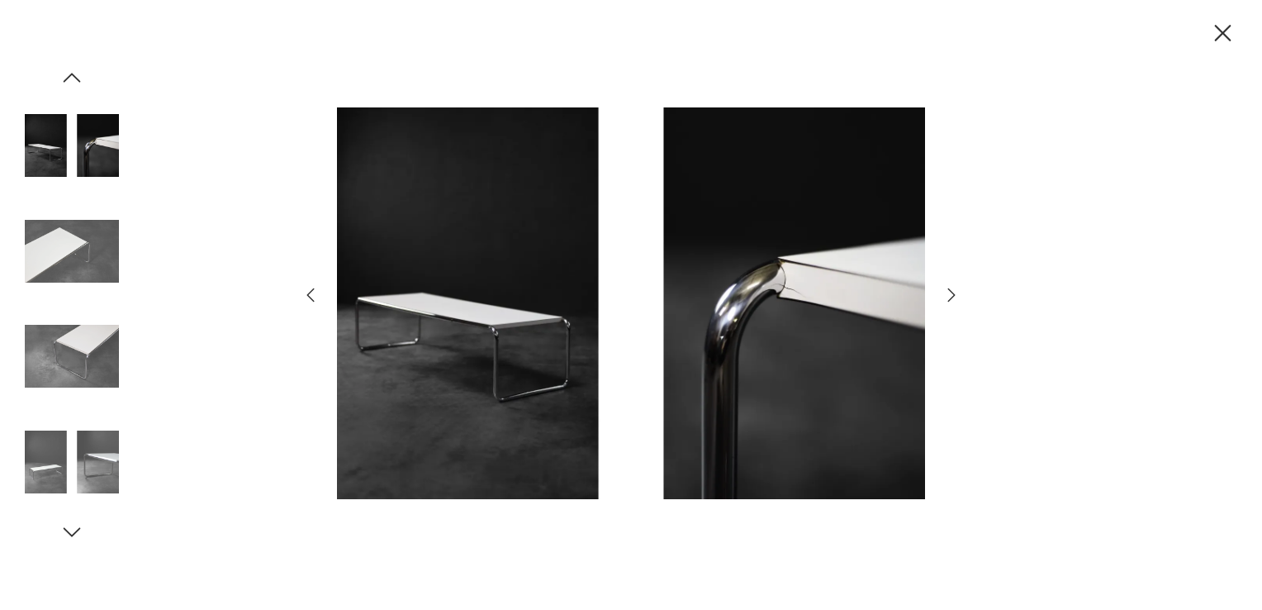
click at [951, 300] on icon "button" at bounding box center [952, 295] width 20 height 20
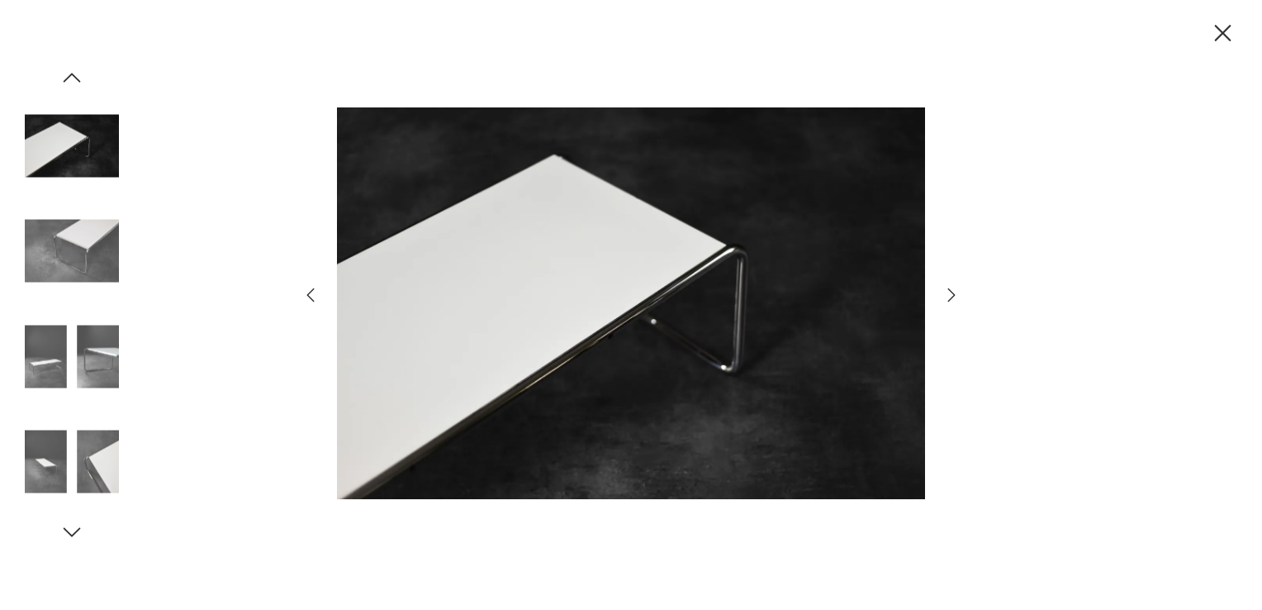
click at [942, 301] on icon "button" at bounding box center [952, 295] width 20 height 20
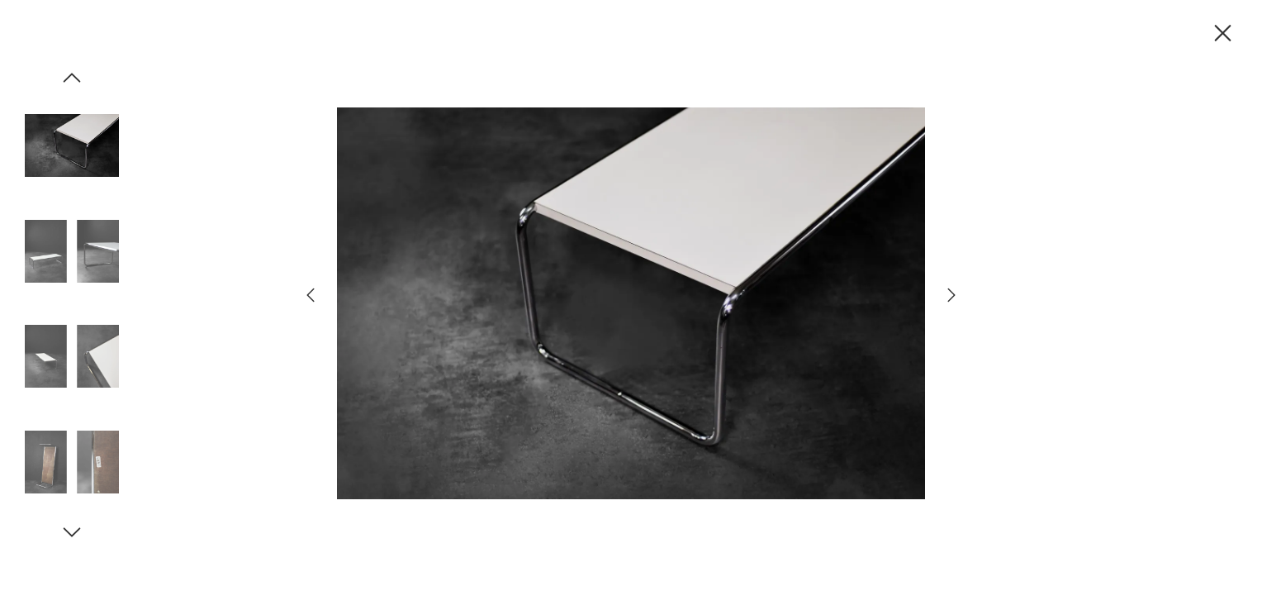
click at [942, 301] on icon "button" at bounding box center [952, 295] width 20 height 20
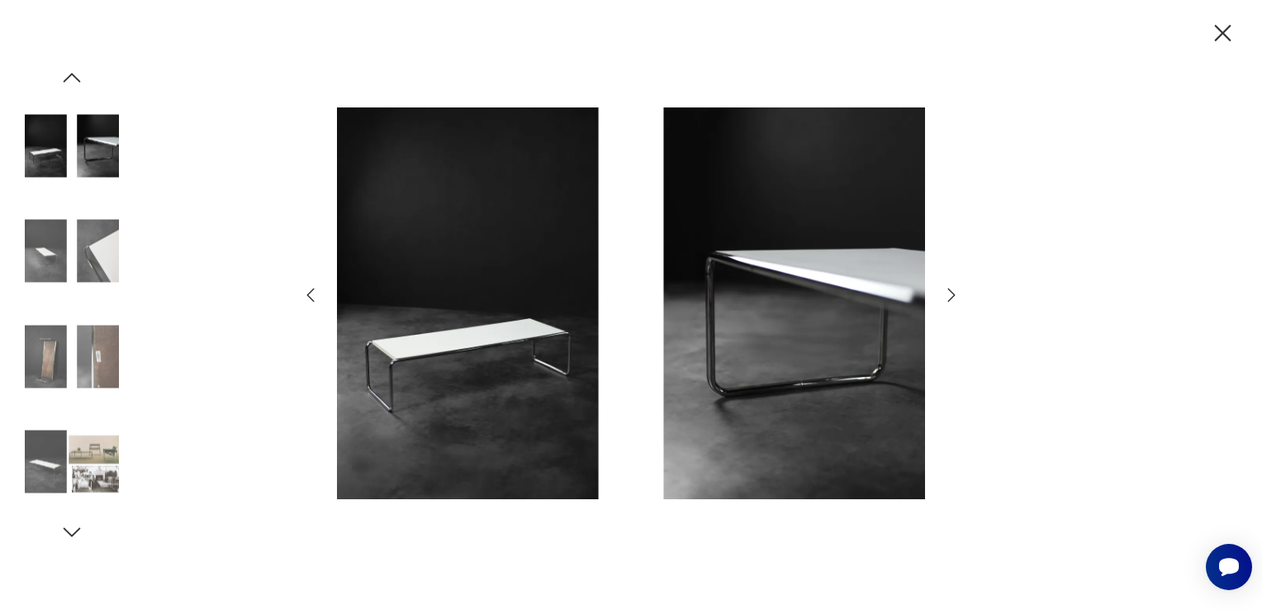
scroll to position [0, 0]
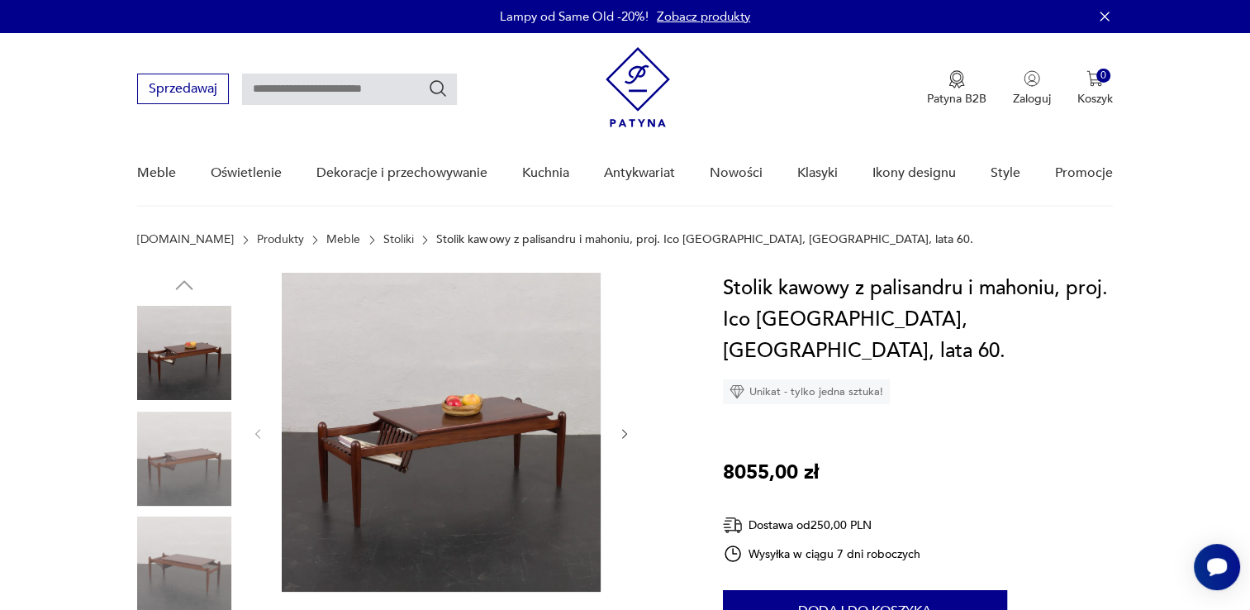
click at [440, 411] on img at bounding box center [441, 432] width 319 height 319
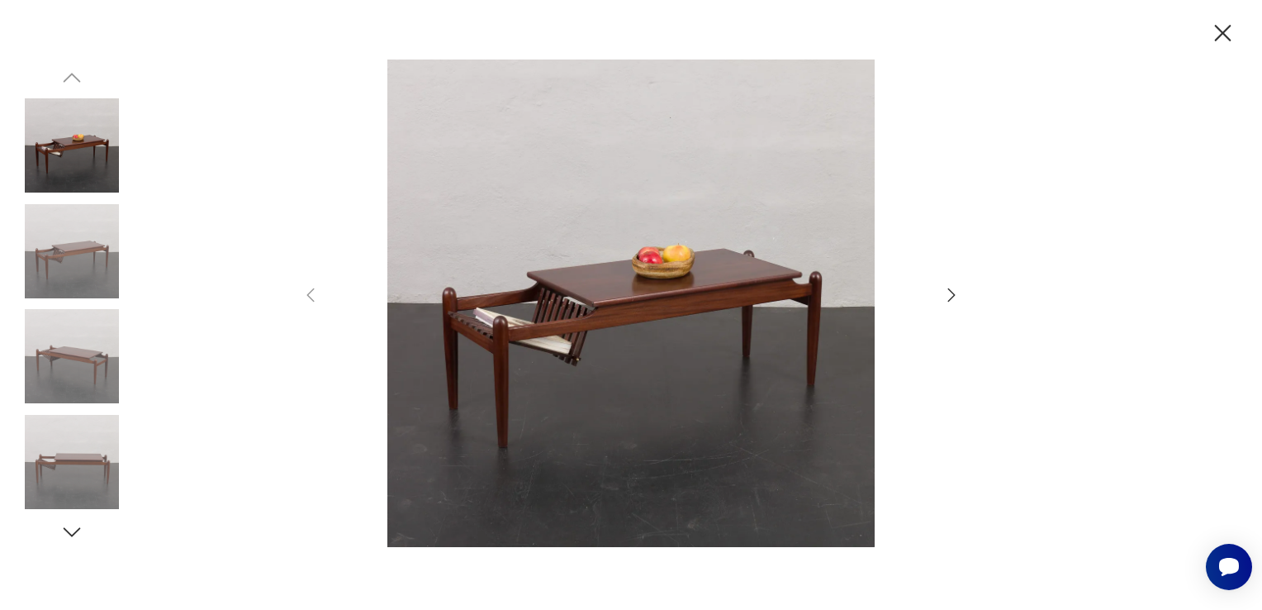
click at [568, 306] on img at bounding box center [631, 302] width 588 height 487
click at [954, 305] on div at bounding box center [631, 304] width 661 height 491
click at [948, 296] on icon "button" at bounding box center [952, 295] width 20 height 20
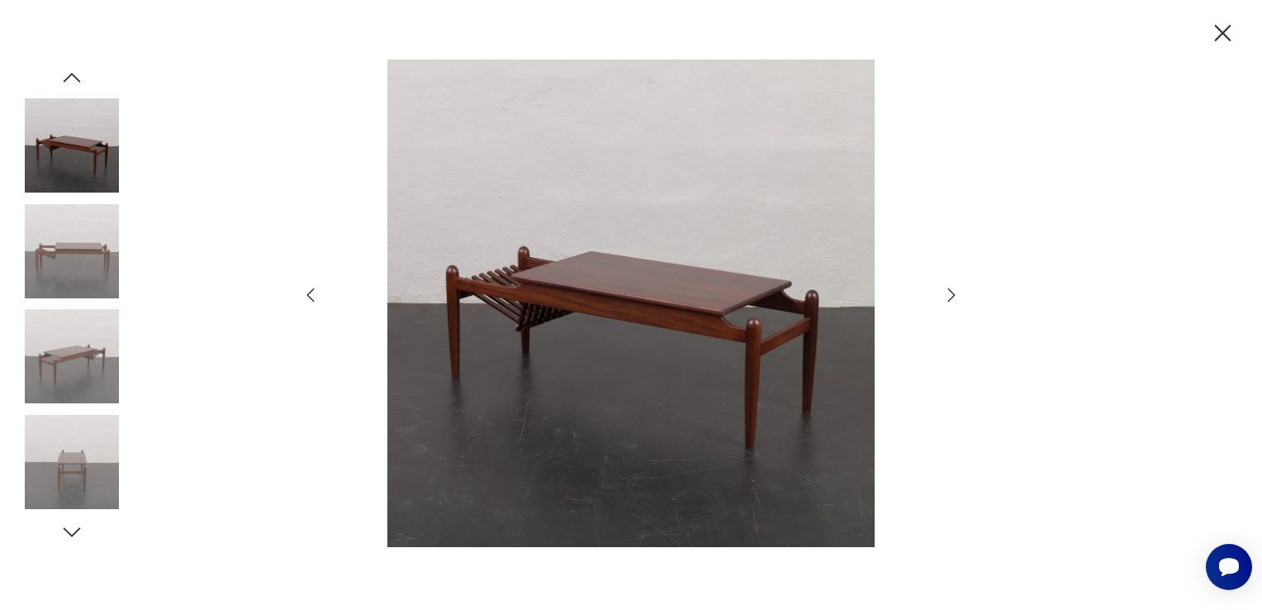
click at [948, 296] on icon "button" at bounding box center [952, 295] width 20 height 20
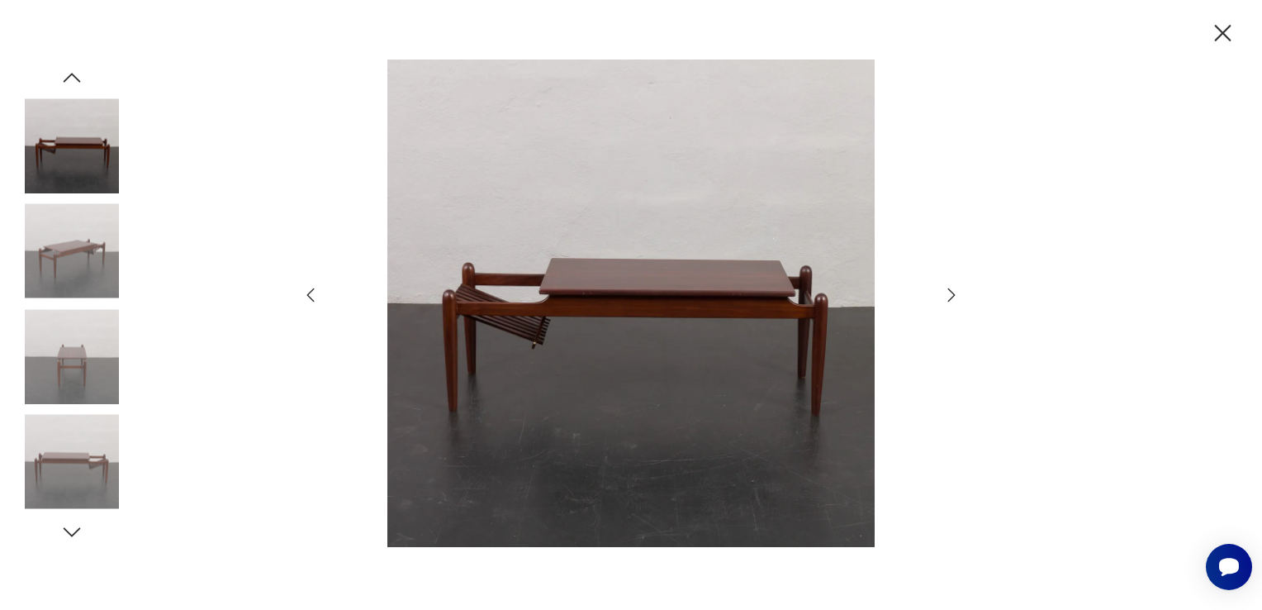
click at [948, 296] on icon "button" at bounding box center [952, 295] width 20 height 20
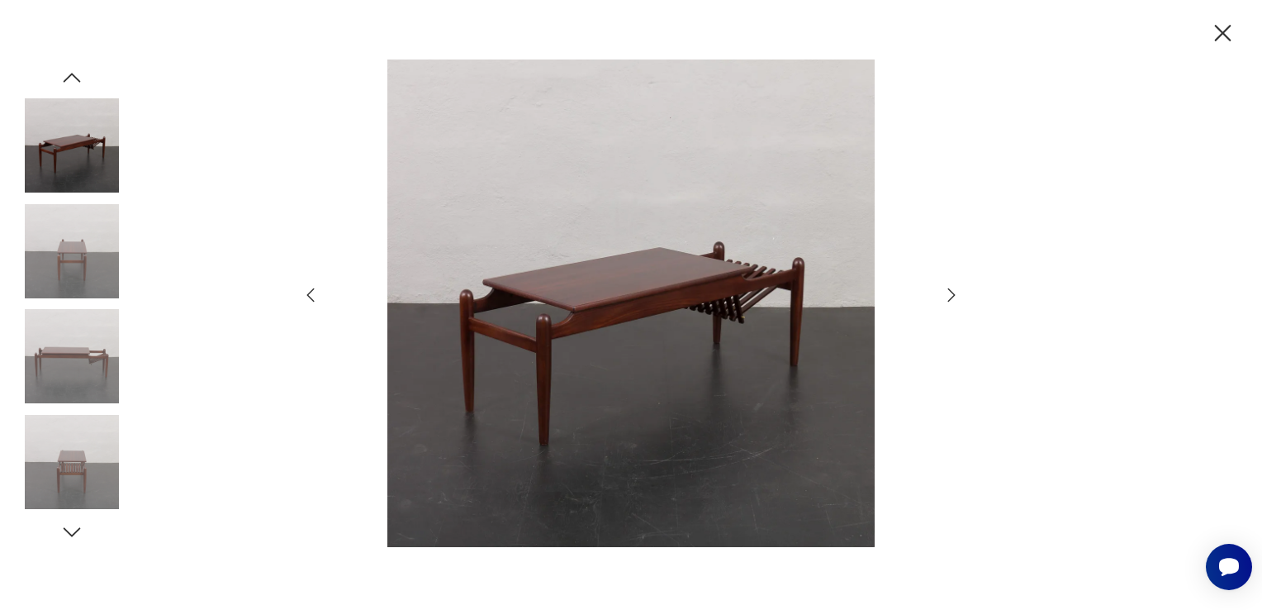
click at [948, 296] on icon "button" at bounding box center [952, 295] width 20 height 20
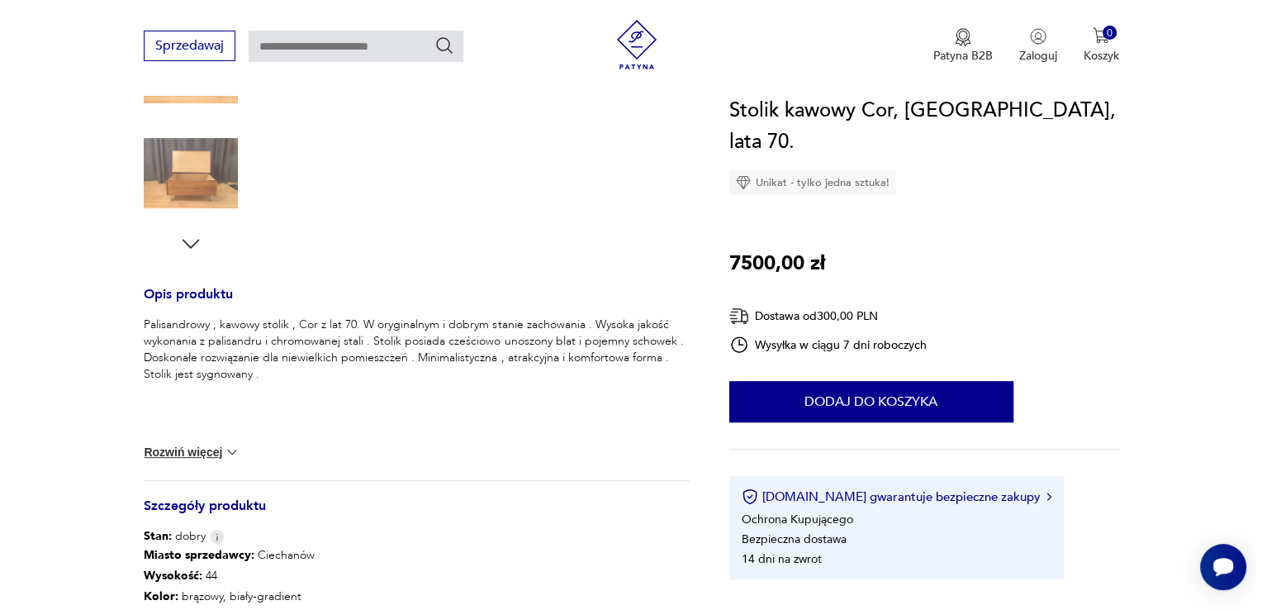
scroll to position [165, 0]
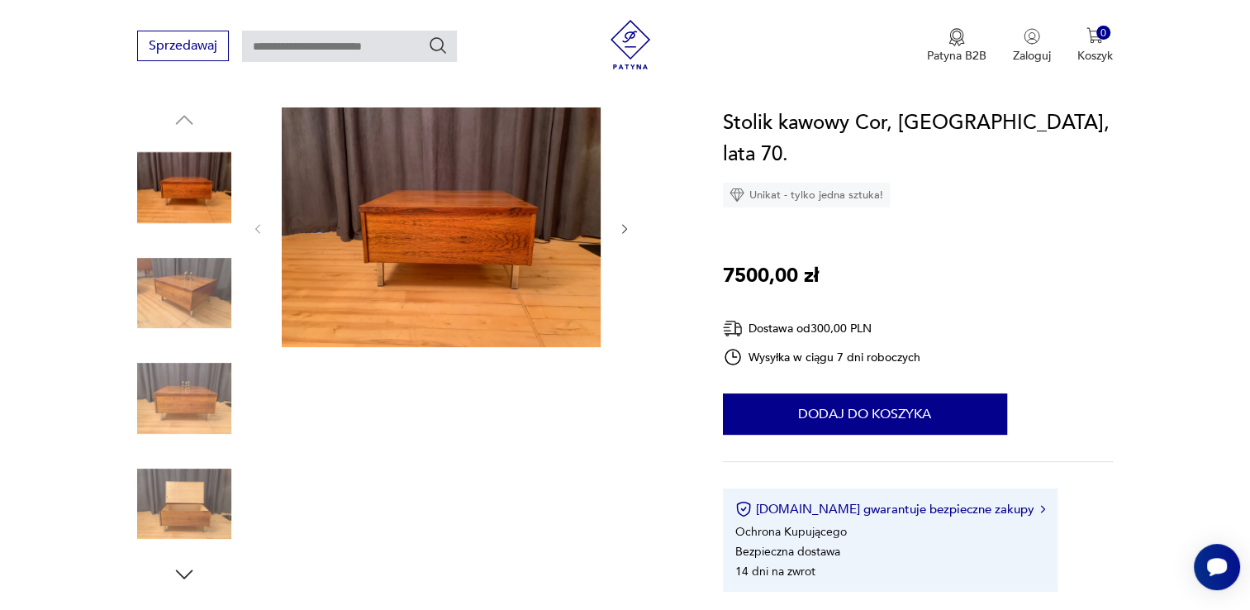
click at [380, 302] on img at bounding box center [441, 227] width 319 height 240
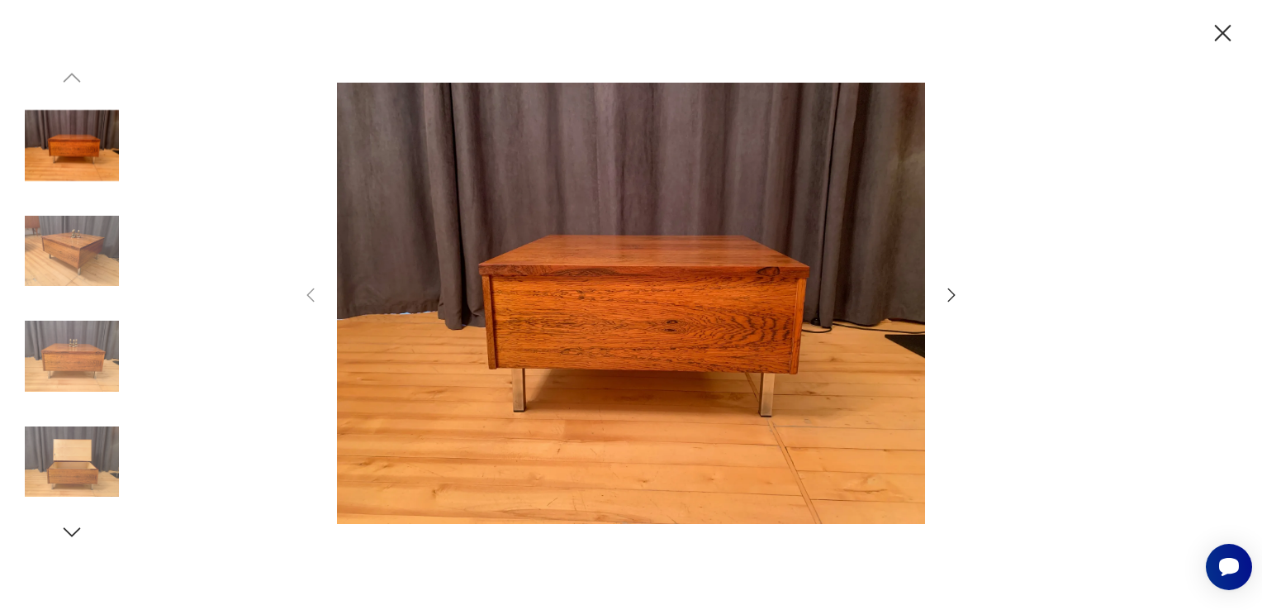
click at [951, 298] on icon "button" at bounding box center [951, 294] width 7 height 13
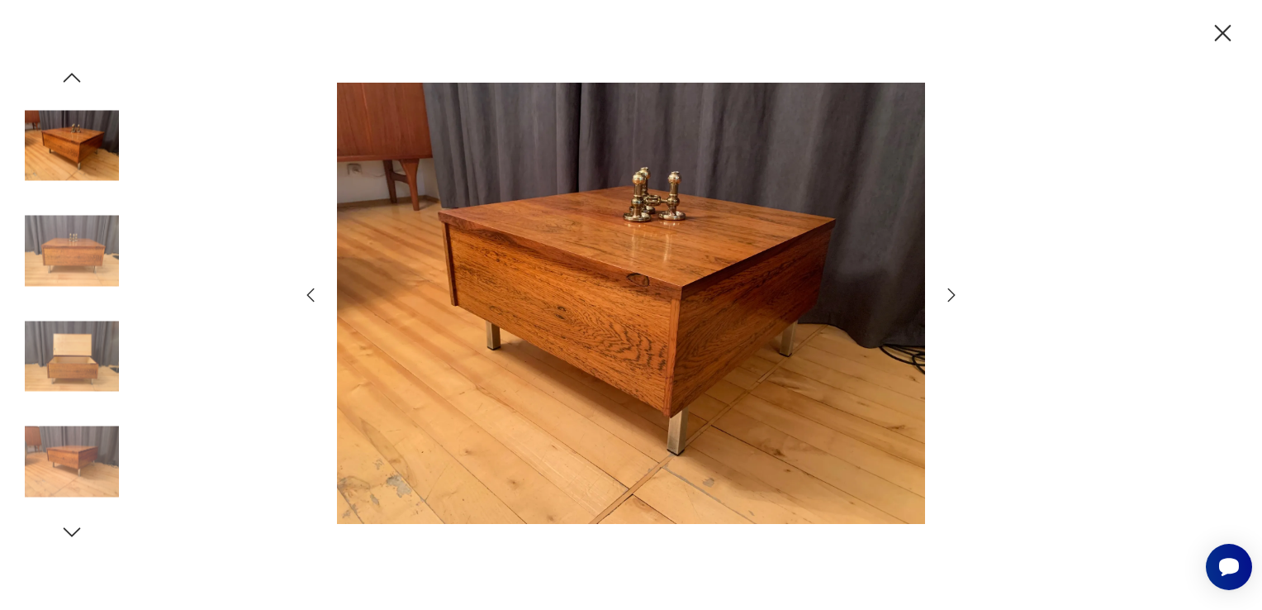
click at [951, 298] on icon "button" at bounding box center [951, 294] width 7 height 13
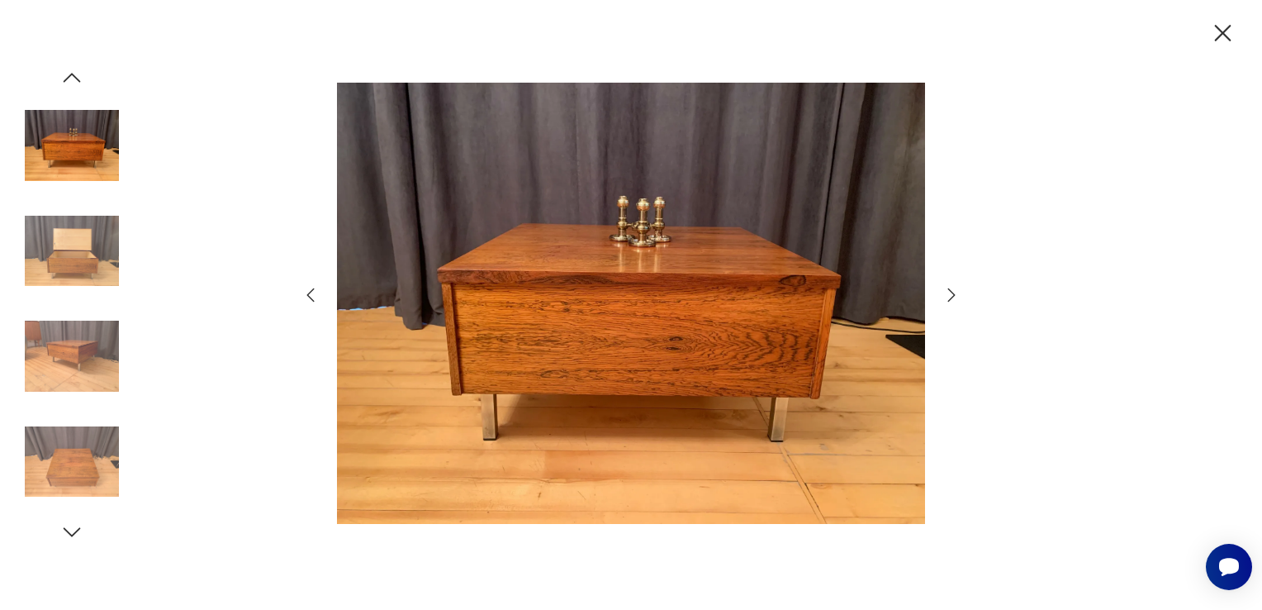
click at [951, 298] on icon "button" at bounding box center [951, 294] width 7 height 13
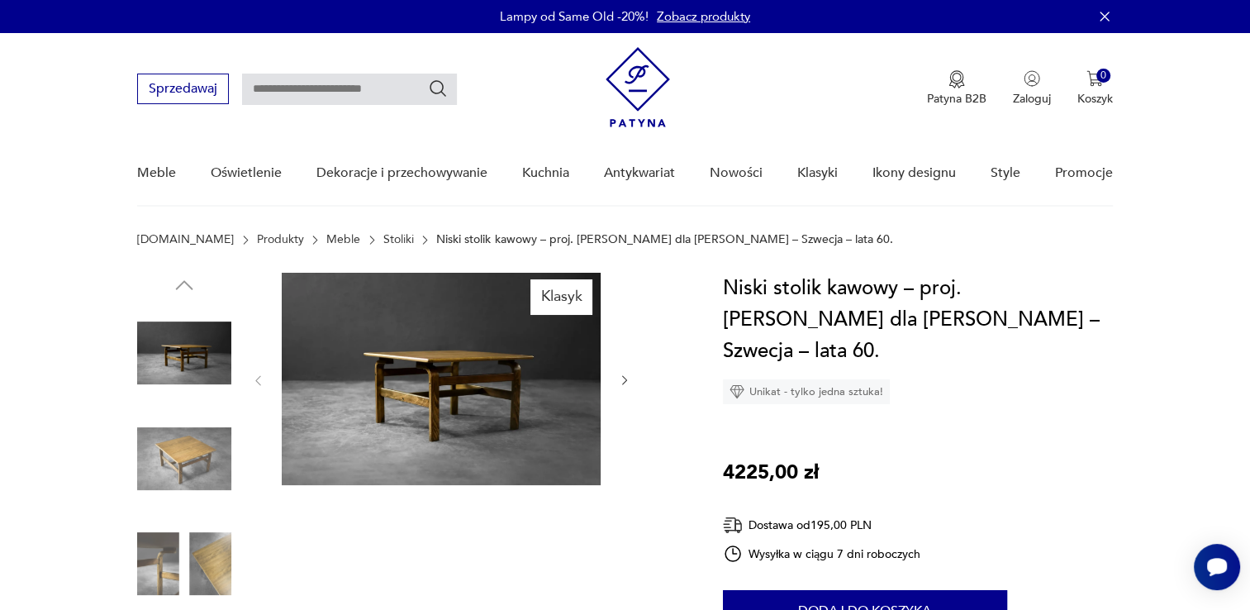
click at [560, 405] on img at bounding box center [441, 379] width 319 height 212
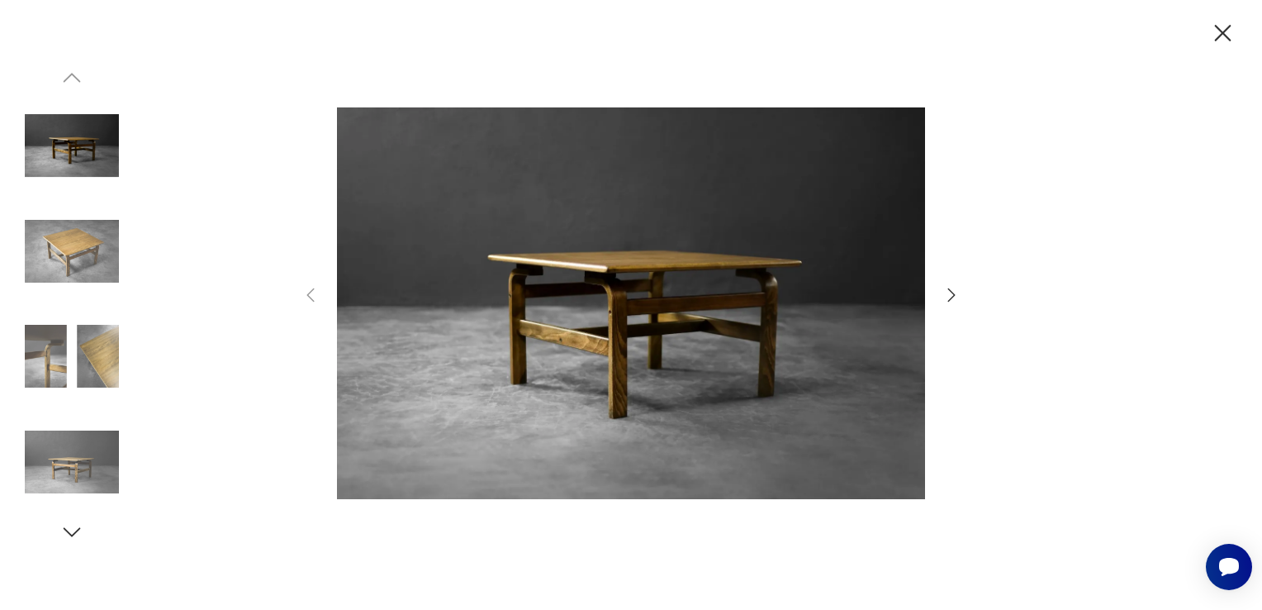
click at [615, 316] on img at bounding box center [631, 302] width 588 height 487
click at [945, 299] on icon "button" at bounding box center [952, 295] width 20 height 20
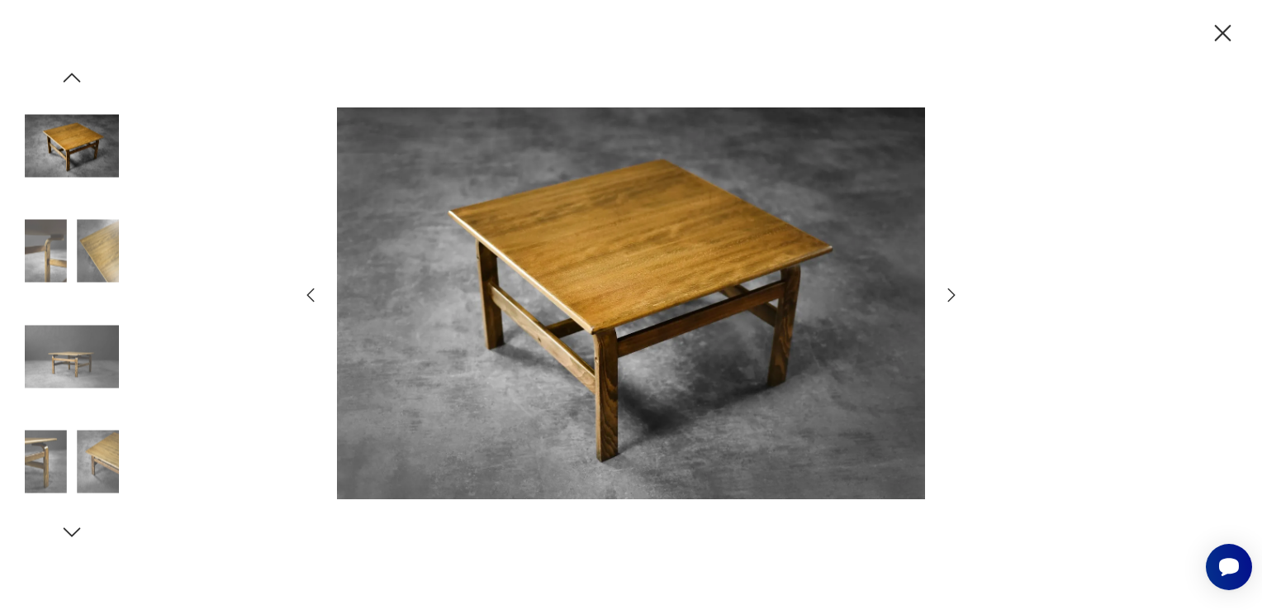
click at [945, 299] on icon "button" at bounding box center [952, 295] width 20 height 20
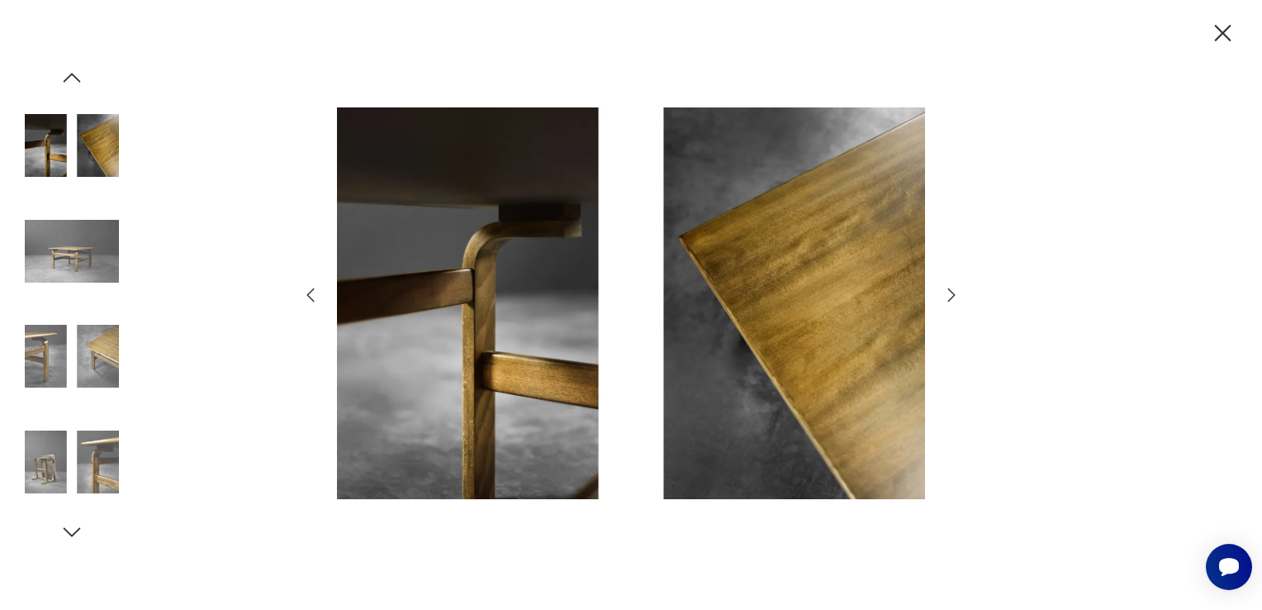
click at [945, 299] on icon "button" at bounding box center [952, 295] width 20 height 20
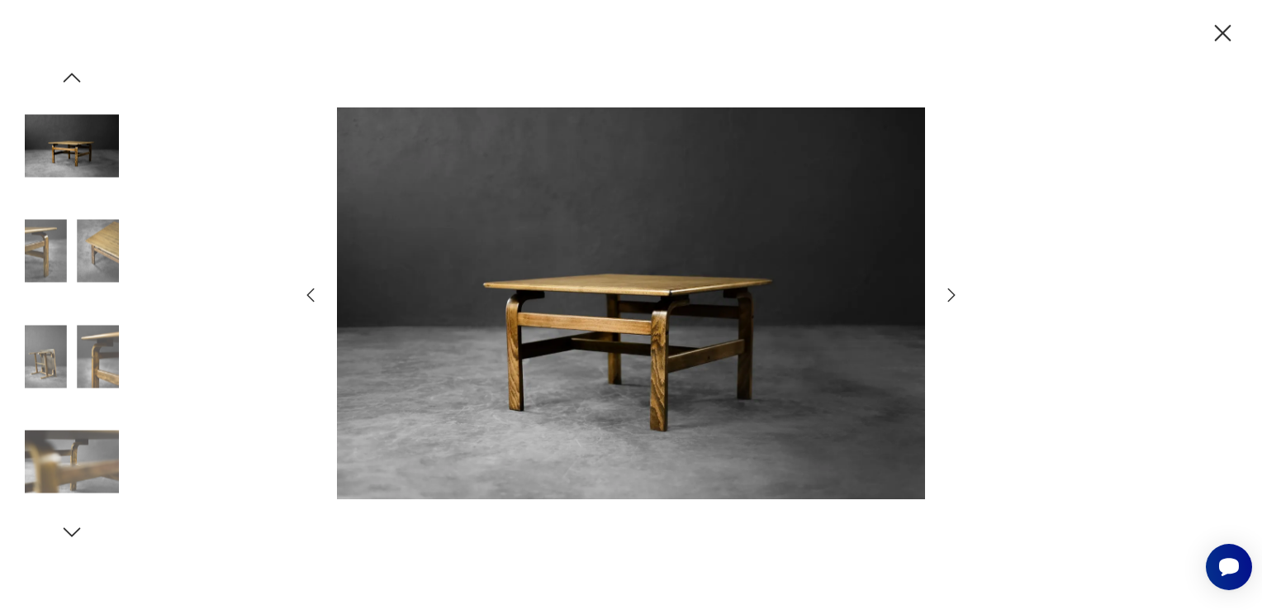
click at [945, 299] on icon "button" at bounding box center [952, 295] width 20 height 20
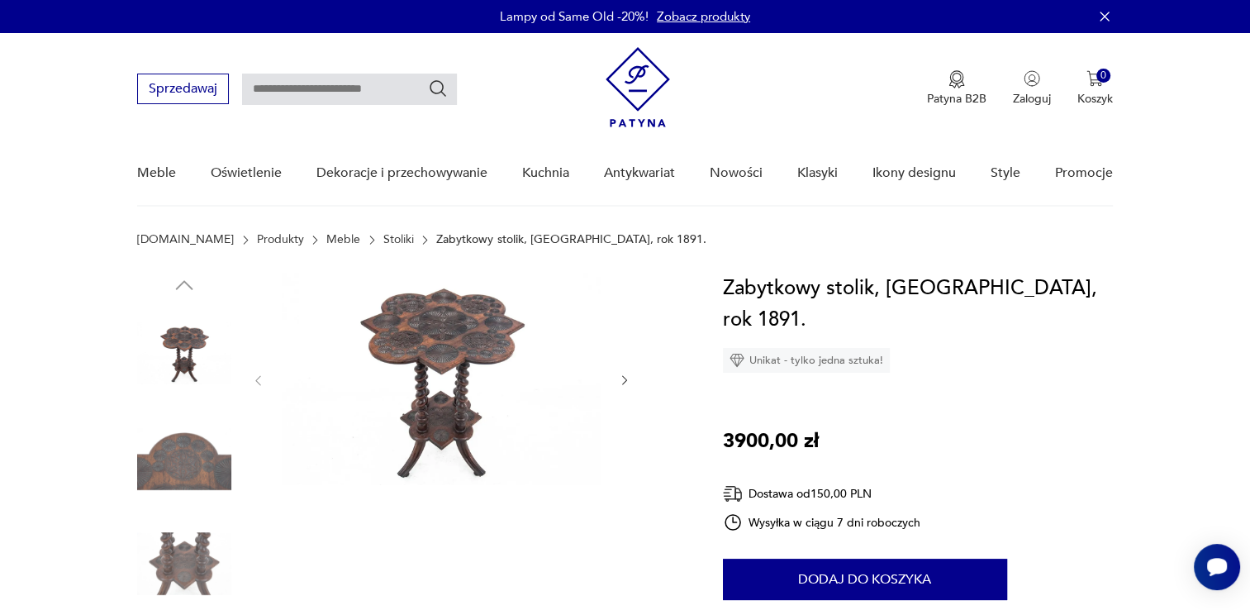
click at [440, 356] on img at bounding box center [441, 379] width 319 height 212
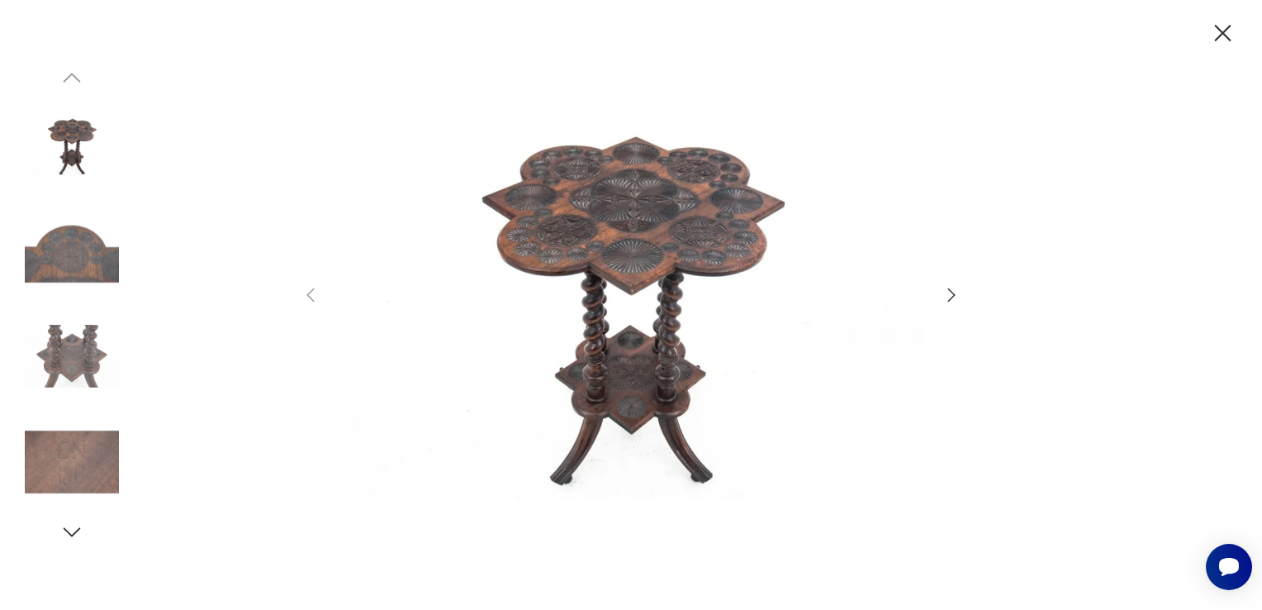
click at [593, 233] on img at bounding box center [631, 302] width 588 height 487
click at [681, 226] on img at bounding box center [631, 302] width 588 height 487
click at [958, 289] on icon "button" at bounding box center [952, 295] width 20 height 20
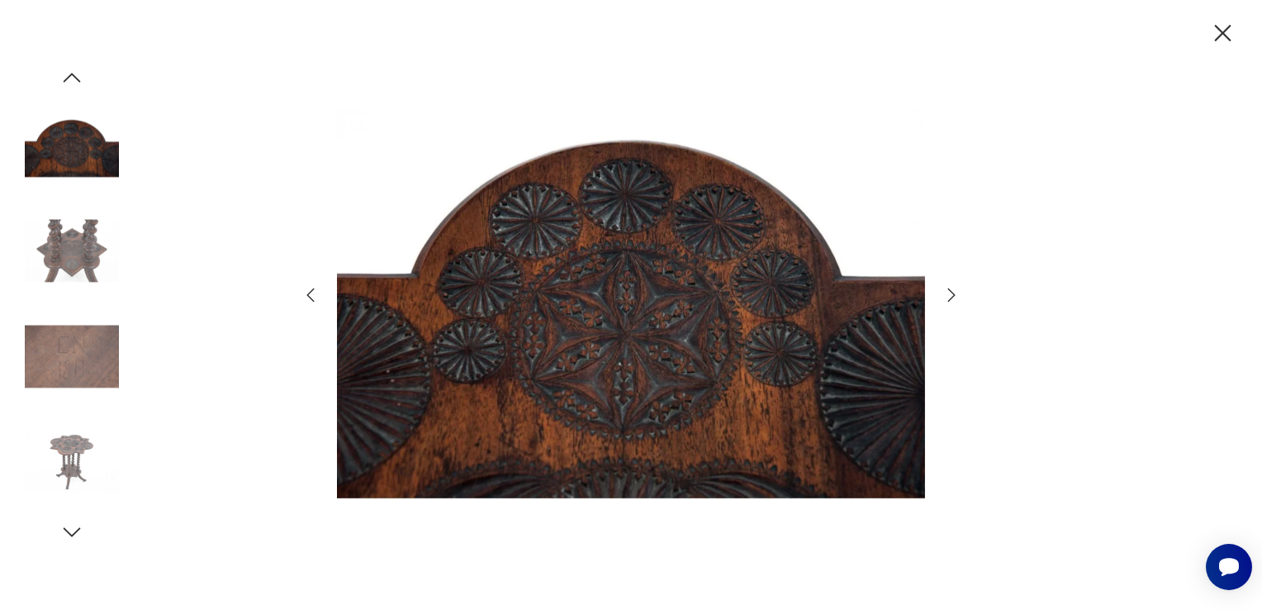
click at [958, 289] on icon "button" at bounding box center [952, 295] width 20 height 20
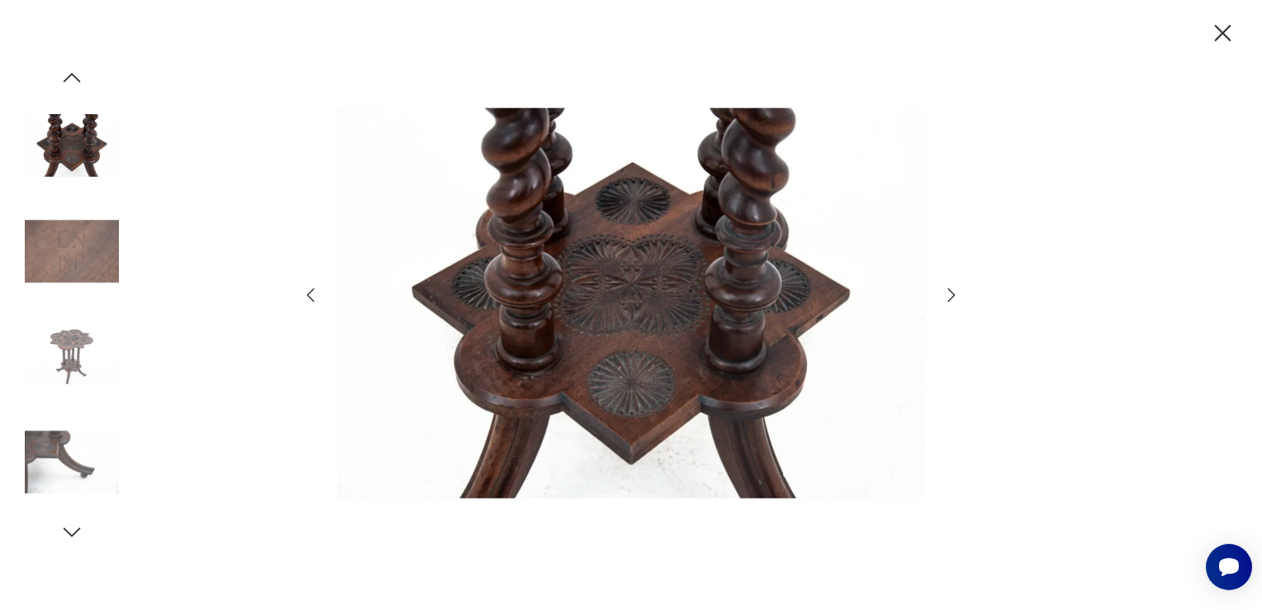
click at [958, 289] on icon "button" at bounding box center [952, 295] width 20 height 20
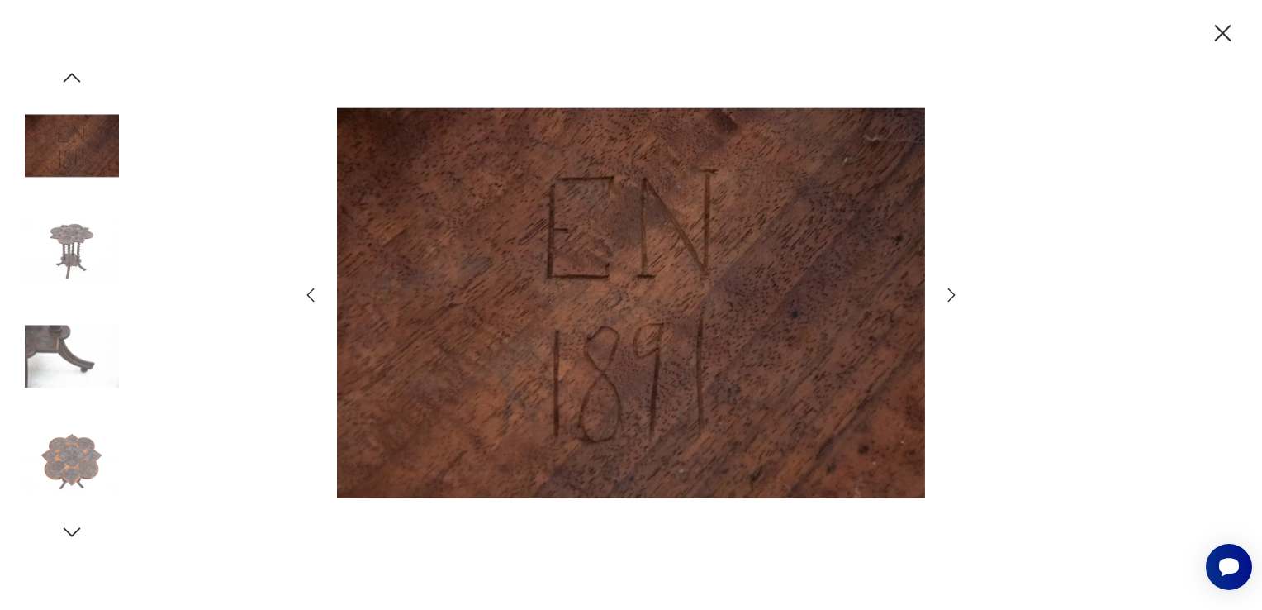
click at [958, 289] on icon "button" at bounding box center [952, 295] width 20 height 20
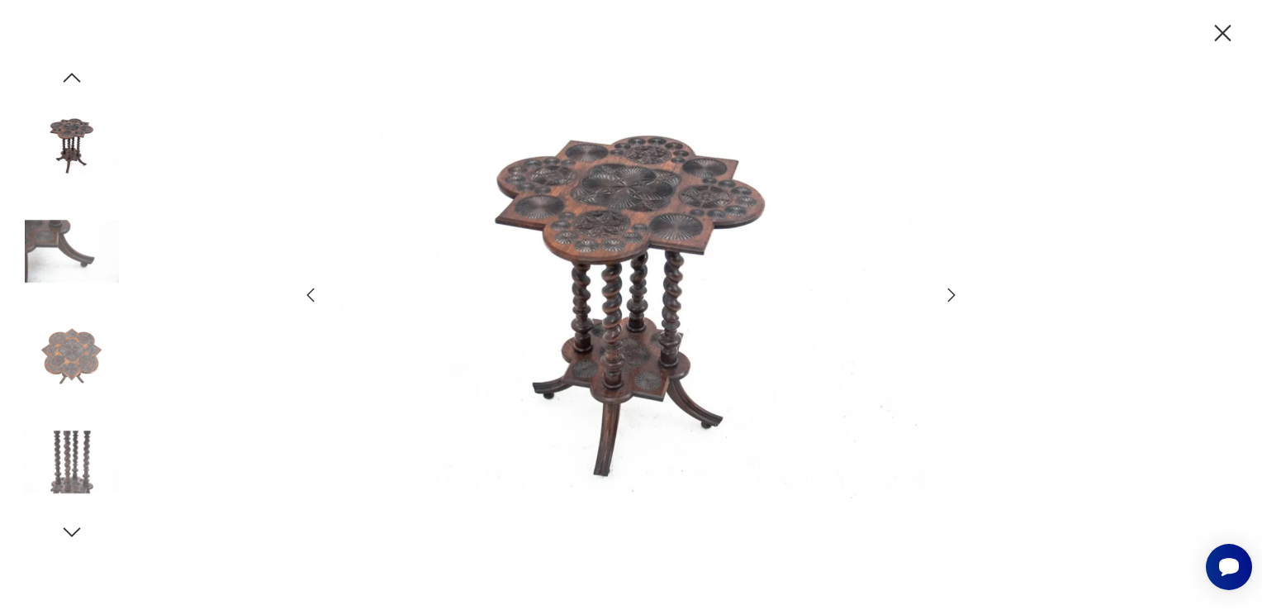
click at [958, 289] on icon "button" at bounding box center [952, 295] width 20 height 20
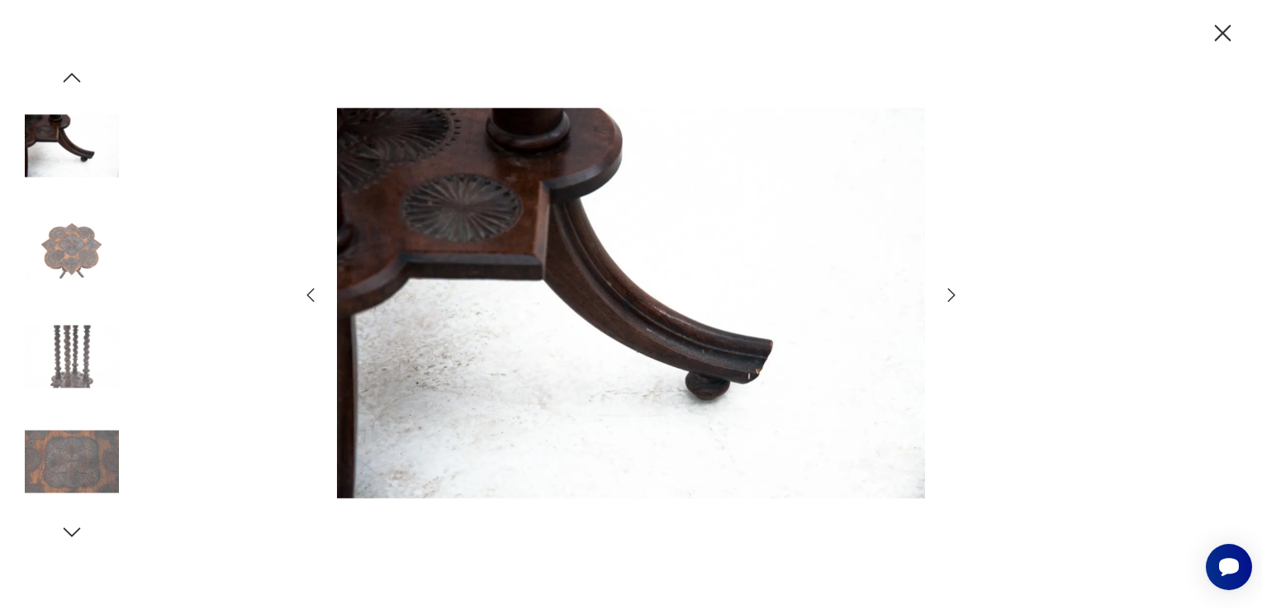
click at [958, 289] on icon "button" at bounding box center [952, 295] width 20 height 20
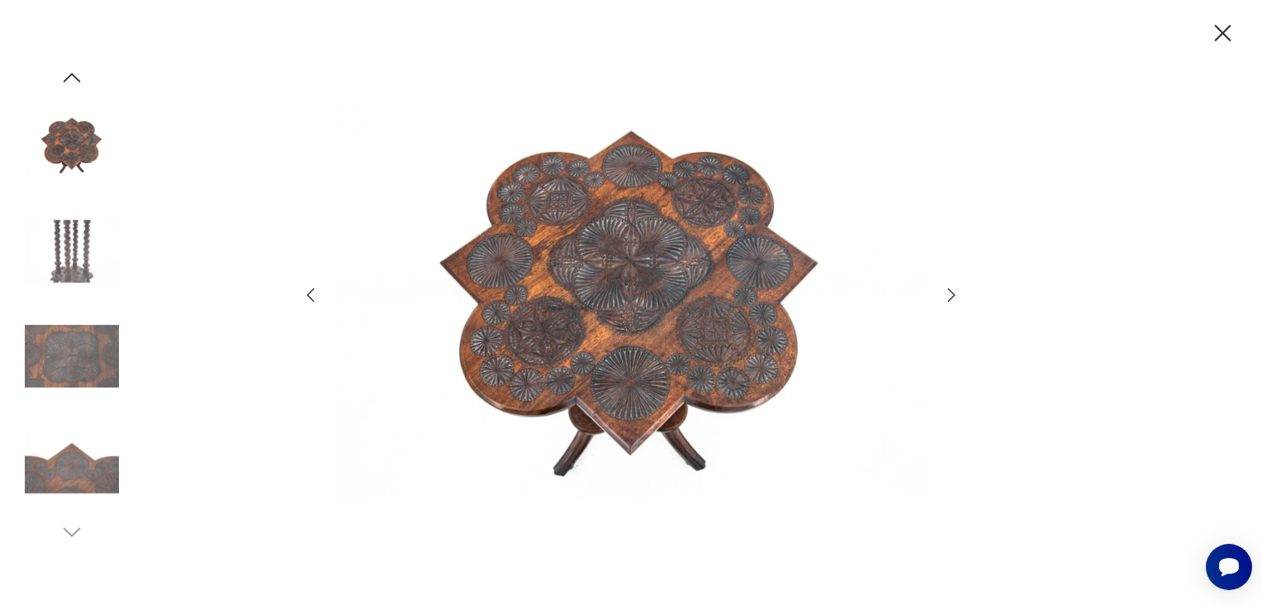
click at [958, 289] on icon "button" at bounding box center [952, 295] width 20 height 20
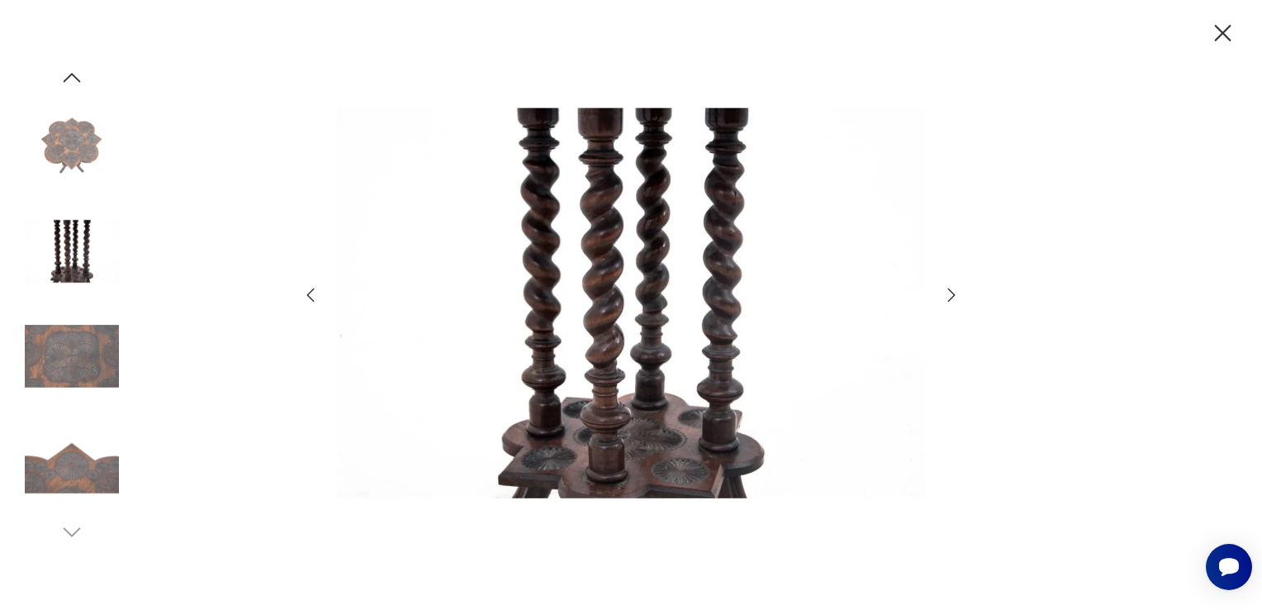
click at [958, 289] on icon "button" at bounding box center [952, 295] width 20 height 20
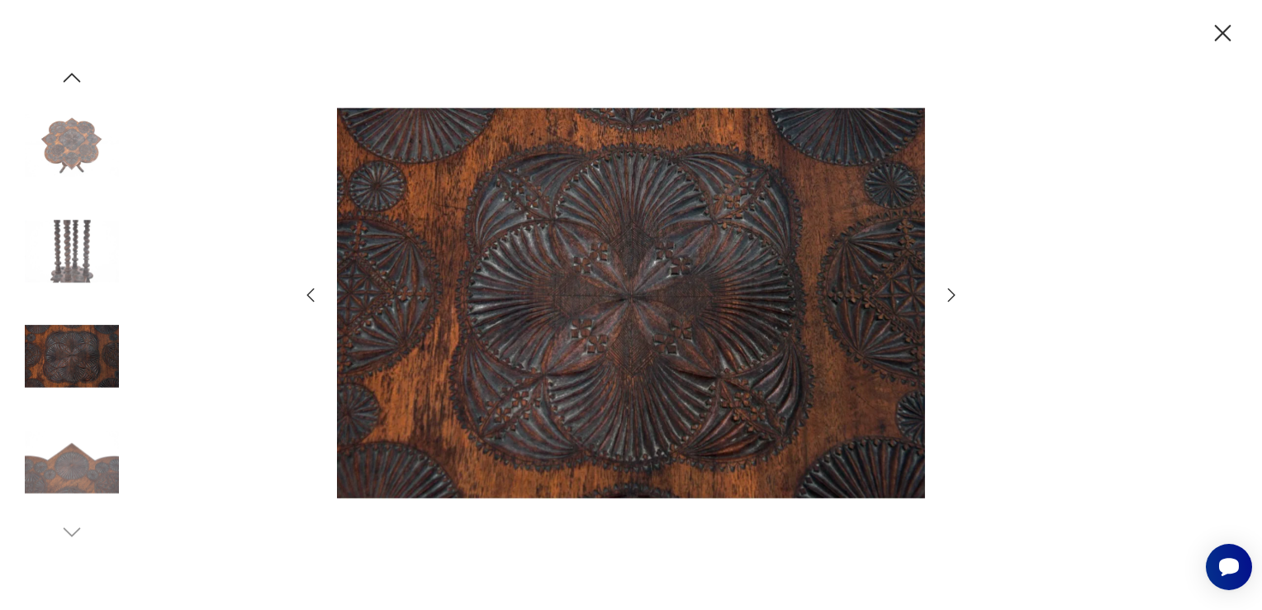
click at [958, 289] on icon "button" at bounding box center [952, 295] width 20 height 20
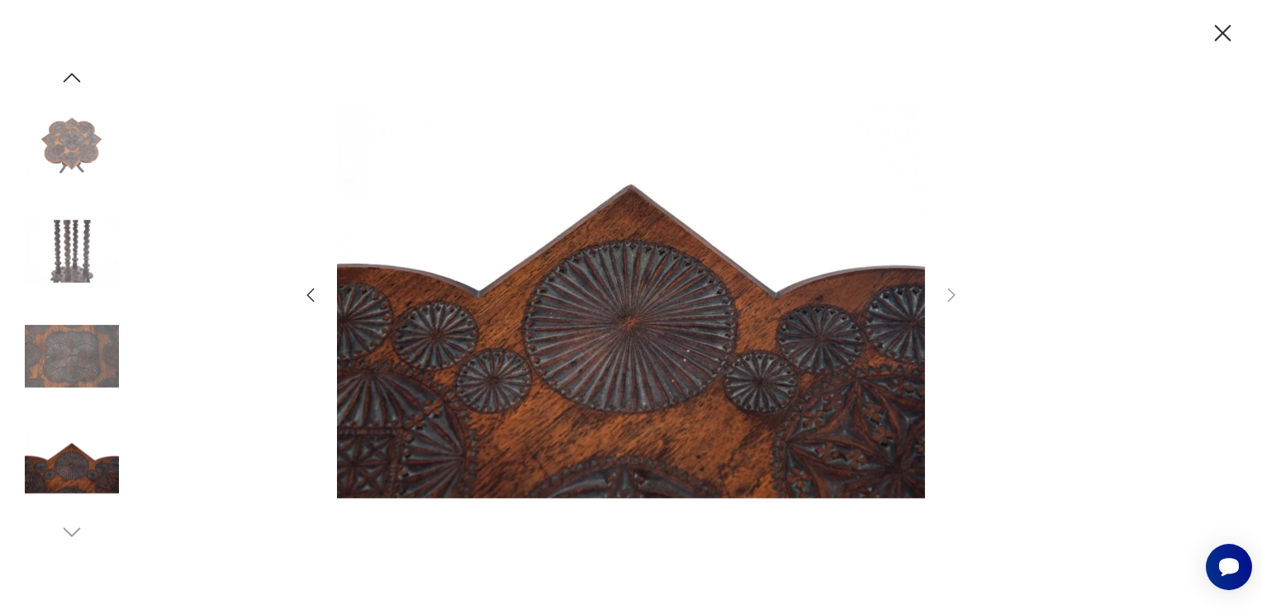
click at [93, 172] on img at bounding box center [72, 145] width 94 height 94
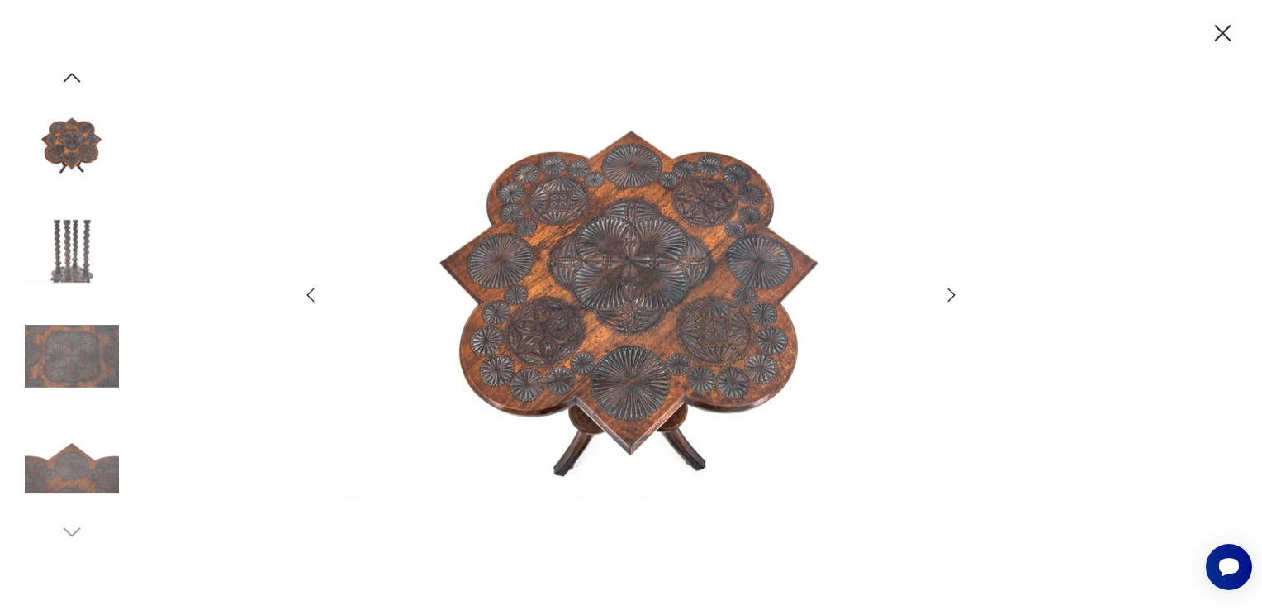
drag, startPoint x: 78, startPoint y: 90, endPoint x: 72, endPoint y: 81, distance: 11.2
click at [76, 89] on div at bounding box center [72, 304] width 94 height 479
click at [72, 80] on icon "button" at bounding box center [71, 77] width 25 height 25
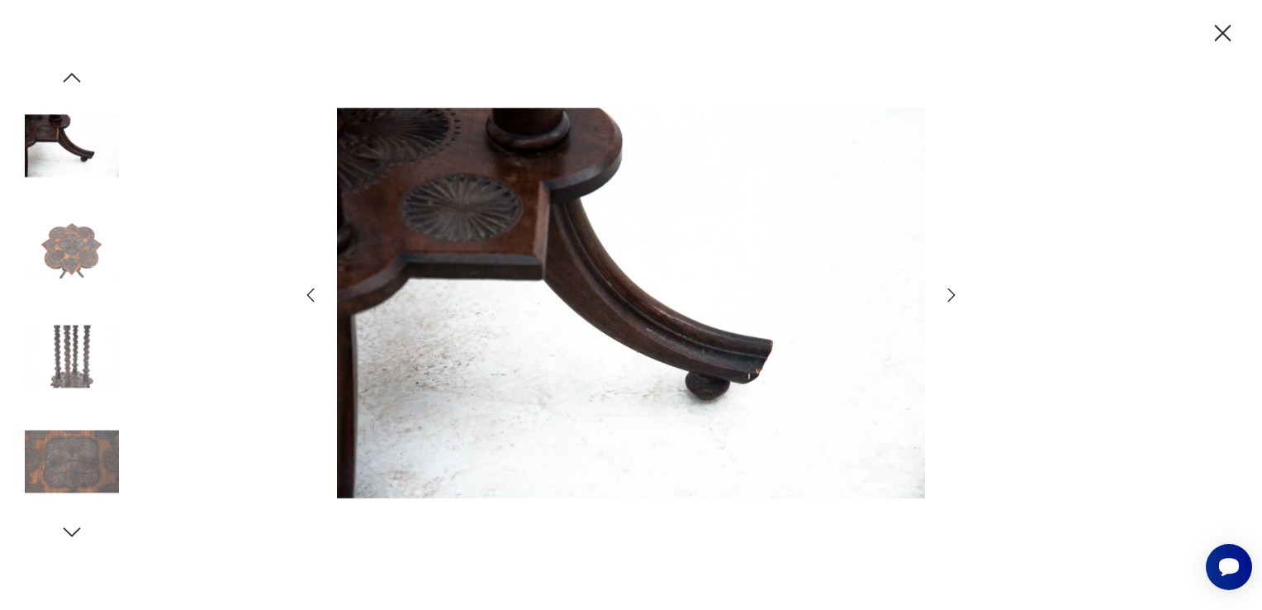
click at [73, 83] on icon "button" at bounding box center [71, 77] width 25 height 25
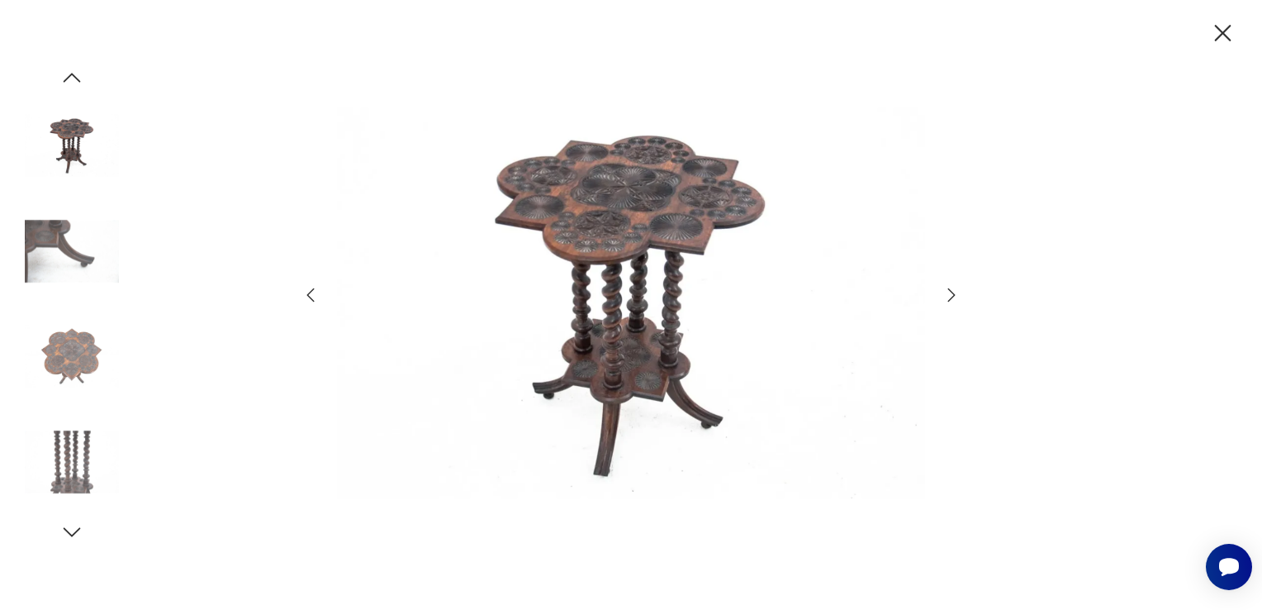
click at [73, 83] on icon "button" at bounding box center [71, 77] width 25 height 25
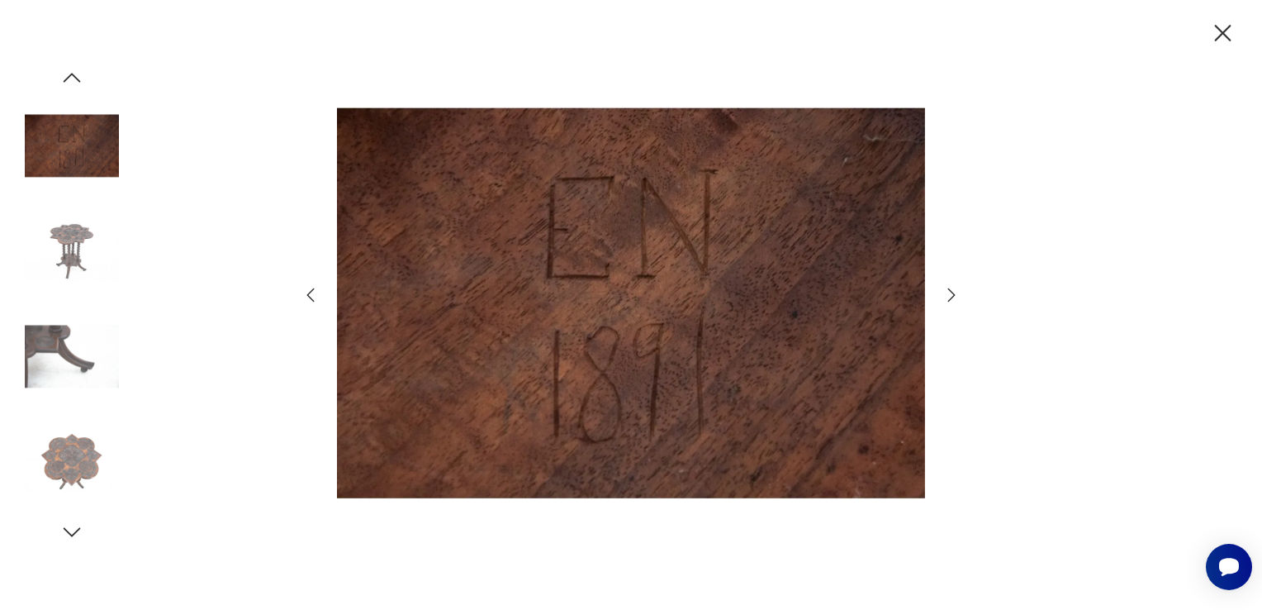
click at [73, 83] on icon "button" at bounding box center [71, 77] width 25 height 25
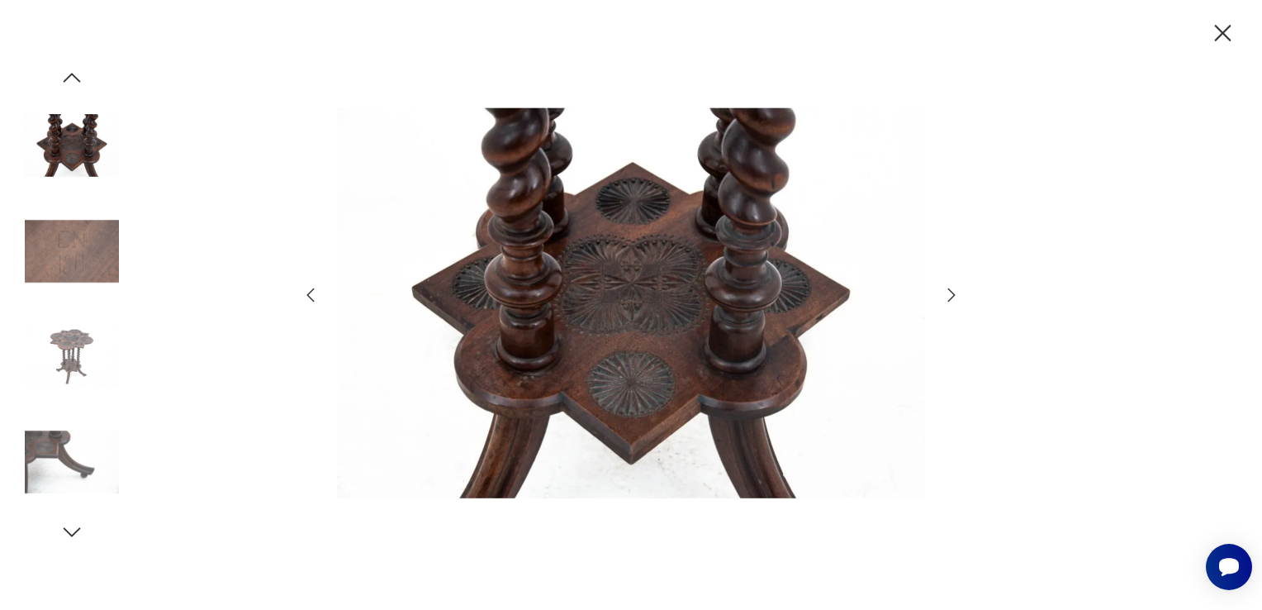
click at [73, 84] on icon "button" at bounding box center [71, 77] width 25 height 25
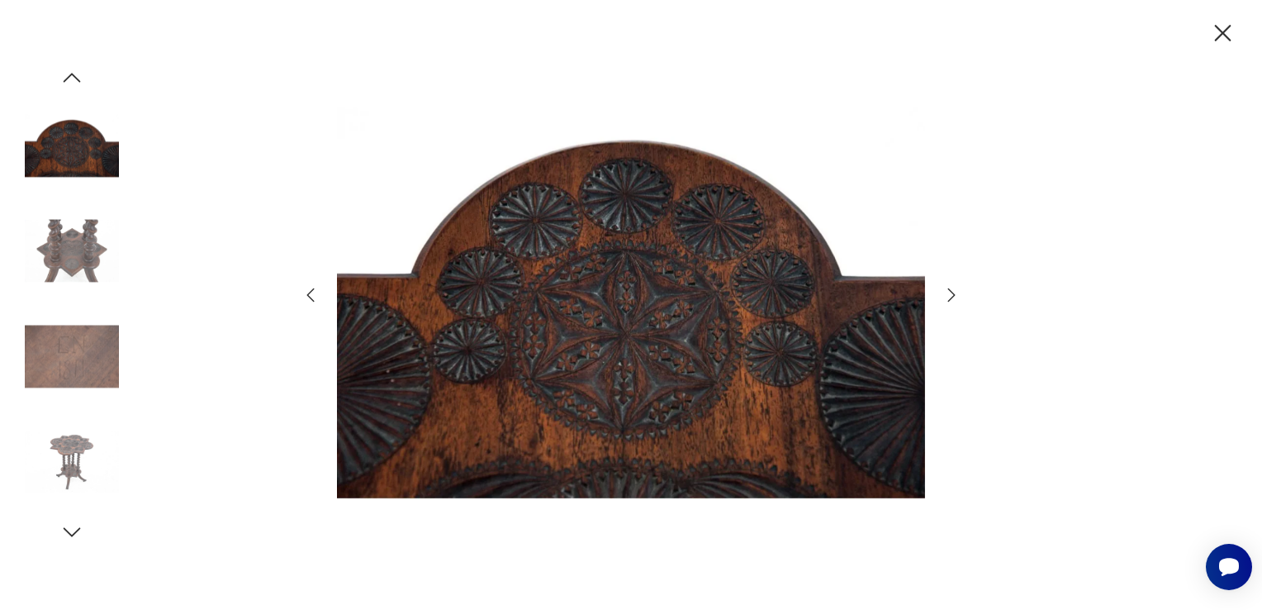
click at [73, 84] on icon "button" at bounding box center [71, 77] width 25 height 25
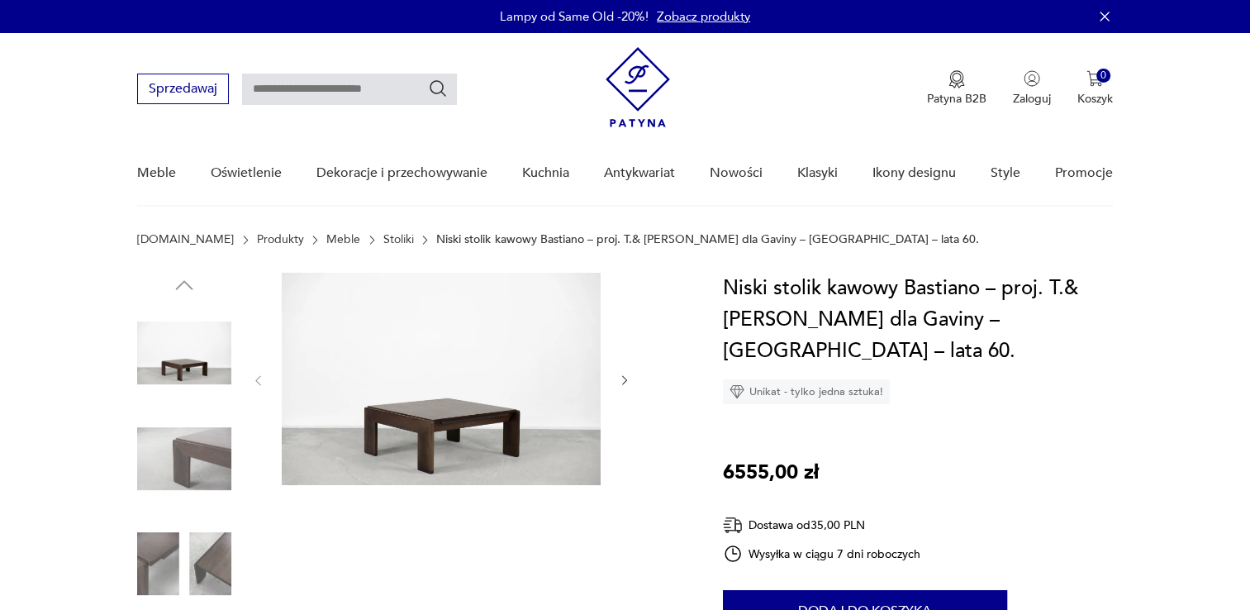
click at [502, 422] on img at bounding box center [441, 379] width 319 height 212
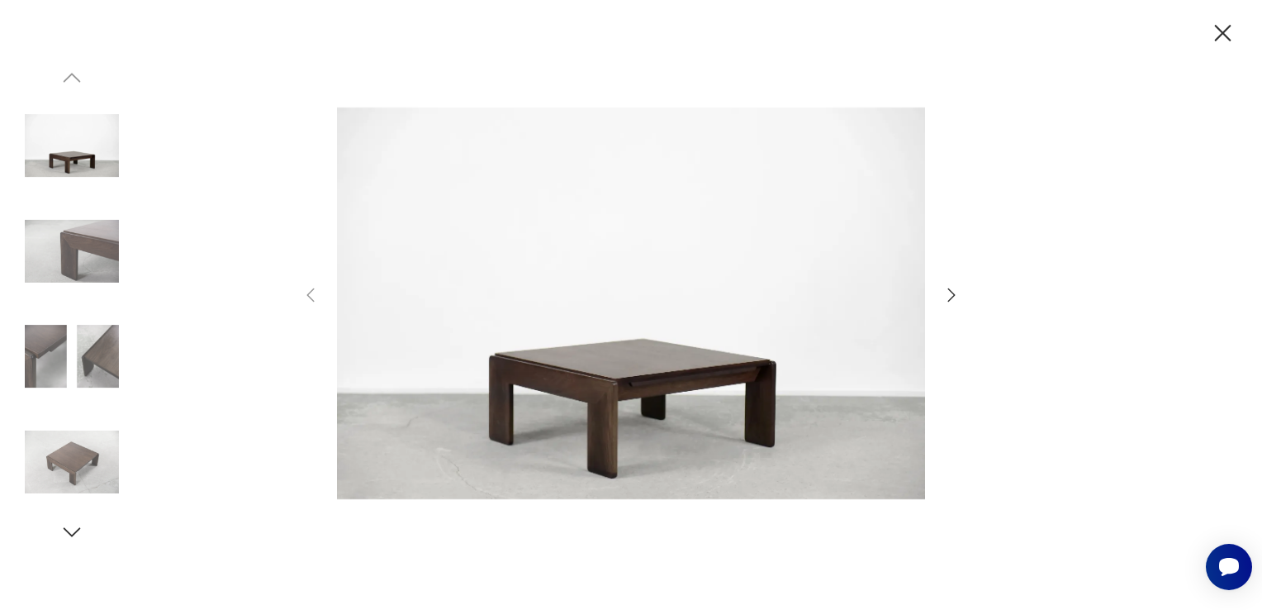
click at [653, 392] on img at bounding box center [631, 302] width 588 height 487
click at [953, 295] on icon "button" at bounding box center [952, 295] width 20 height 20
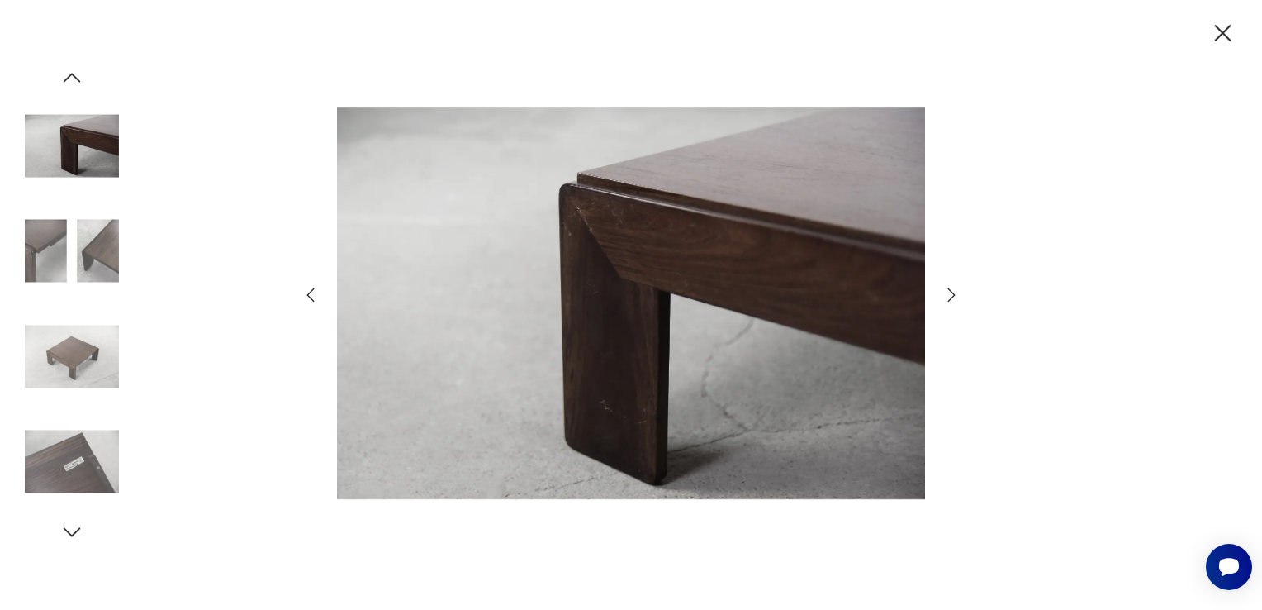
click at [953, 295] on icon "button" at bounding box center [952, 295] width 20 height 20
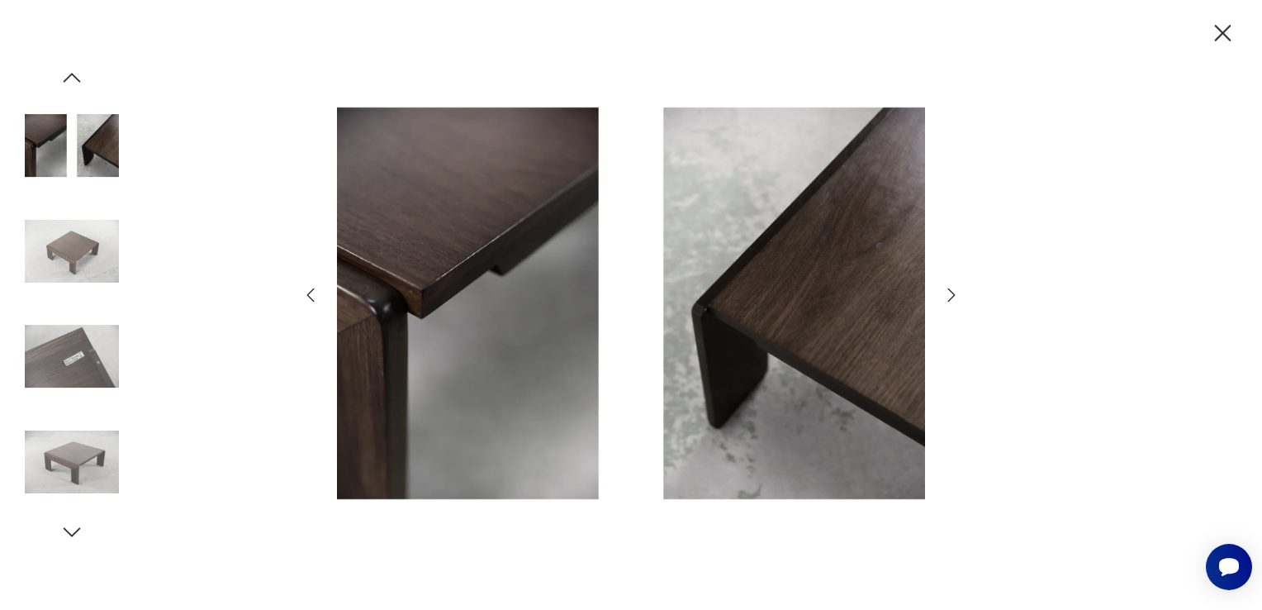
click at [953, 295] on icon "button" at bounding box center [952, 295] width 20 height 20
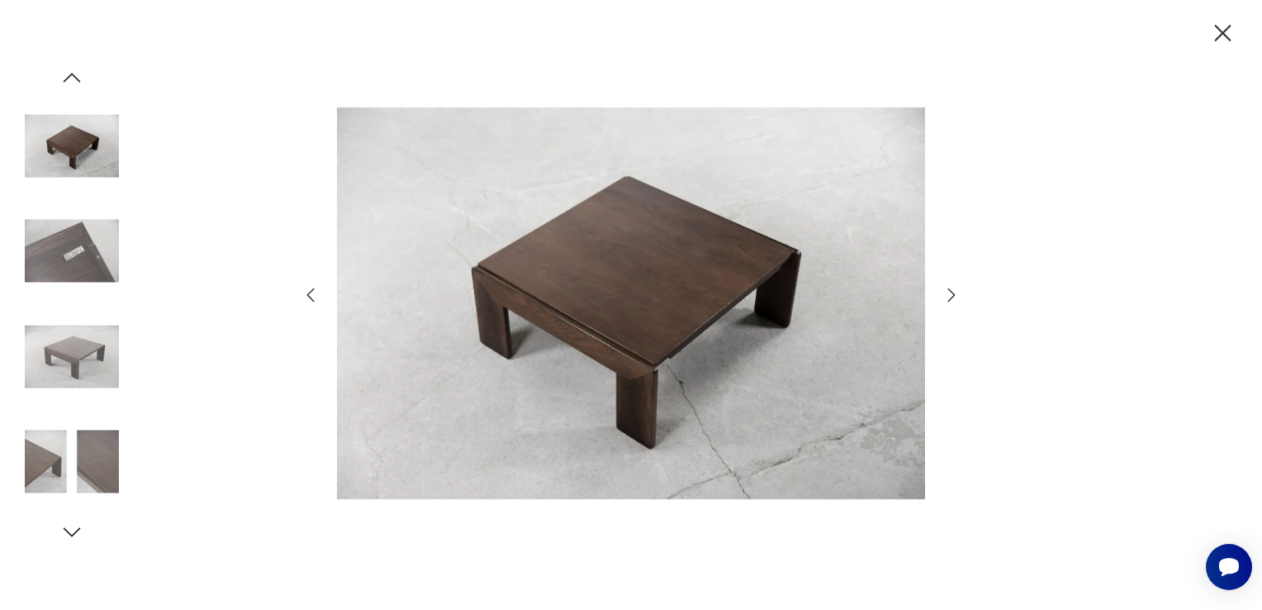
click at [953, 295] on icon "button" at bounding box center [952, 295] width 20 height 20
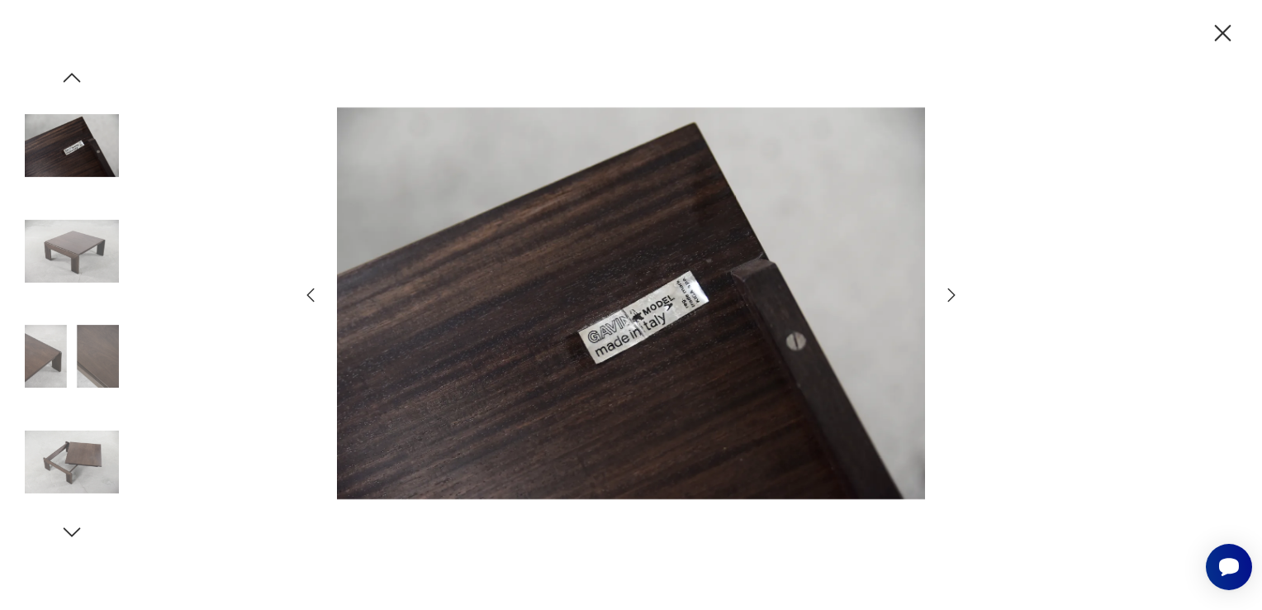
click at [953, 295] on icon "button" at bounding box center [952, 295] width 20 height 20
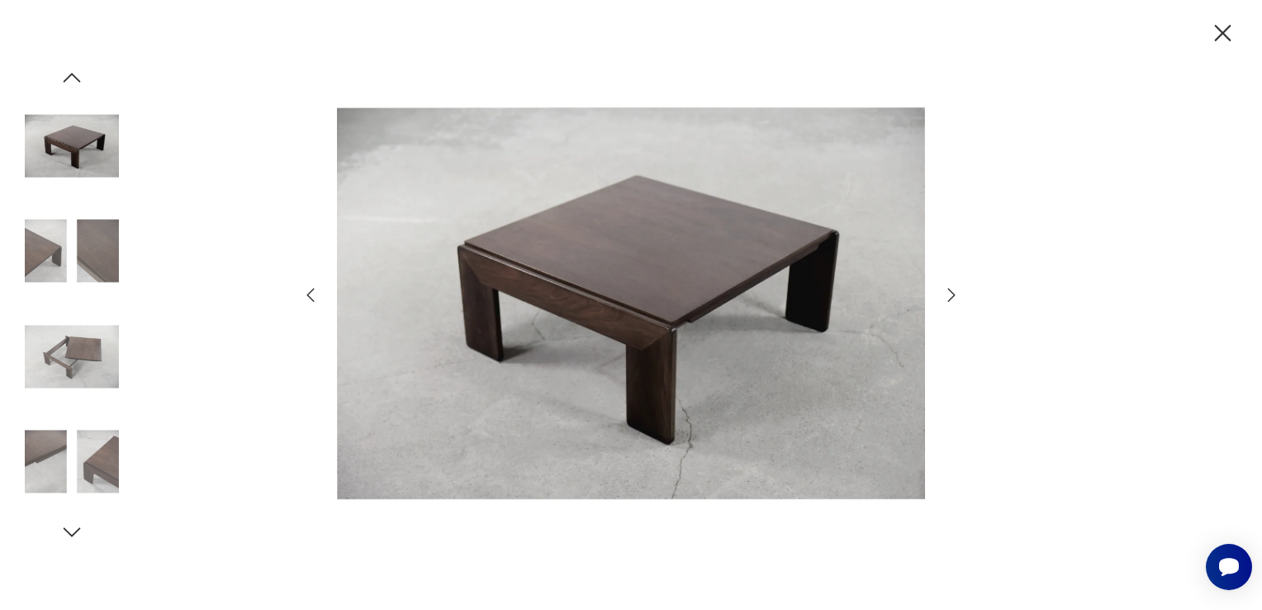
click at [953, 295] on icon "button" at bounding box center [952, 295] width 20 height 20
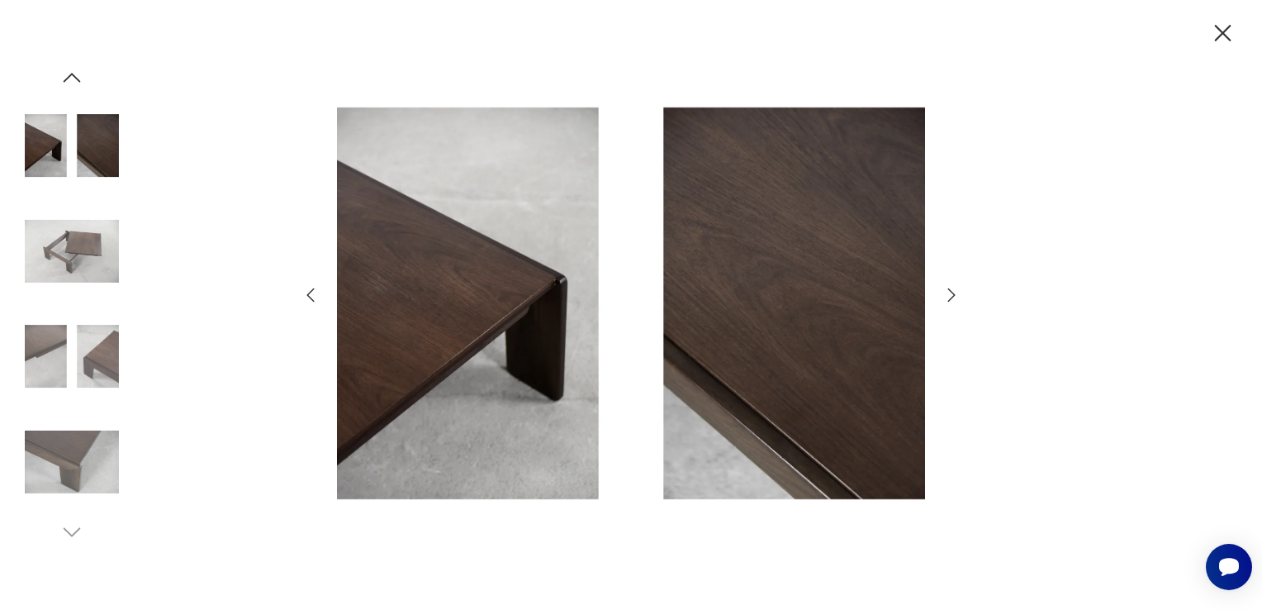
click at [953, 295] on icon "button" at bounding box center [952, 295] width 20 height 20
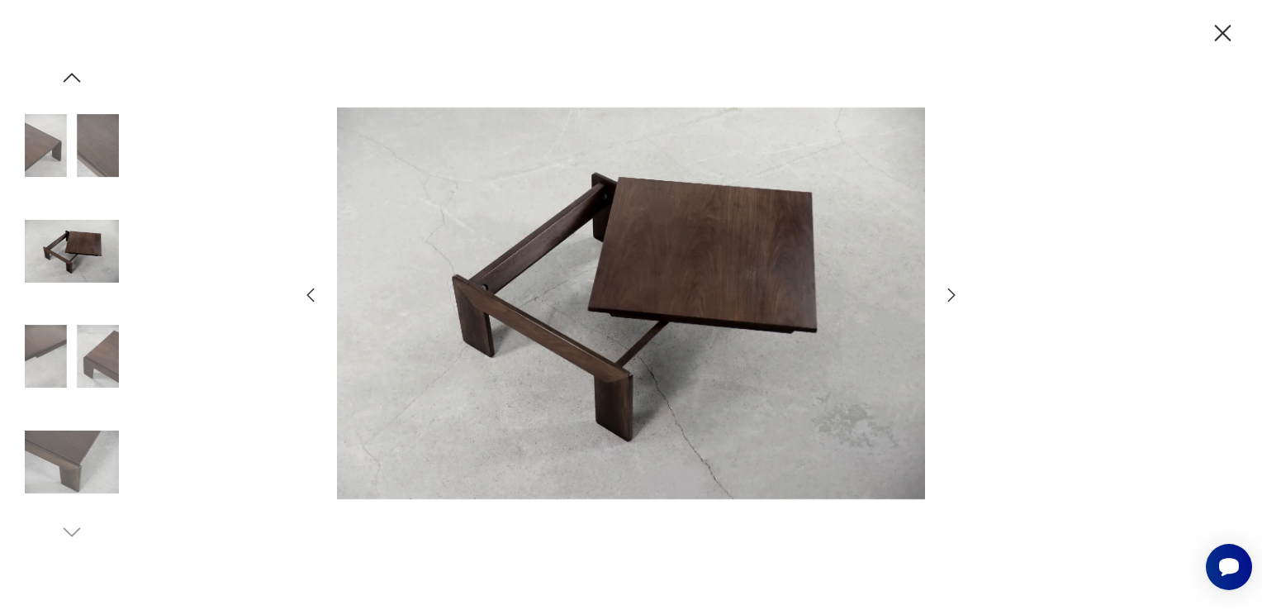
click at [1049, 487] on div at bounding box center [631, 305] width 1262 height 610
click at [952, 294] on icon "button" at bounding box center [952, 295] width 20 height 20
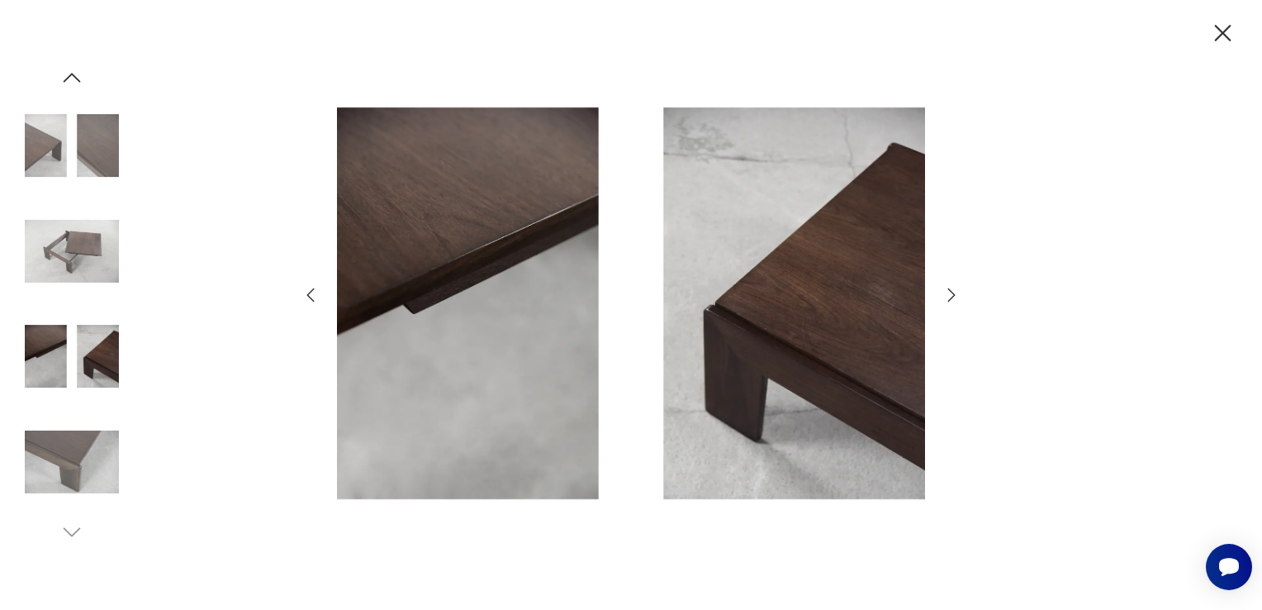
click at [952, 296] on icon "button" at bounding box center [952, 295] width 20 height 20
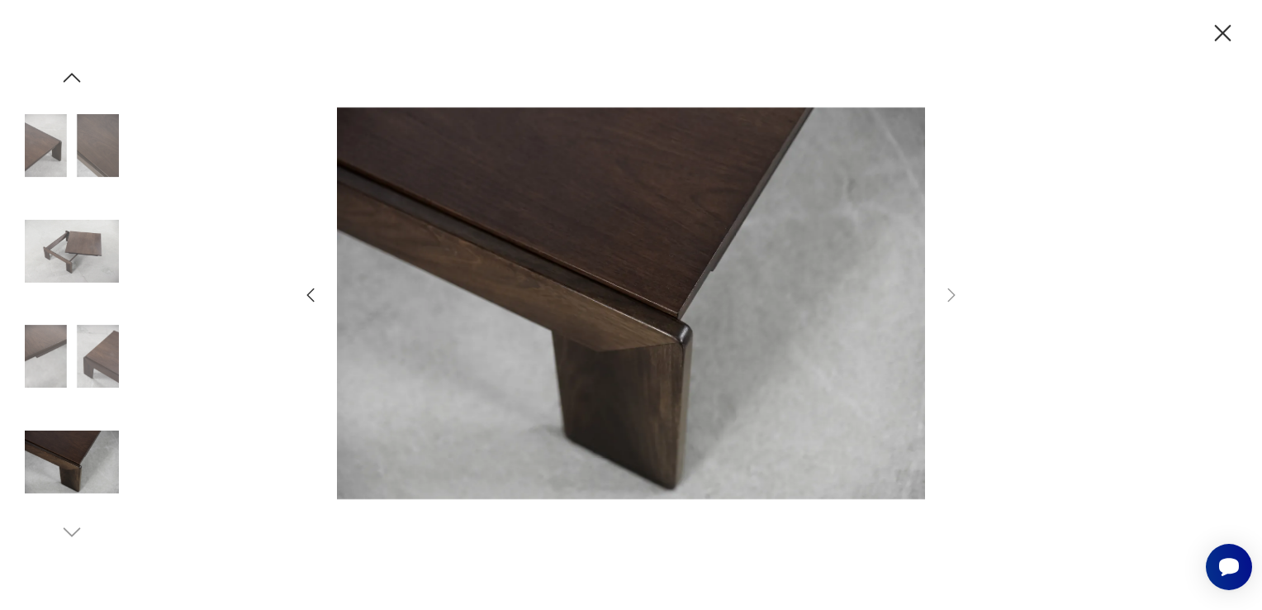
click at [316, 292] on icon "button" at bounding box center [311, 295] width 20 height 20
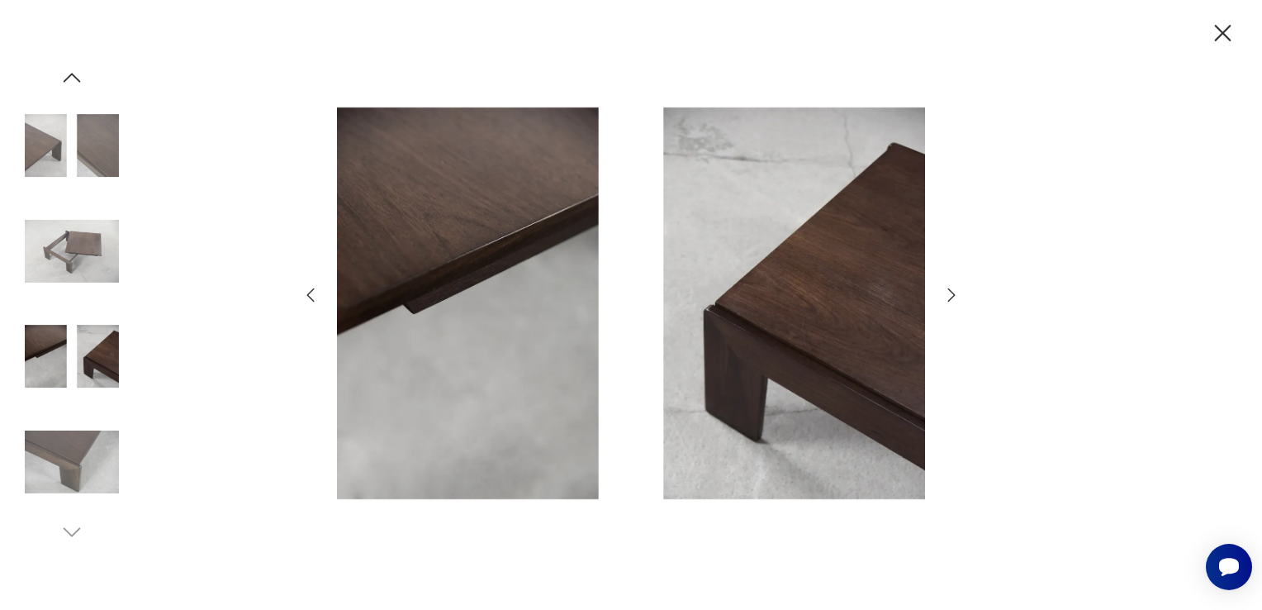
click at [311, 296] on icon "button" at bounding box center [311, 295] width 20 height 20
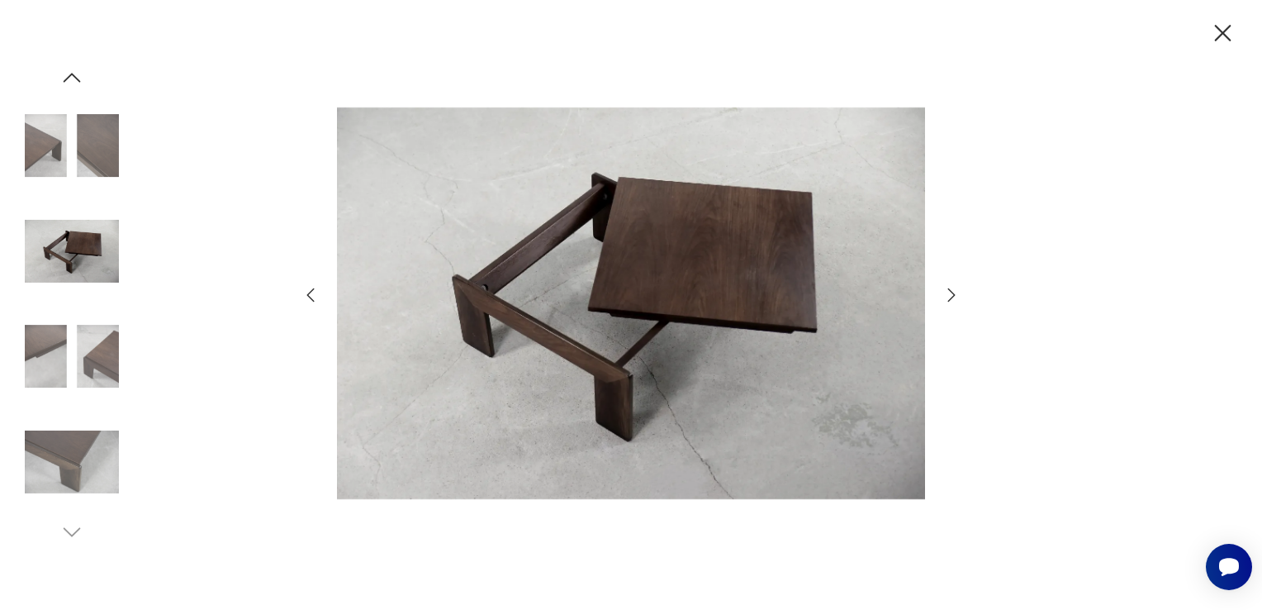
click at [311, 296] on icon "button" at bounding box center [311, 295] width 20 height 20
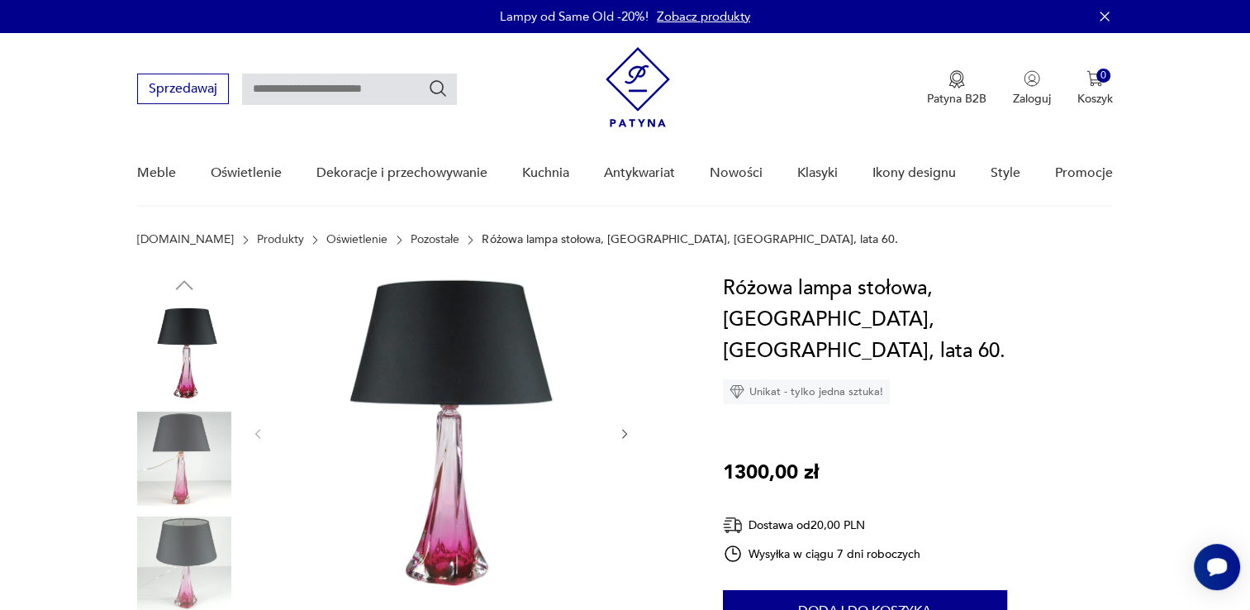
click at [467, 465] on img at bounding box center [441, 432] width 319 height 319
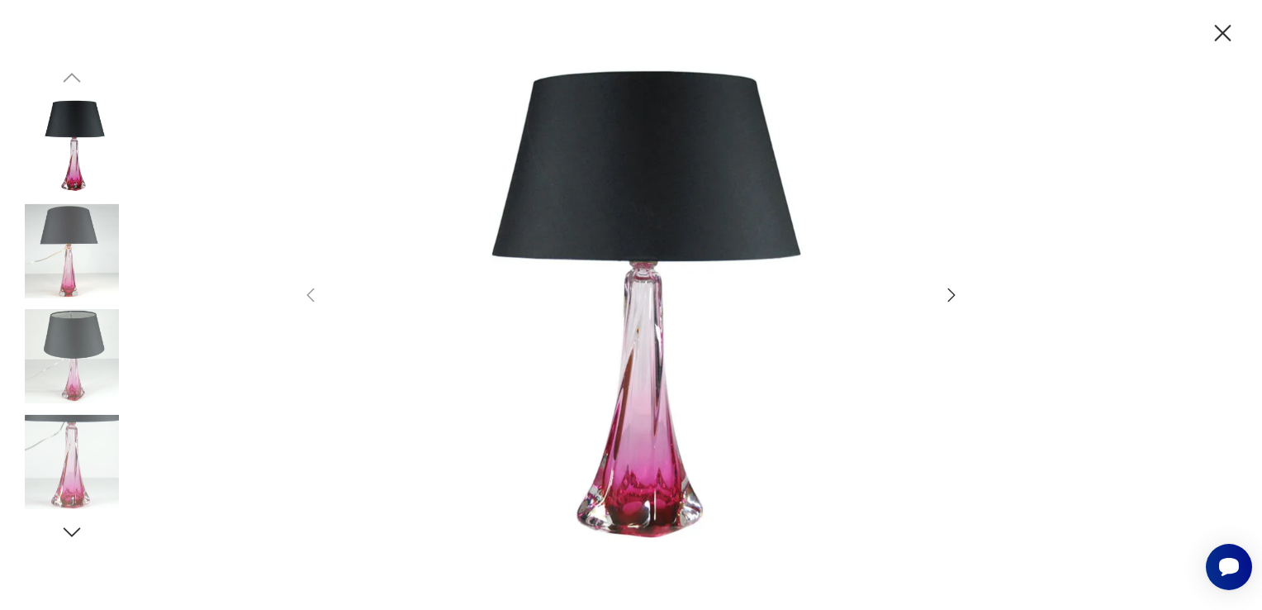
click at [944, 297] on icon "button" at bounding box center [952, 295] width 20 height 20
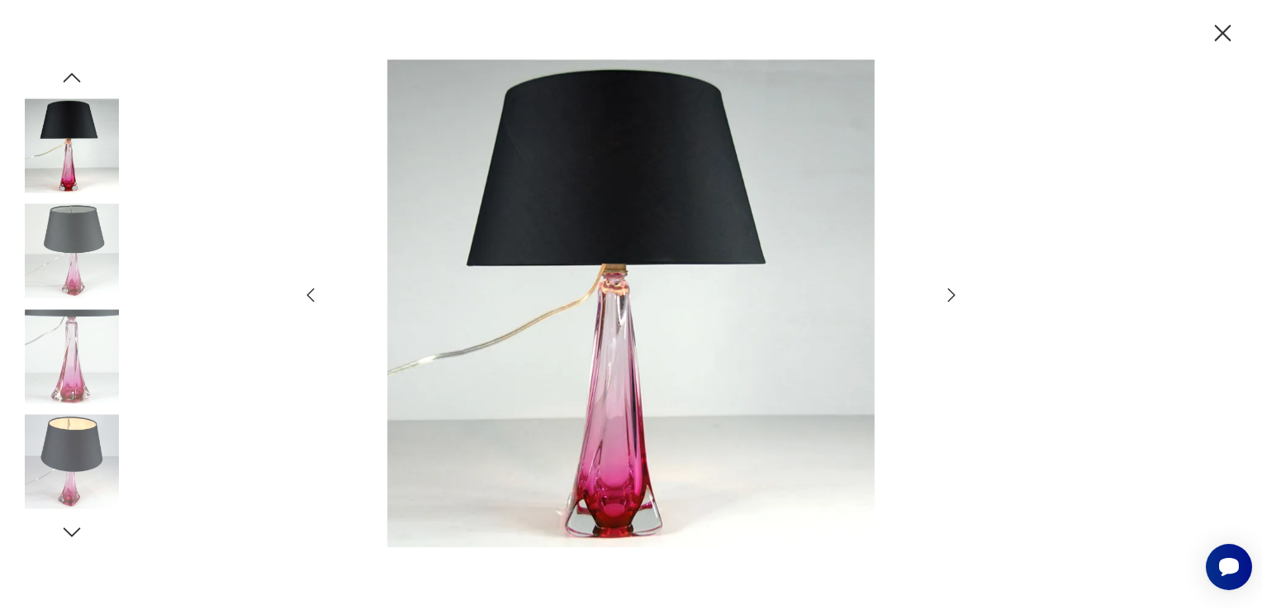
click at [944, 297] on icon "button" at bounding box center [952, 295] width 20 height 20
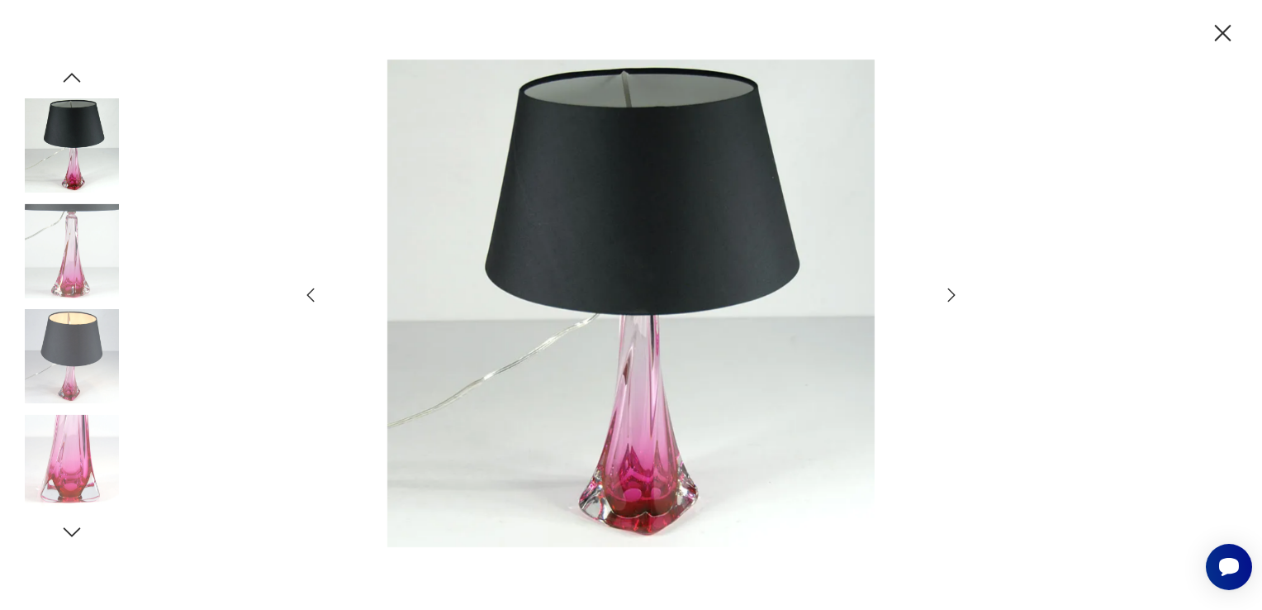
click at [944, 297] on icon "button" at bounding box center [952, 295] width 20 height 20
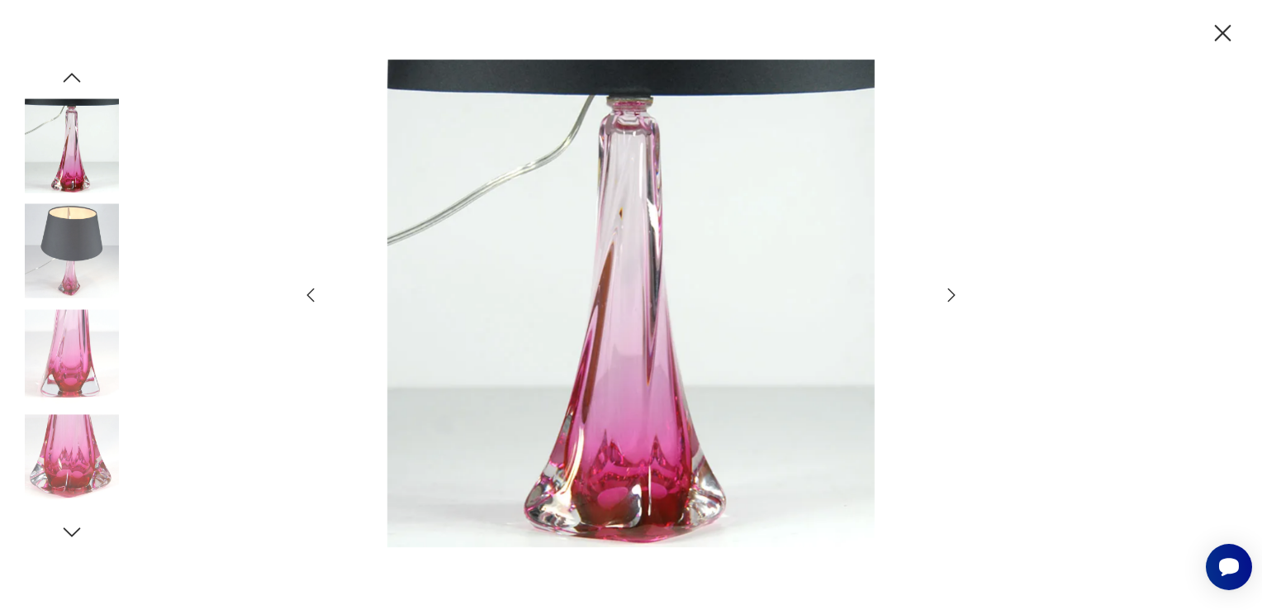
click at [944, 297] on icon "button" at bounding box center [952, 295] width 20 height 20
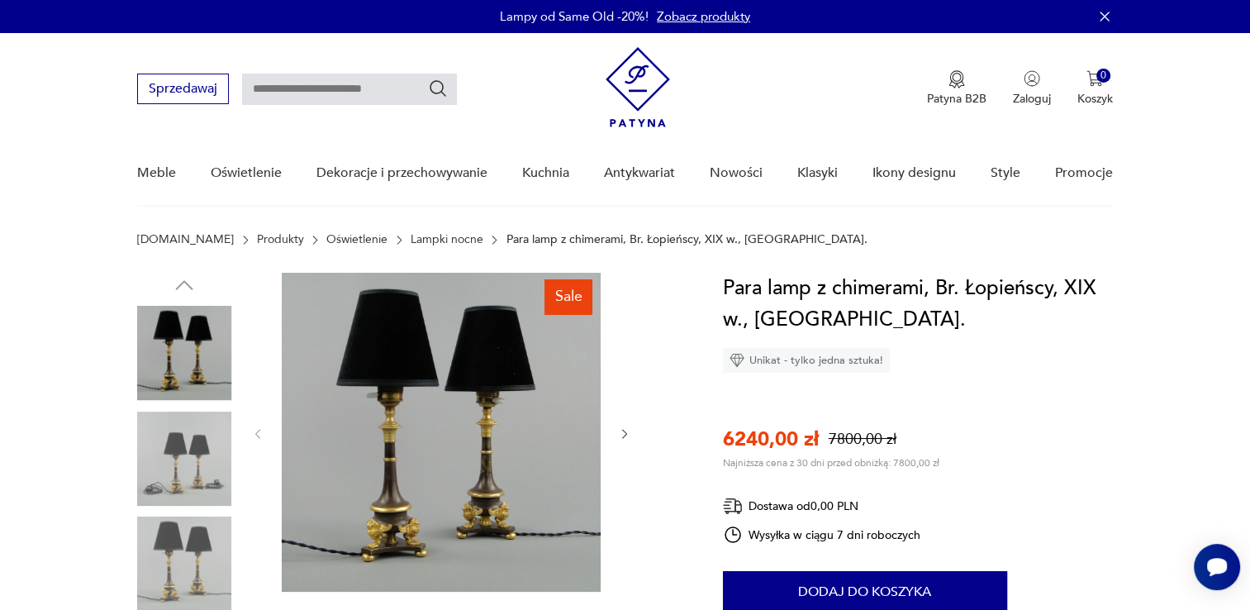
click at [519, 452] on img at bounding box center [441, 432] width 319 height 319
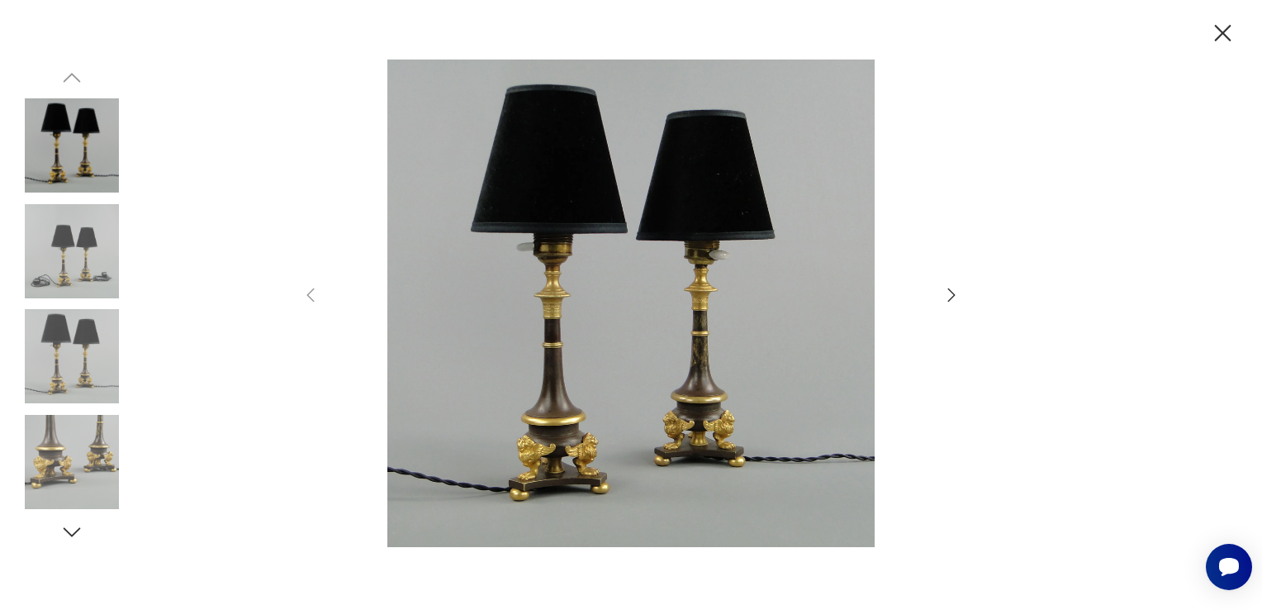
click at [657, 349] on img at bounding box center [631, 302] width 588 height 487
click at [958, 307] on div at bounding box center [631, 304] width 661 height 491
click at [944, 302] on icon "button" at bounding box center [952, 295] width 20 height 20
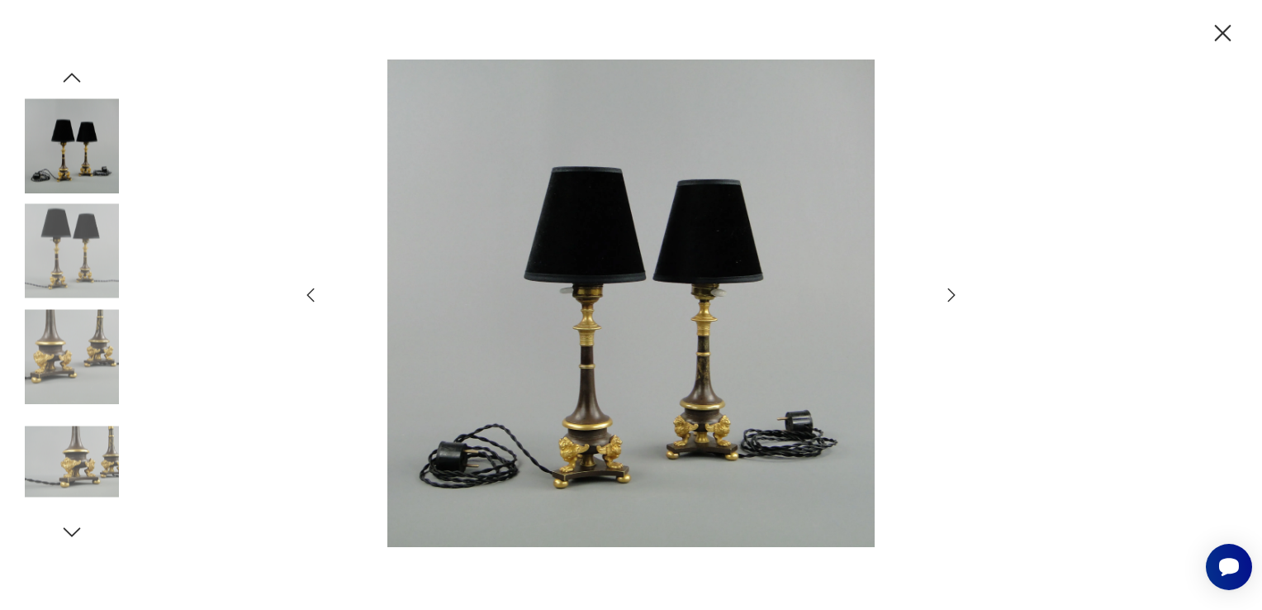
click at [944, 302] on icon "button" at bounding box center [952, 295] width 20 height 20
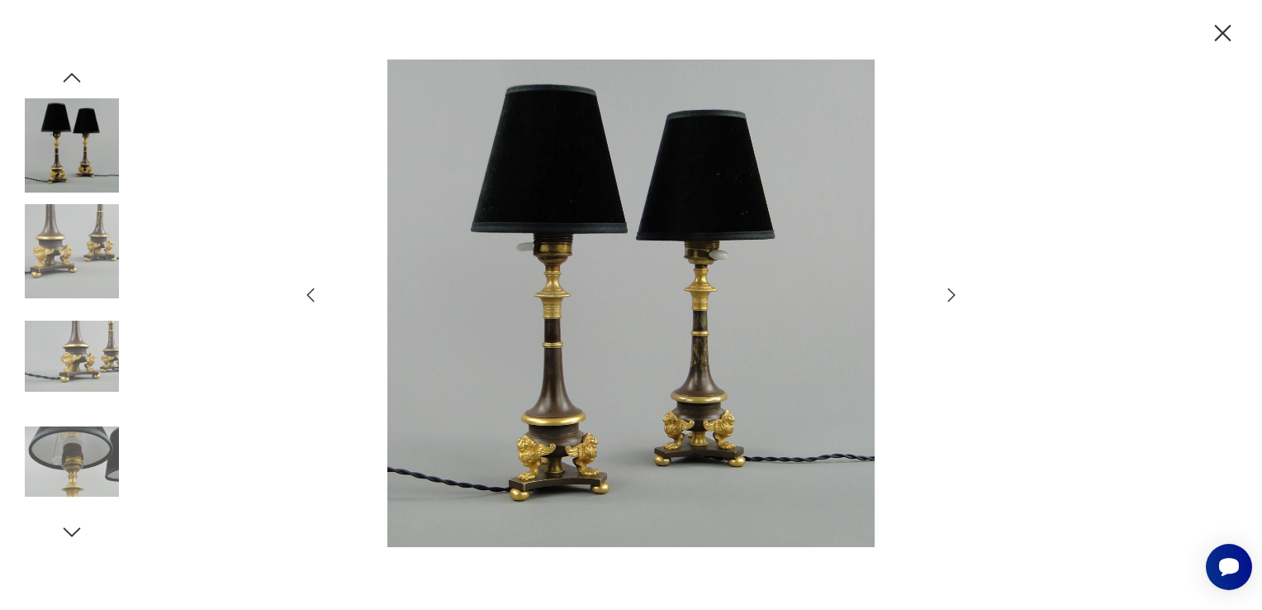
click at [944, 302] on icon "button" at bounding box center [952, 295] width 20 height 20
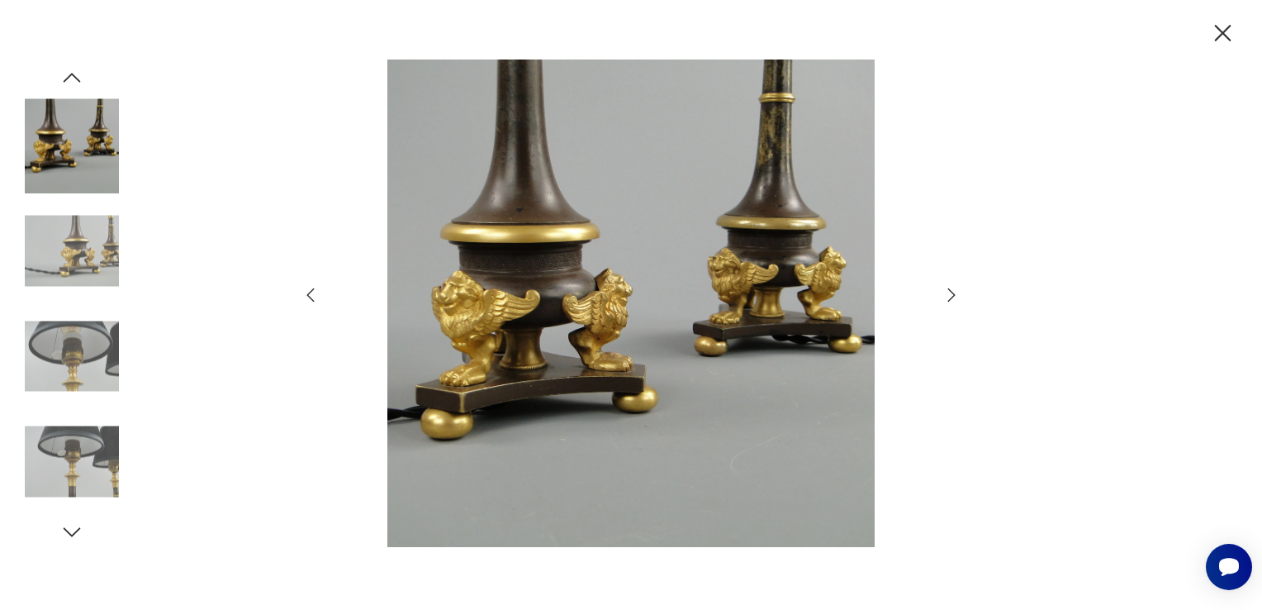
click at [944, 302] on icon "button" at bounding box center [952, 295] width 20 height 20
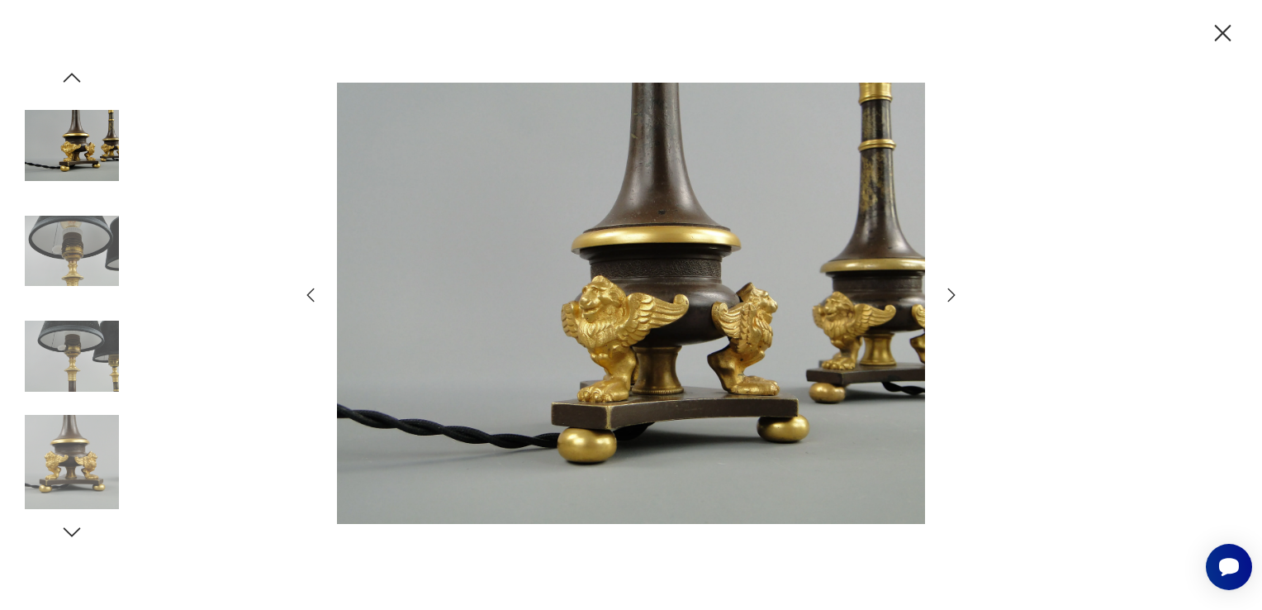
click at [944, 302] on icon "button" at bounding box center [952, 295] width 20 height 20
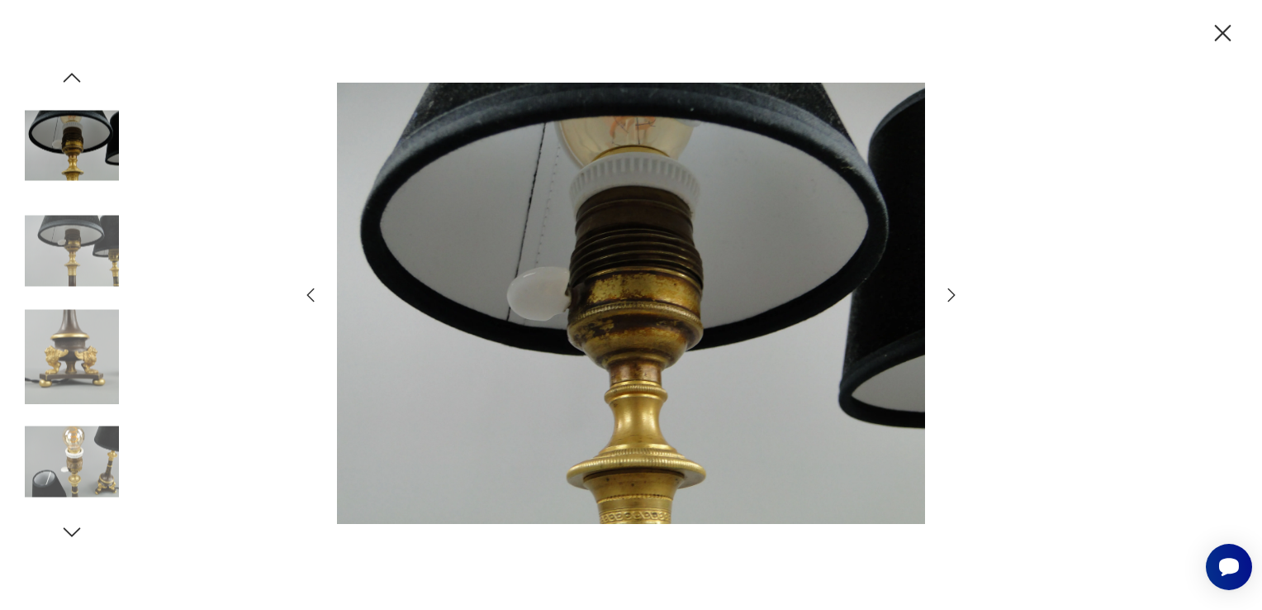
click at [944, 302] on icon "button" at bounding box center [952, 295] width 20 height 20
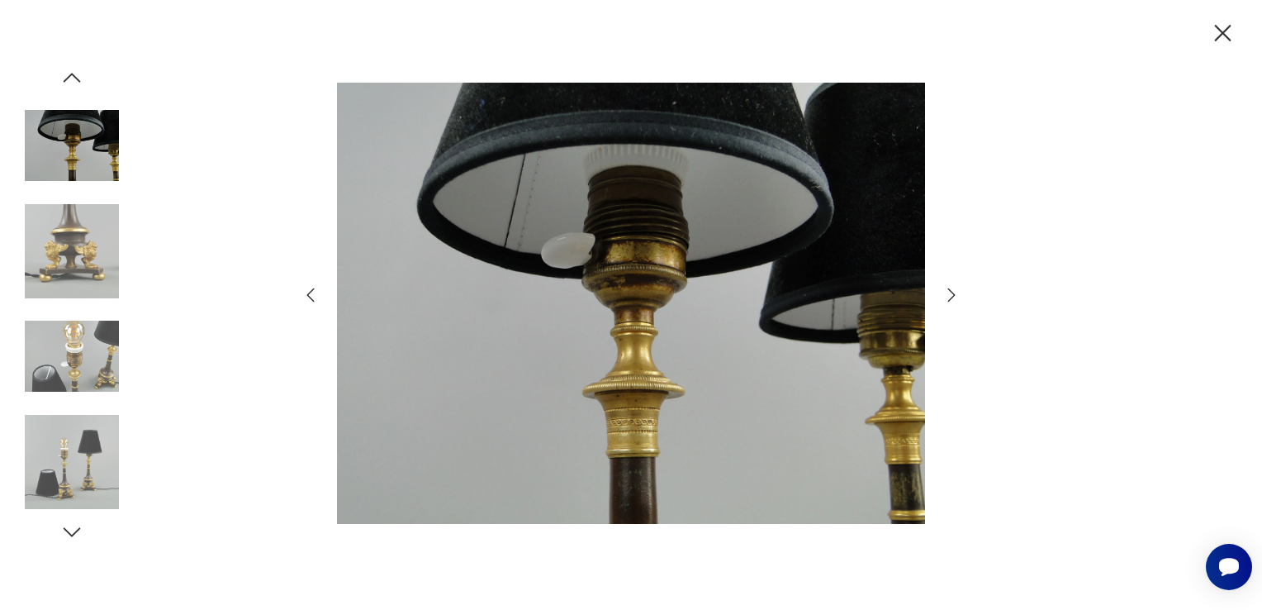
click at [944, 302] on icon "button" at bounding box center [952, 295] width 20 height 20
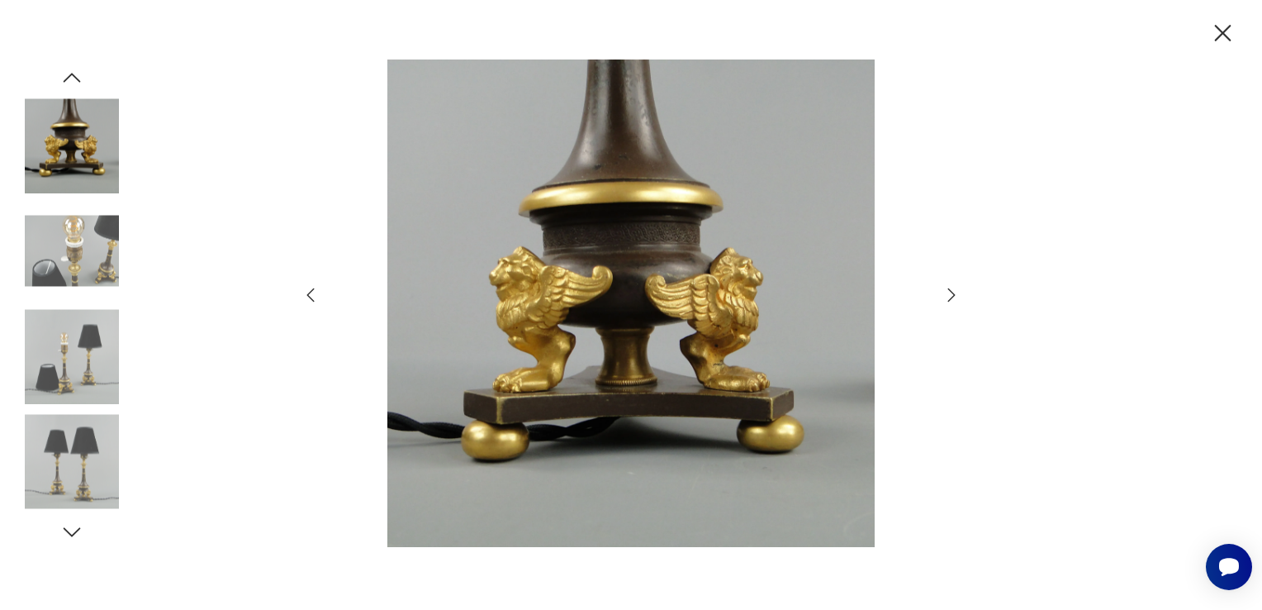
click at [944, 302] on icon "button" at bounding box center [952, 295] width 20 height 20
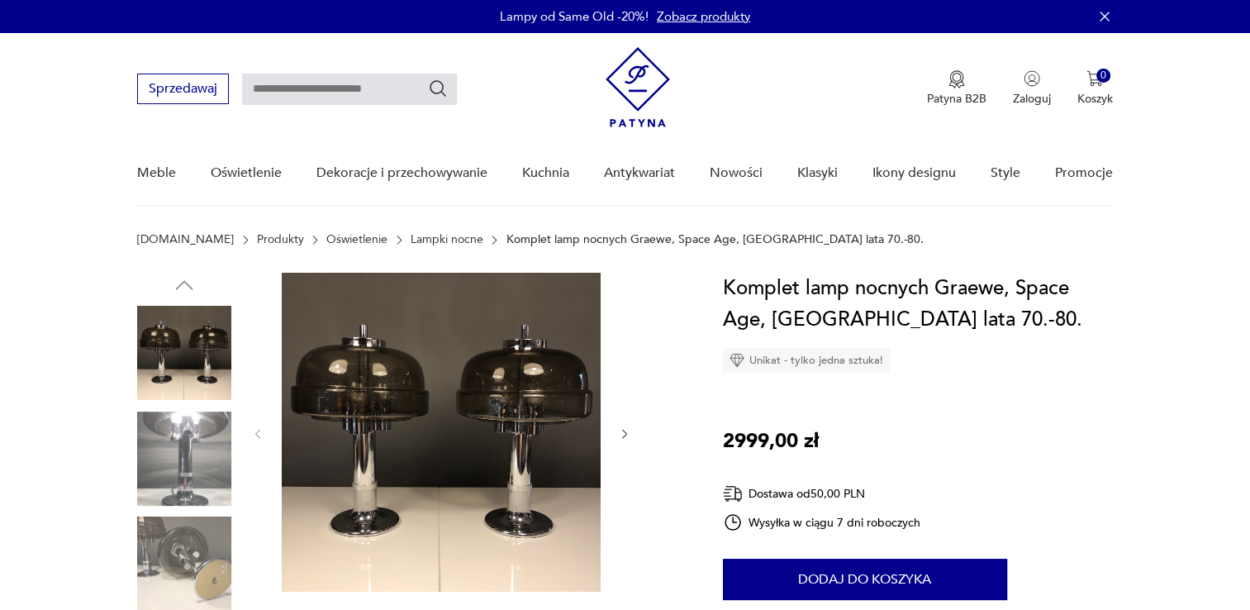
click at [450, 483] on img at bounding box center [441, 432] width 319 height 319
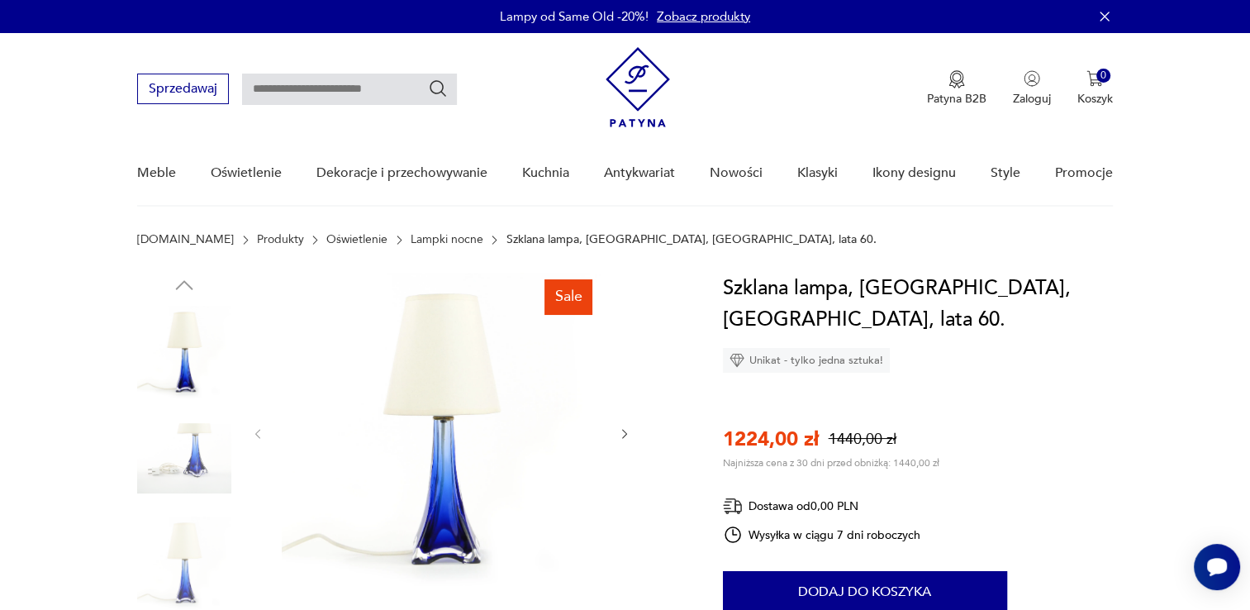
click at [427, 411] on img at bounding box center [441, 432] width 319 height 319
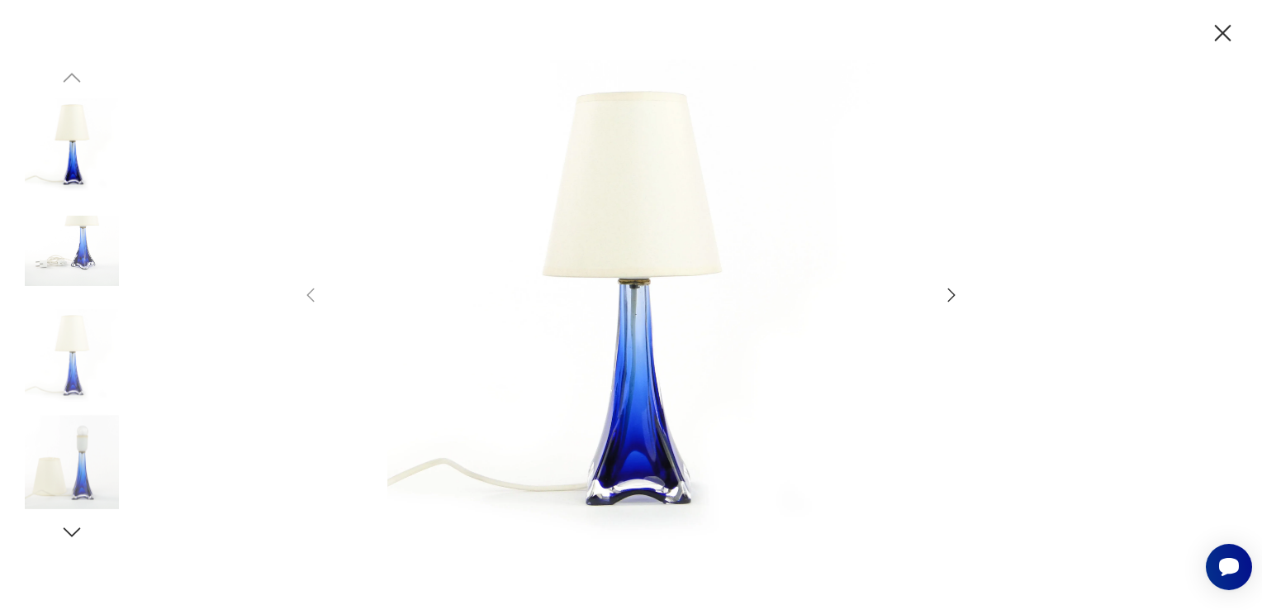
click at [957, 298] on icon "button" at bounding box center [952, 295] width 20 height 20
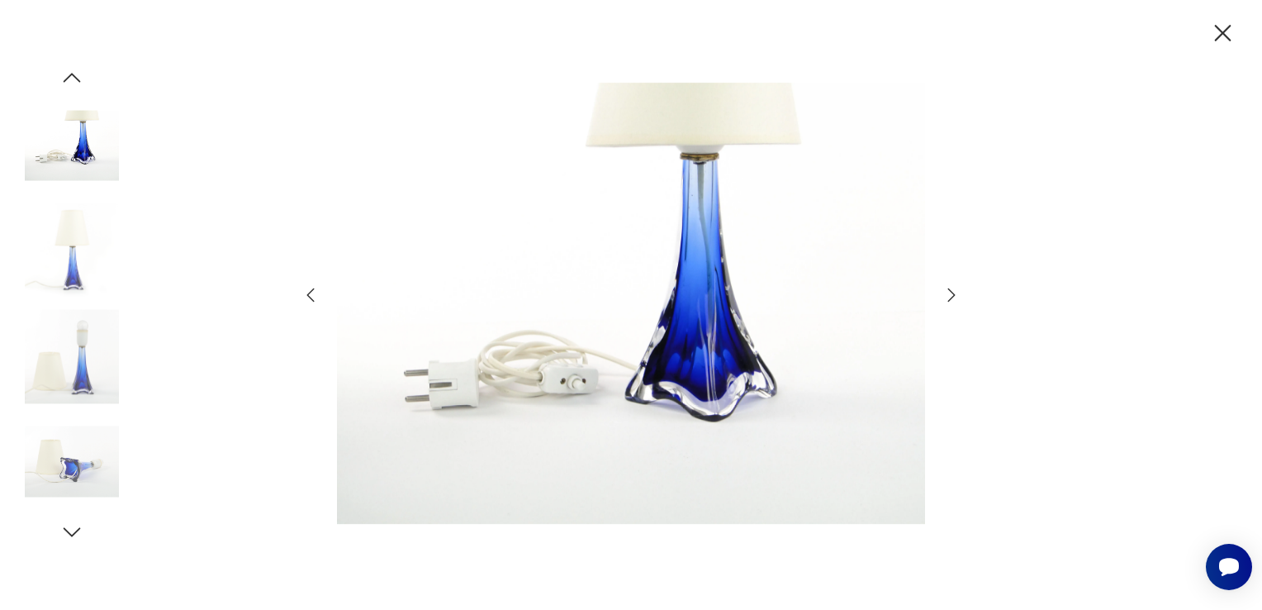
click at [957, 297] on icon "button" at bounding box center [952, 295] width 20 height 20
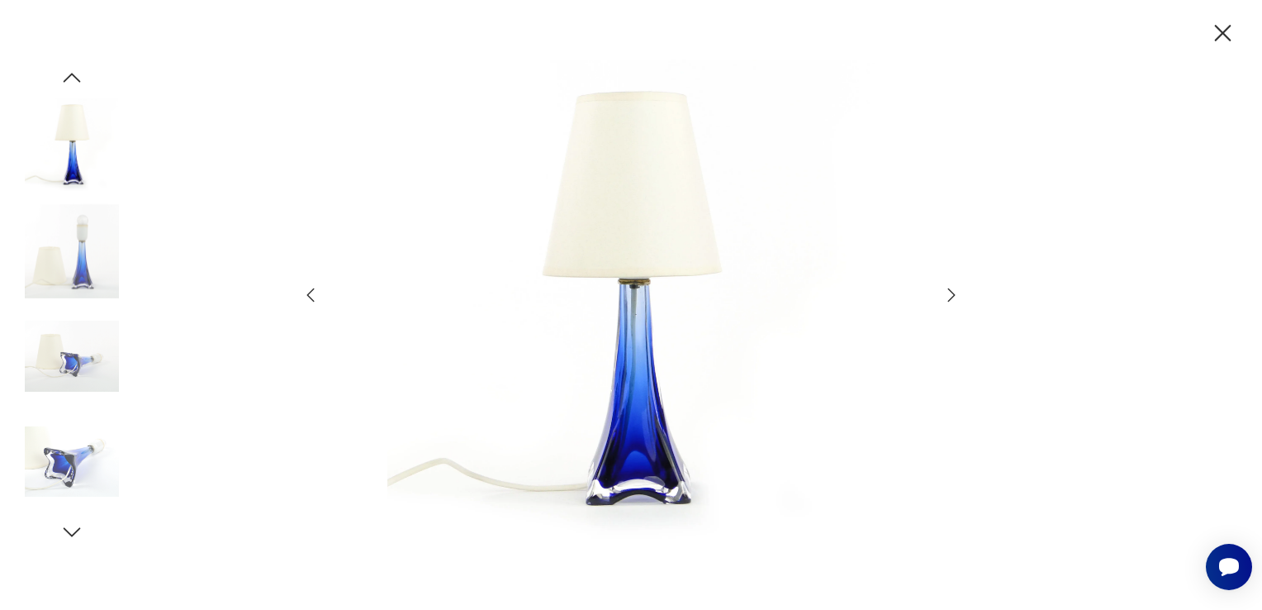
click at [957, 297] on icon "button" at bounding box center [952, 295] width 20 height 20
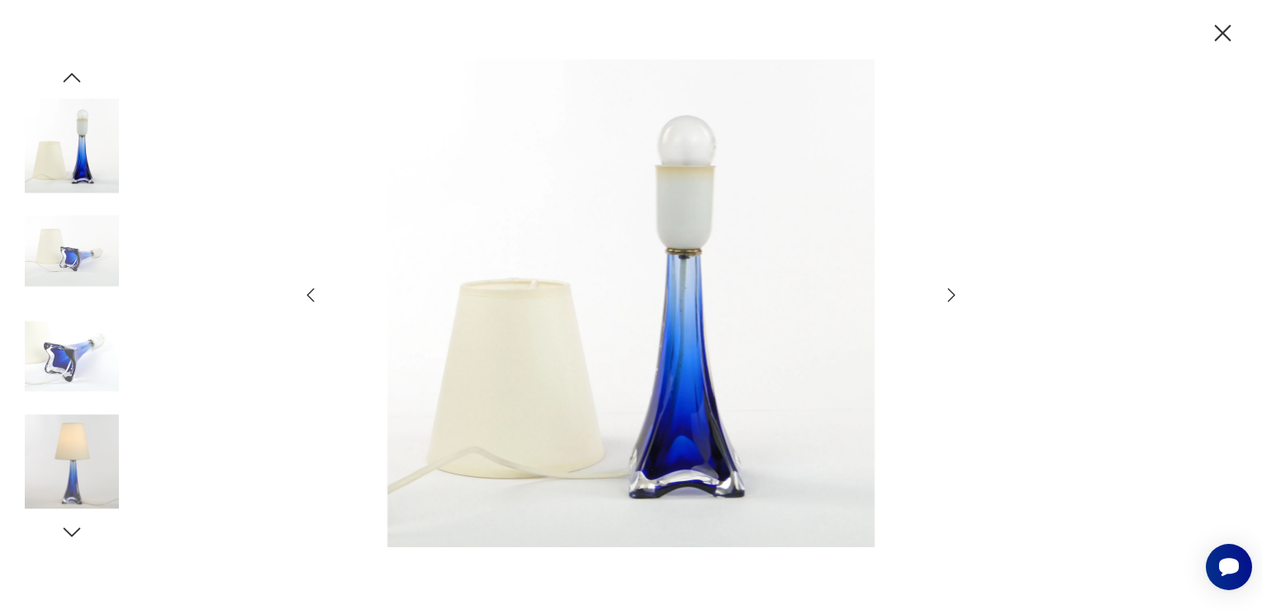
click at [957, 297] on icon "button" at bounding box center [952, 295] width 20 height 20
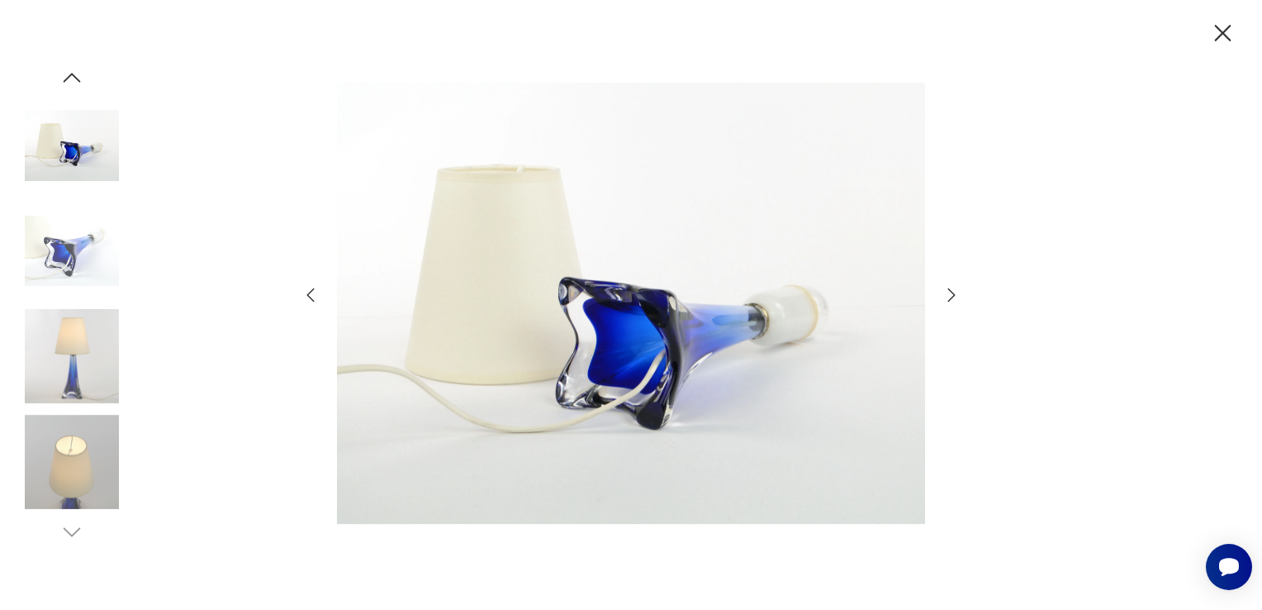
click at [957, 297] on icon "button" at bounding box center [952, 295] width 20 height 20
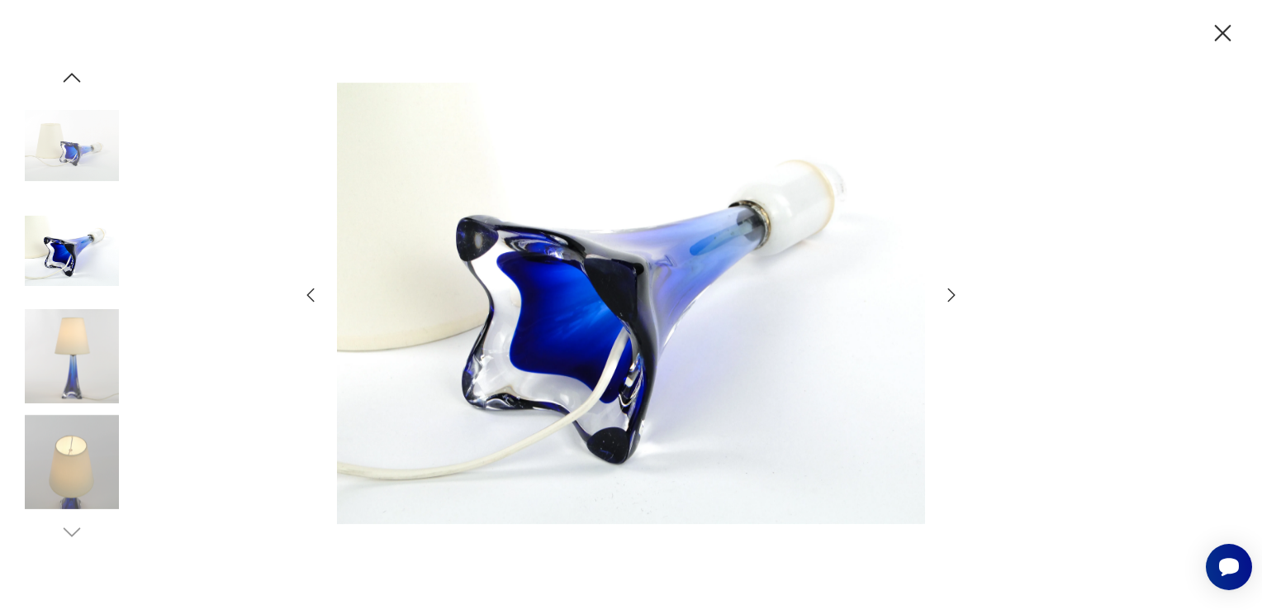
click at [957, 297] on icon "button" at bounding box center [952, 295] width 20 height 20
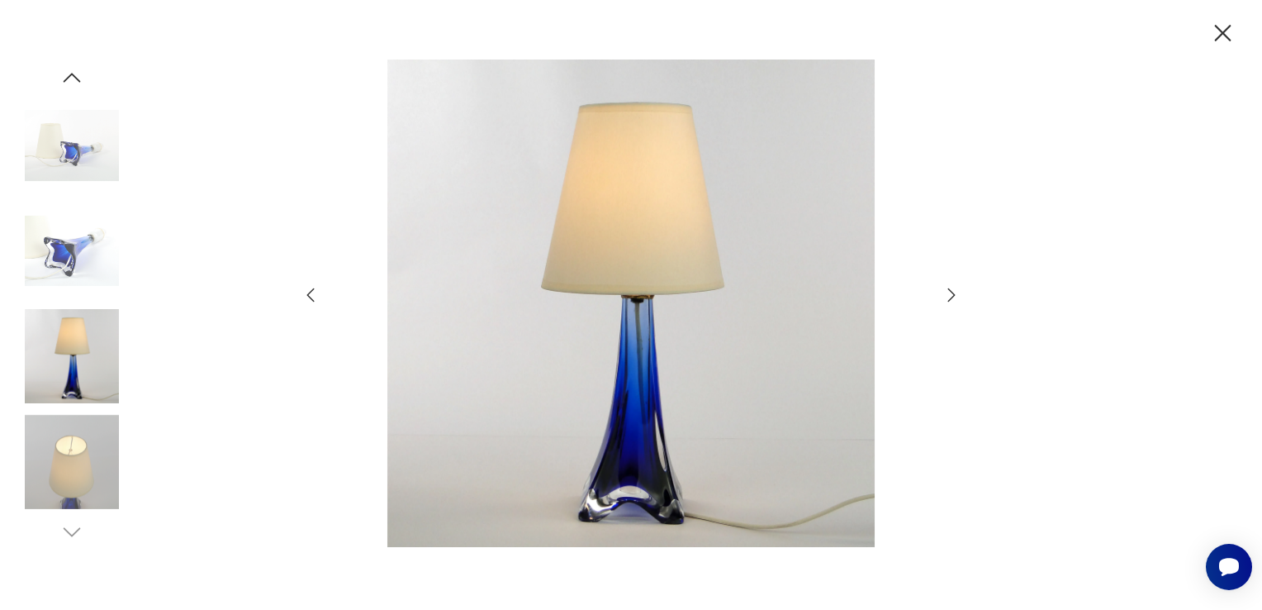
click at [1219, 40] on icon "button" at bounding box center [1223, 33] width 29 height 29
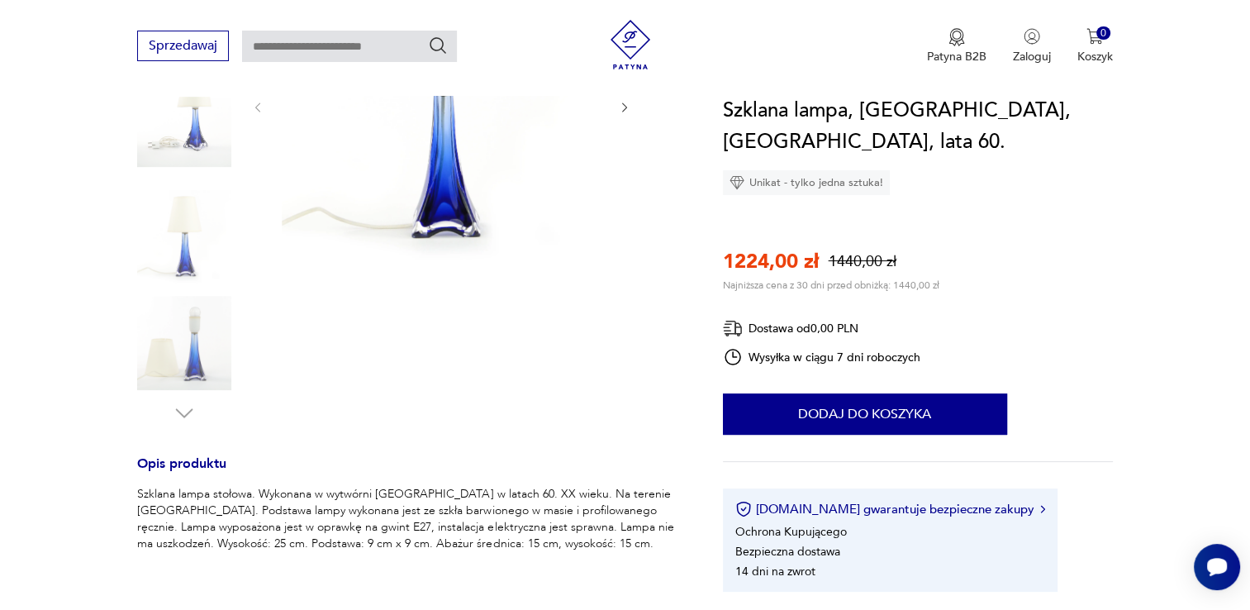
scroll to position [330, 0]
